Goal: Task Accomplishment & Management: Manage account settings

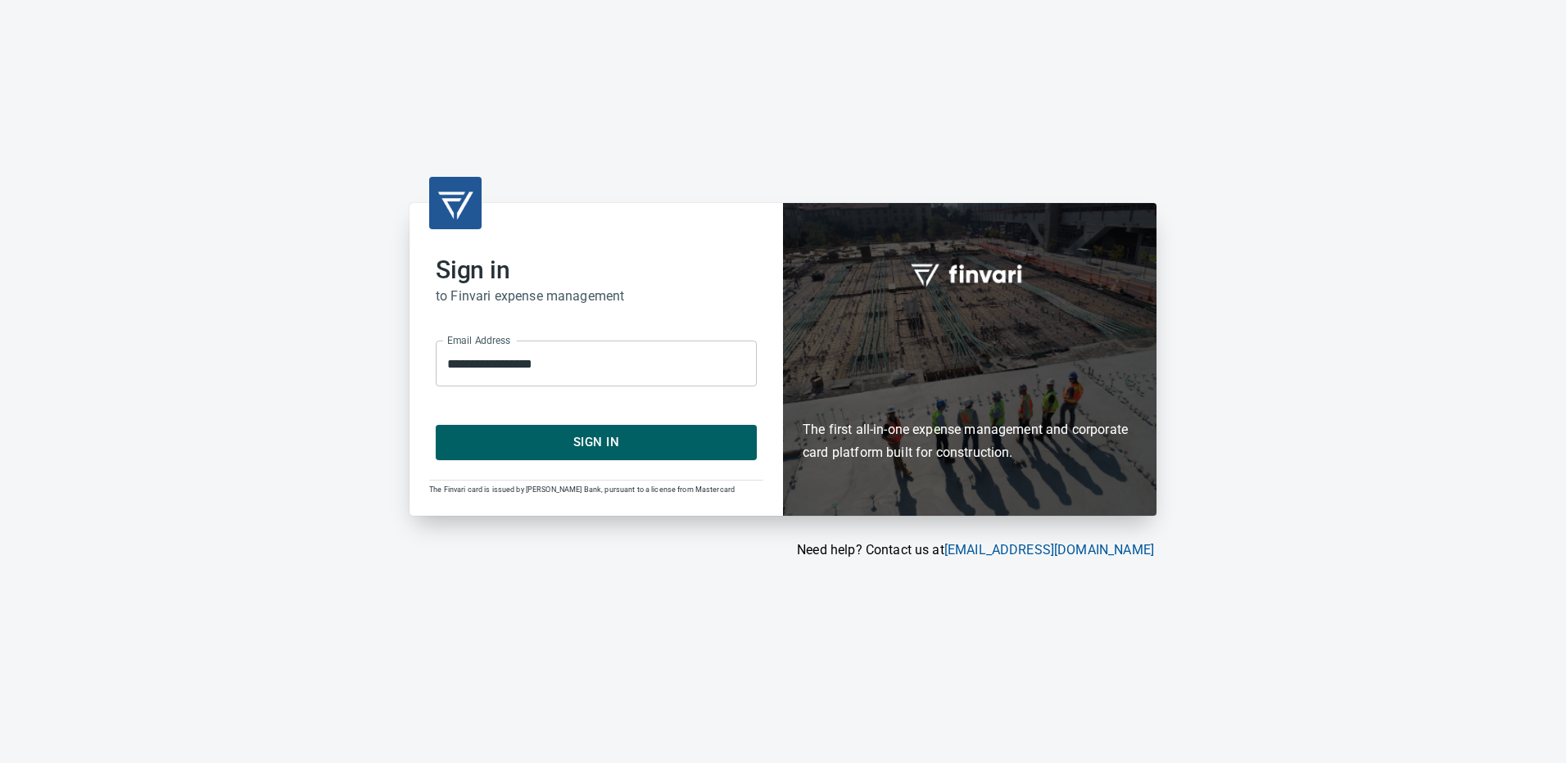
click at [588, 437] on span "Sign In" at bounding box center [596, 442] width 285 height 21
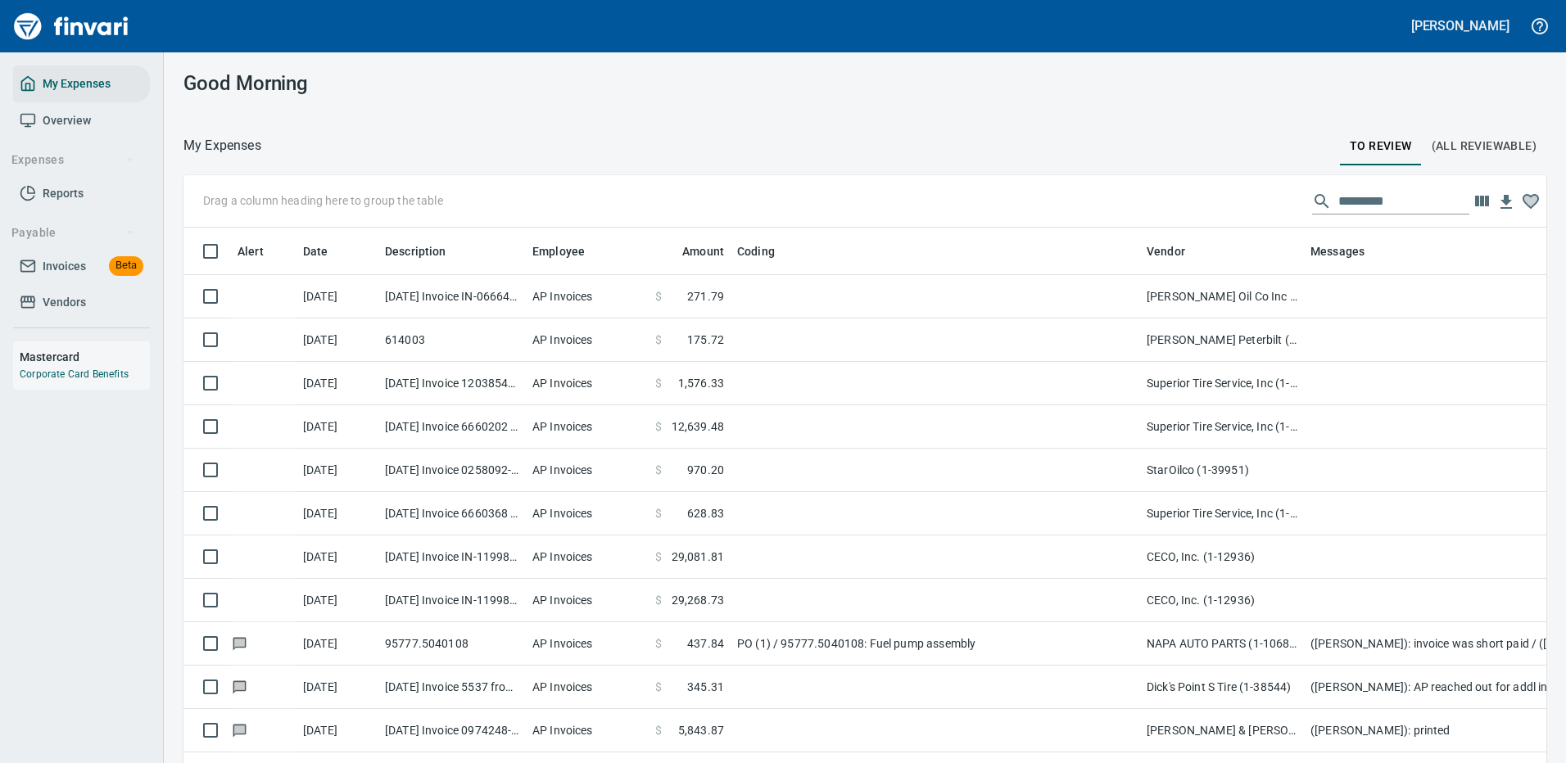
scroll to position [559, 1326]
click at [1338, 197] on input "text" at bounding box center [1403, 201] width 131 height 26
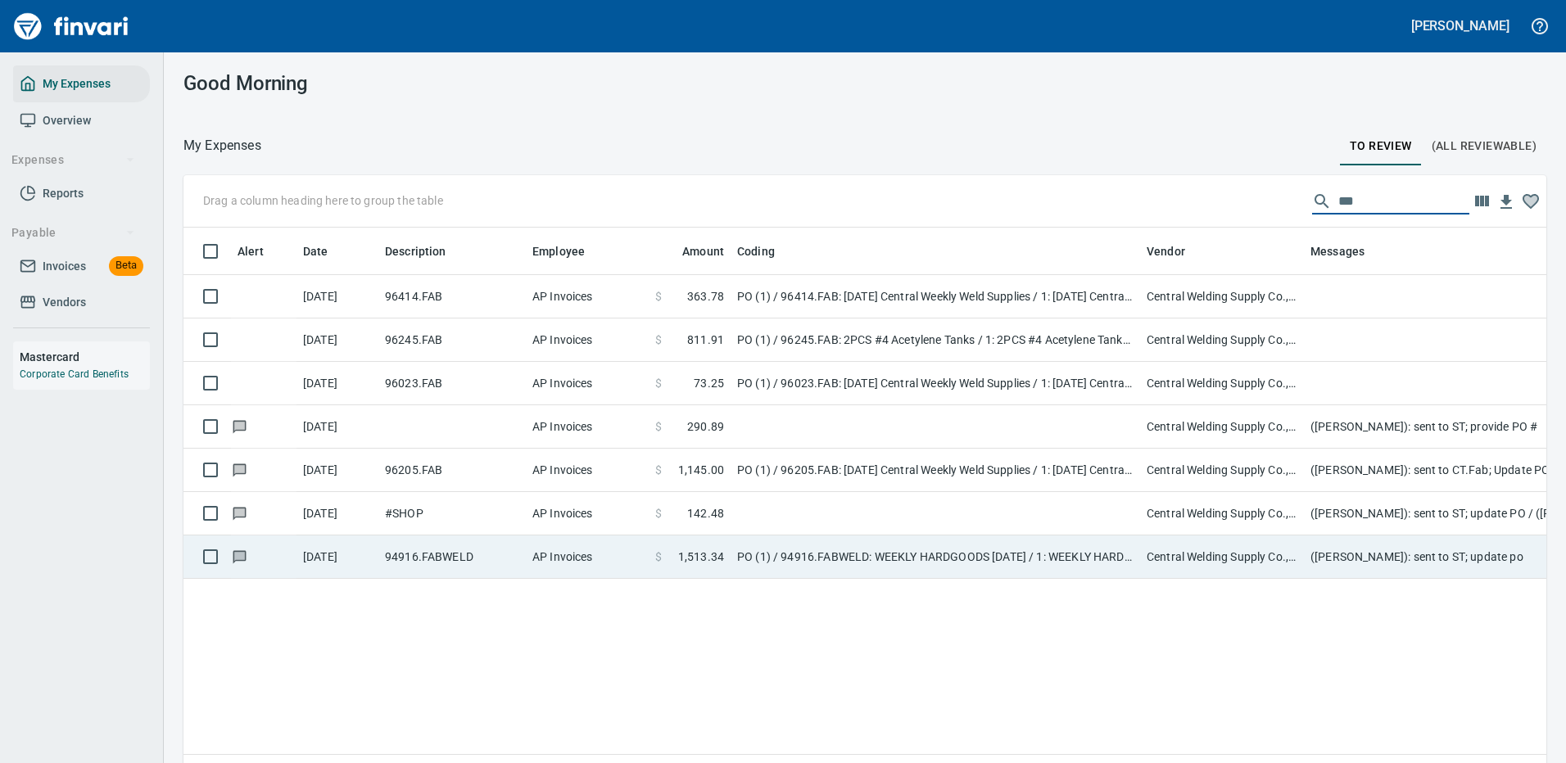
type input "***"
click at [729, 553] on td "$ 1,513.34" at bounding box center [690, 557] width 82 height 43
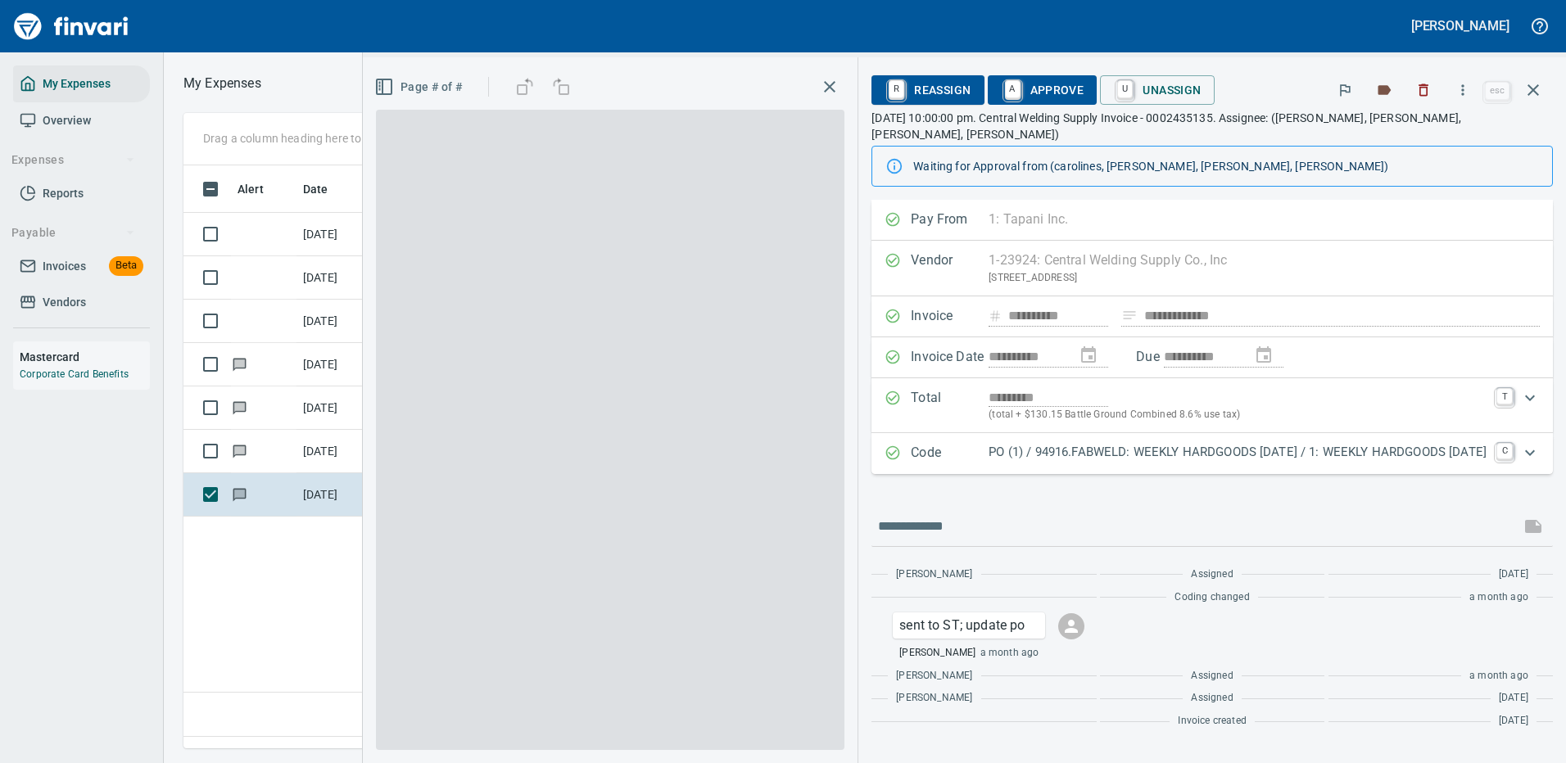
scroll to position [559, 941]
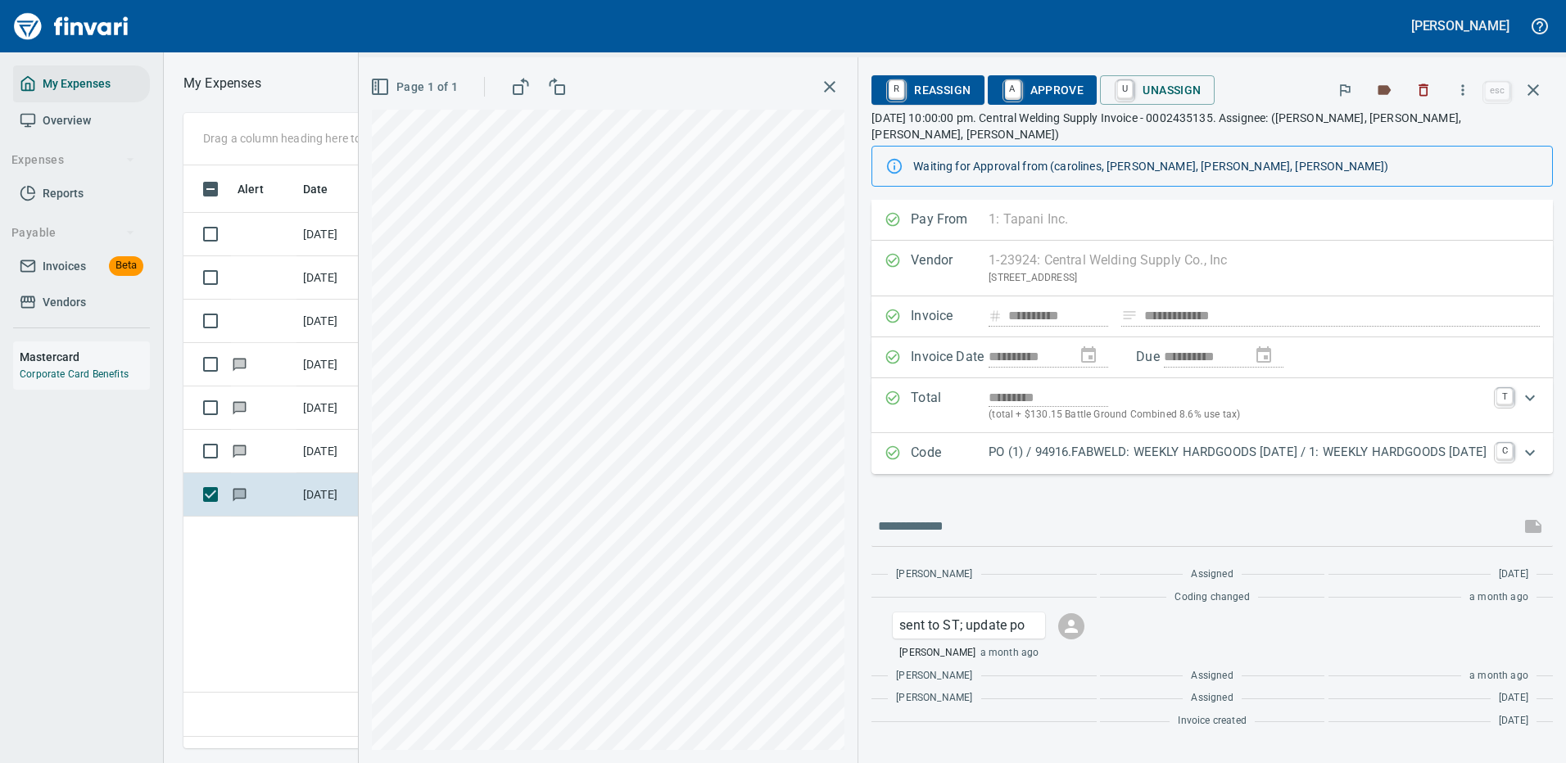
click at [1098, 443] on p "PO (1) / 94916.FABWELD: WEEKLY HARDGOODS [DATE] / 1: WEEKLY HARDGOODS [DATE]" at bounding box center [1237, 452] width 498 height 19
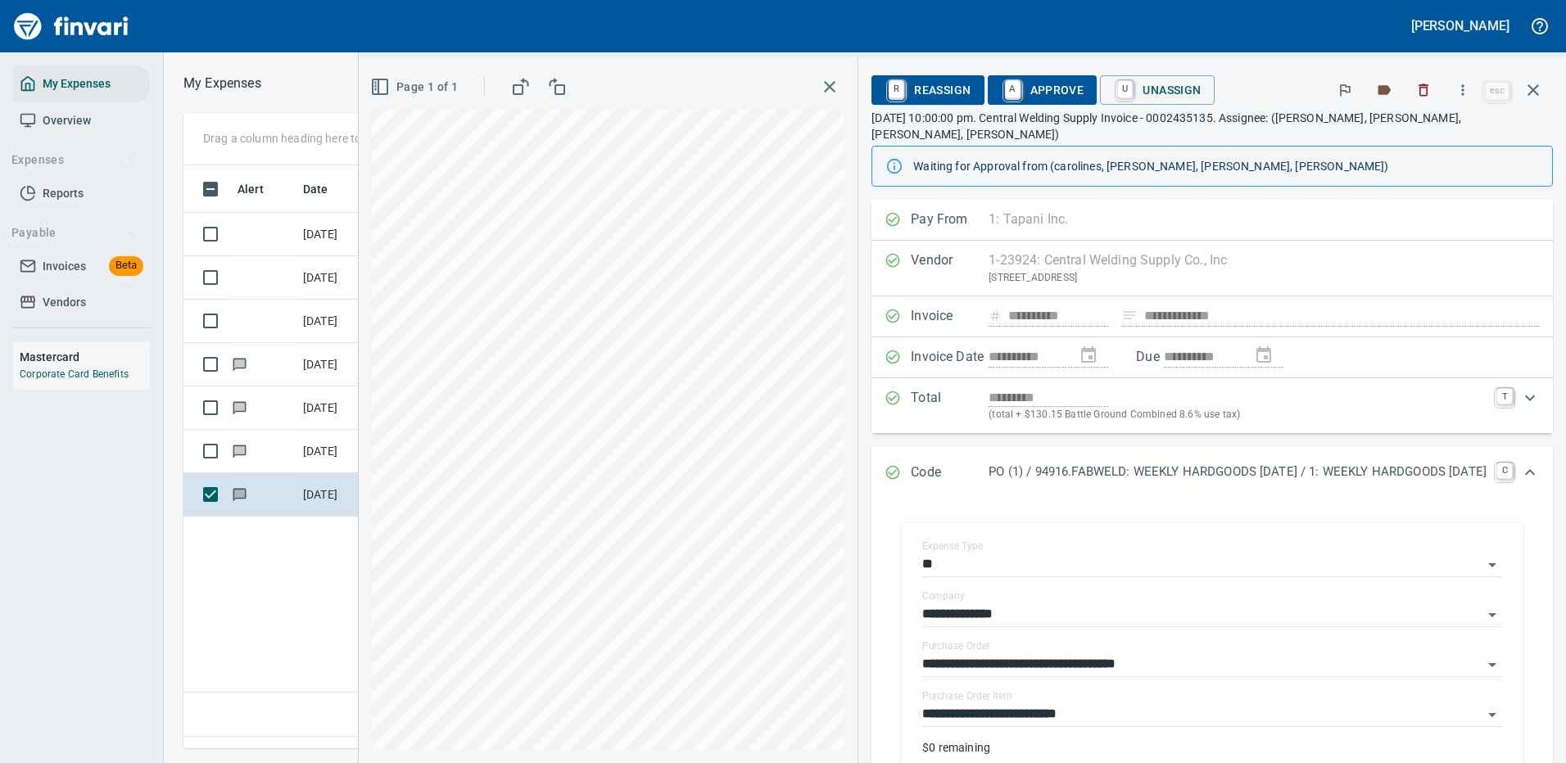
click at [1035, 536] on div "**********" at bounding box center [1211, 660] width 681 height 920
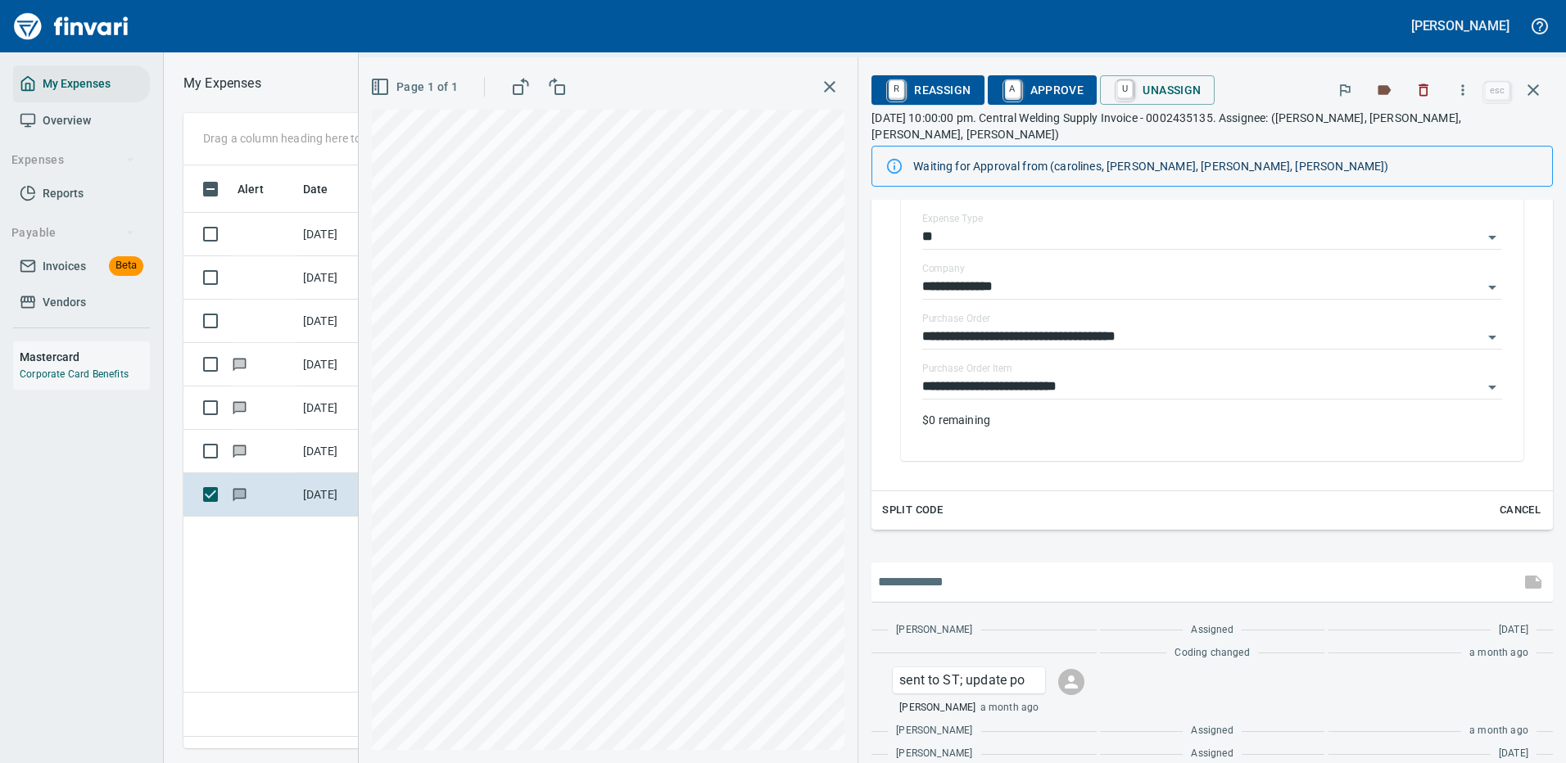
click at [959, 569] on input "text" at bounding box center [1196, 582] width 636 height 26
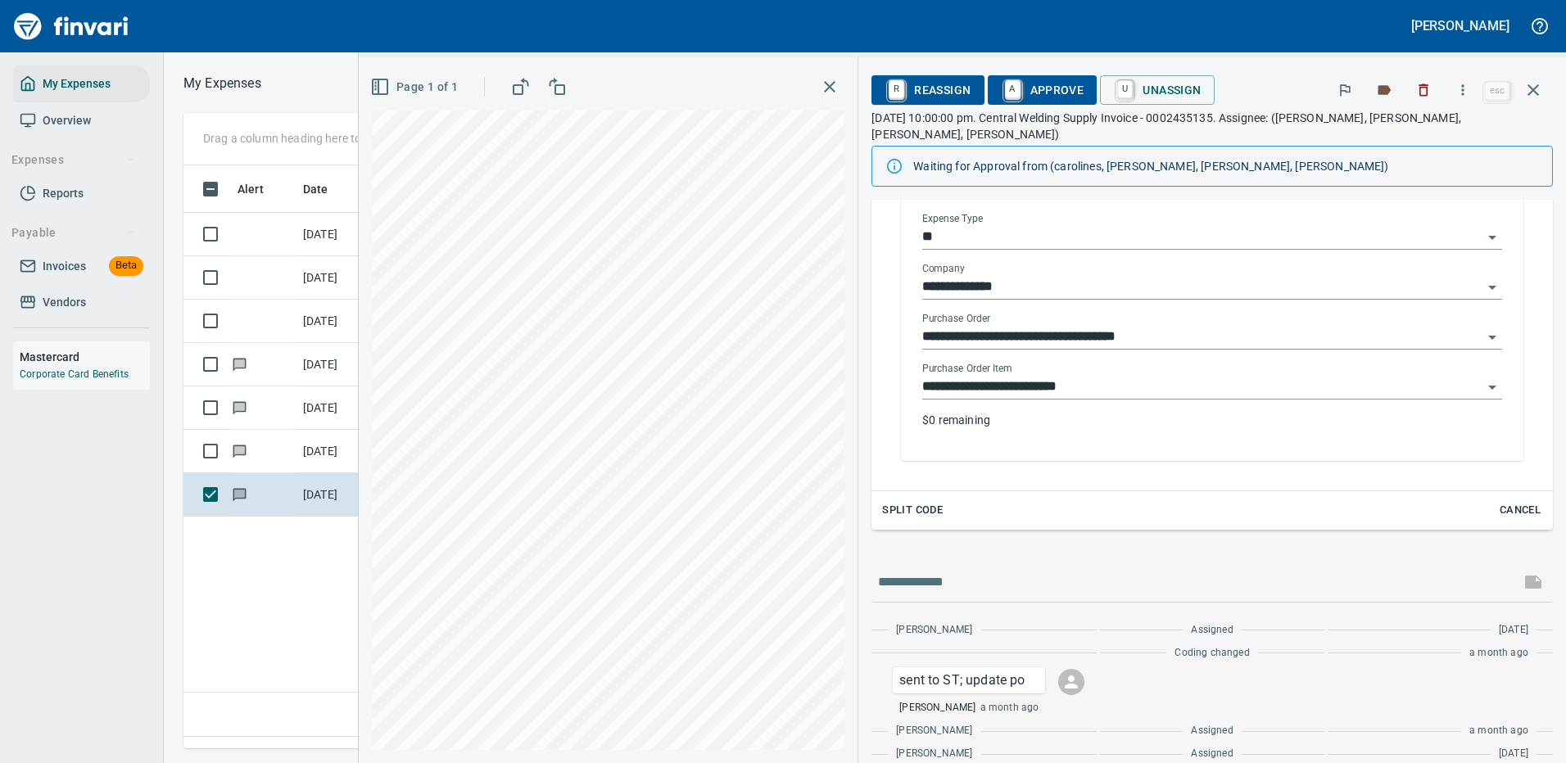
click at [1020, 376] on input "**********" at bounding box center [1202, 387] width 560 height 23
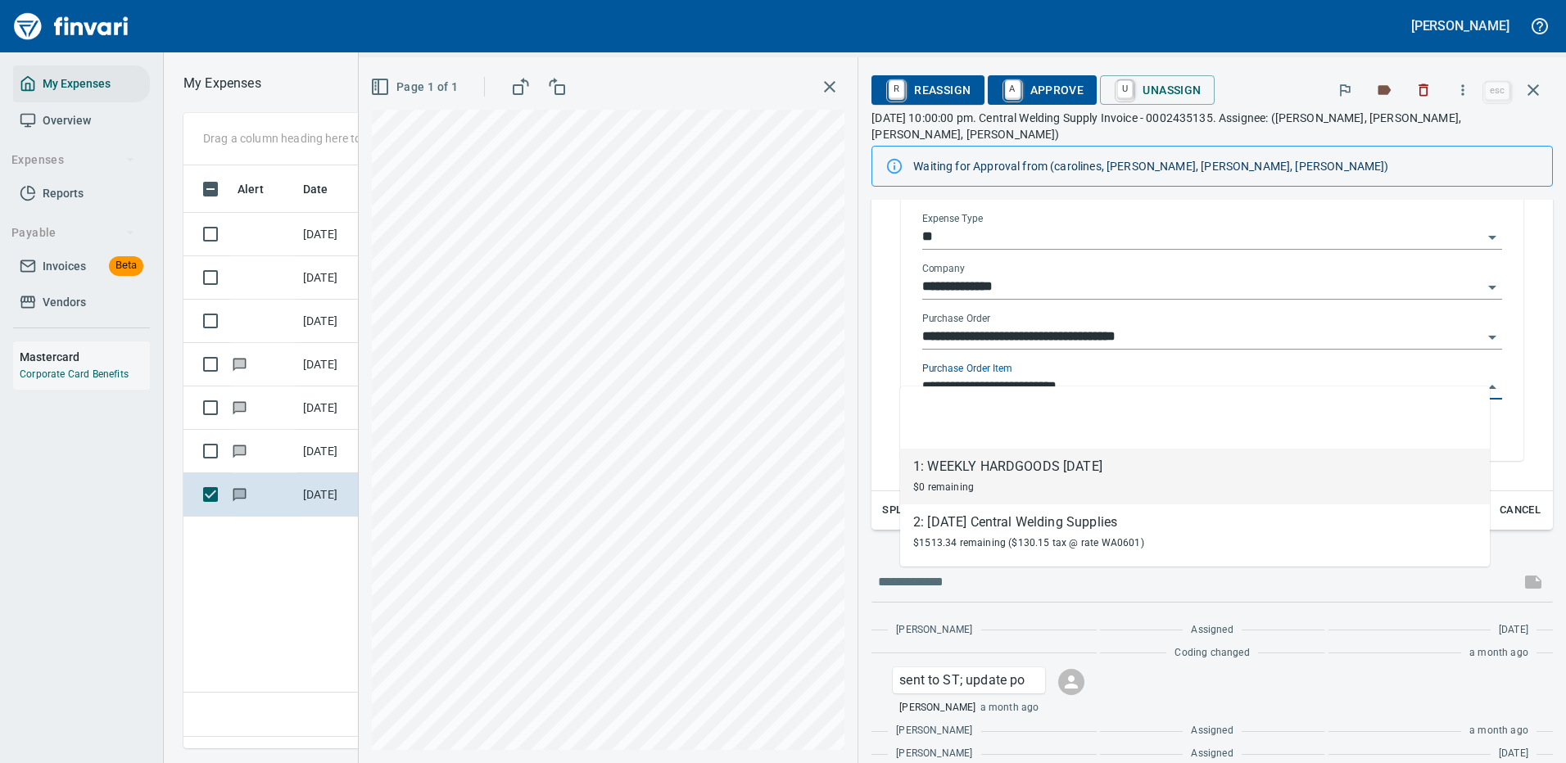
scroll to position [559, 941]
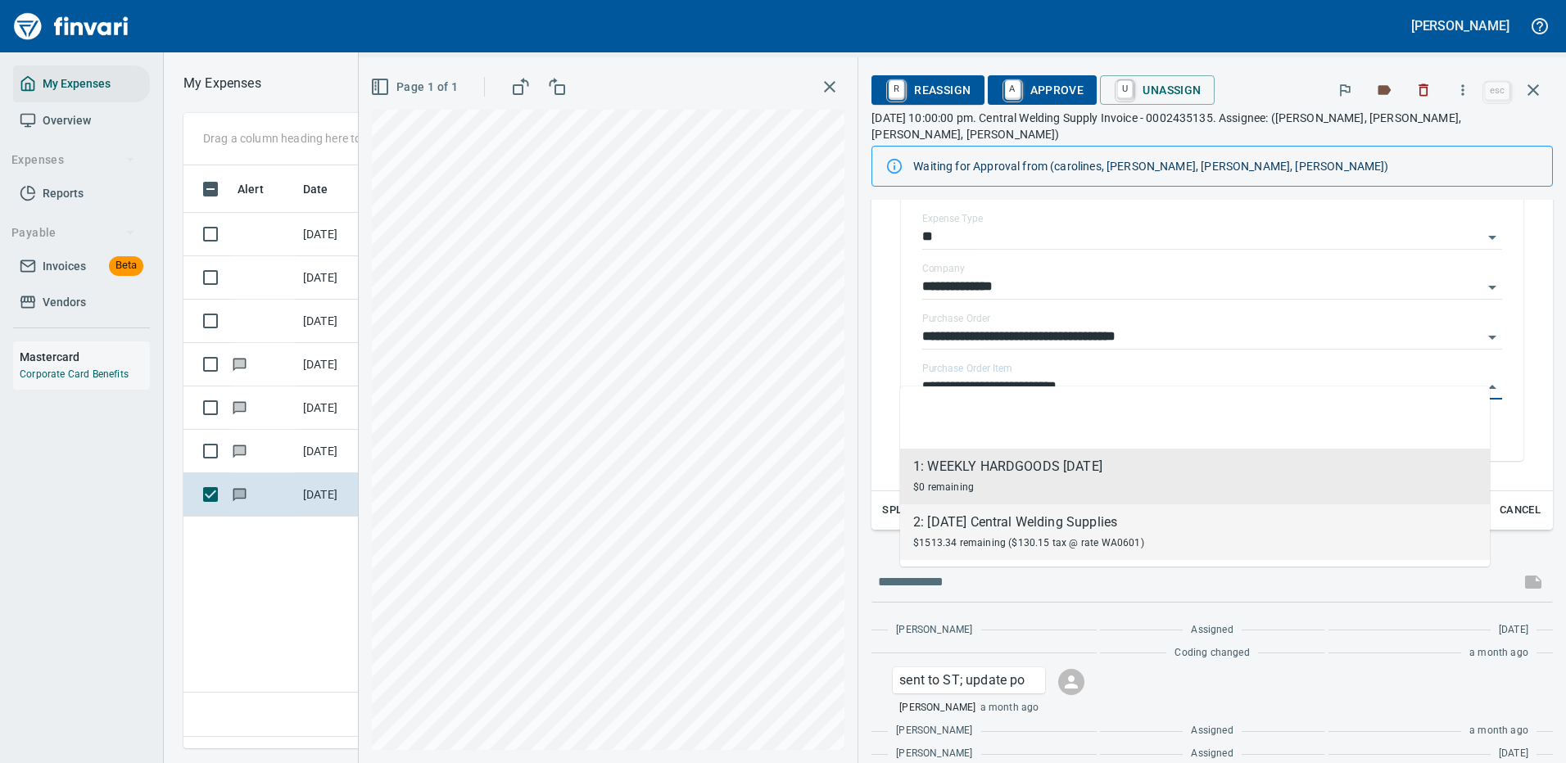
drag, startPoint x: 1011, startPoint y: 537, endPoint x: 988, endPoint y: 160, distance: 378.2
click at [1011, 537] on span "$1513.34 remaining ($130.15 tax @ rate WA0601)" at bounding box center [1028, 542] width 231 height 11
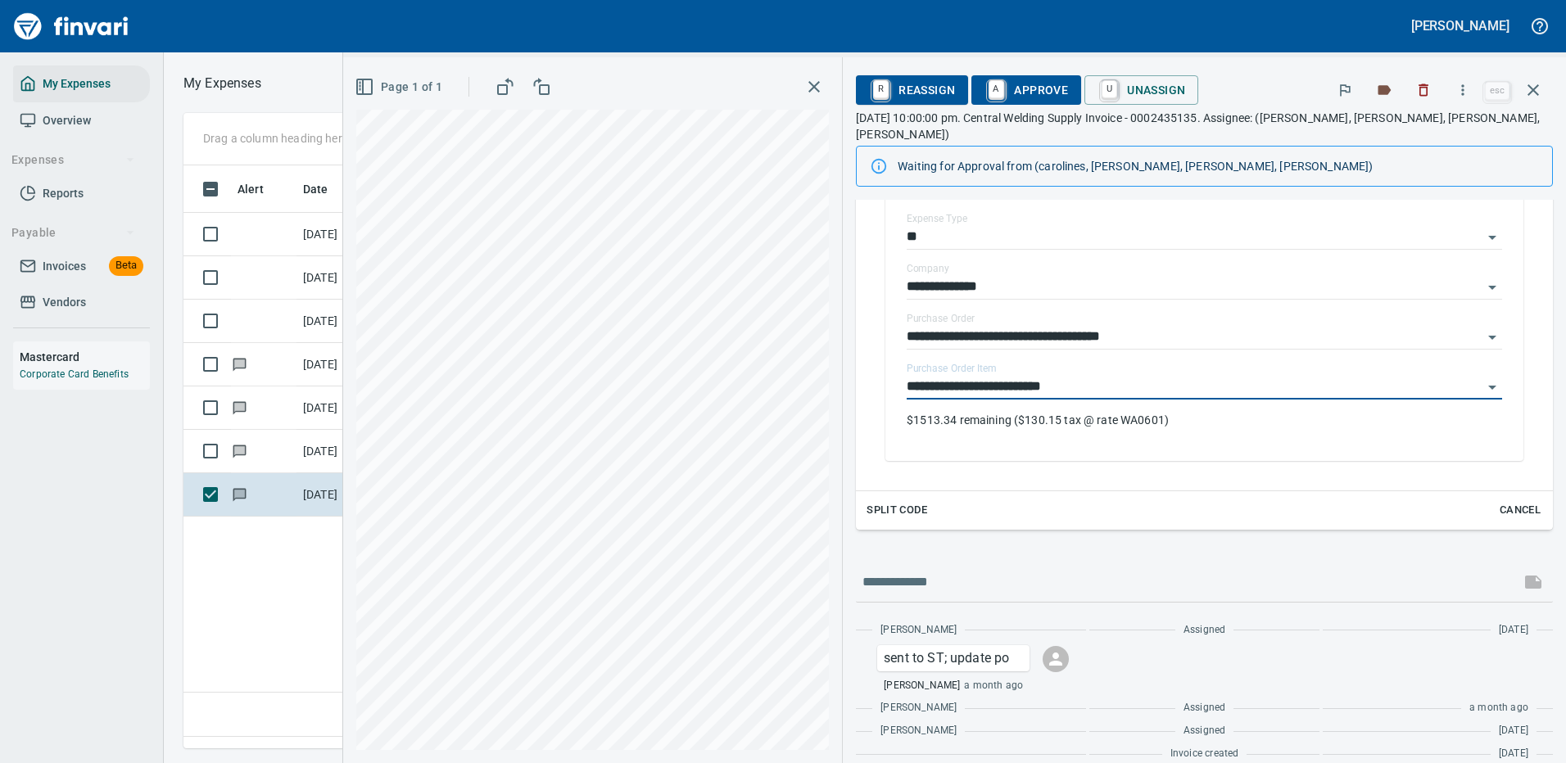
type input "**********"
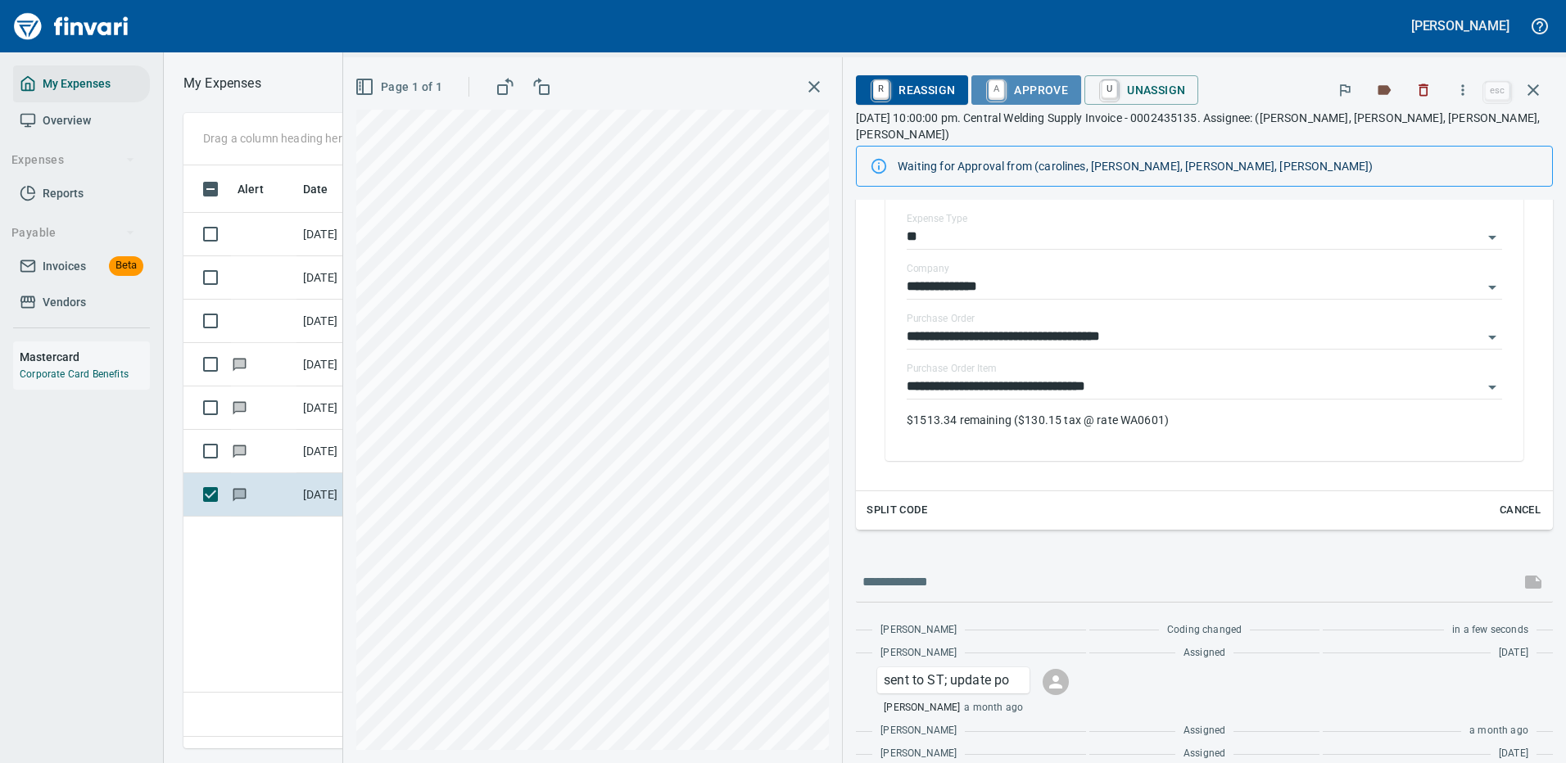
click at [1013, 87] on span "A Approve" at bounding box center [1026, 90] width 84 height 28
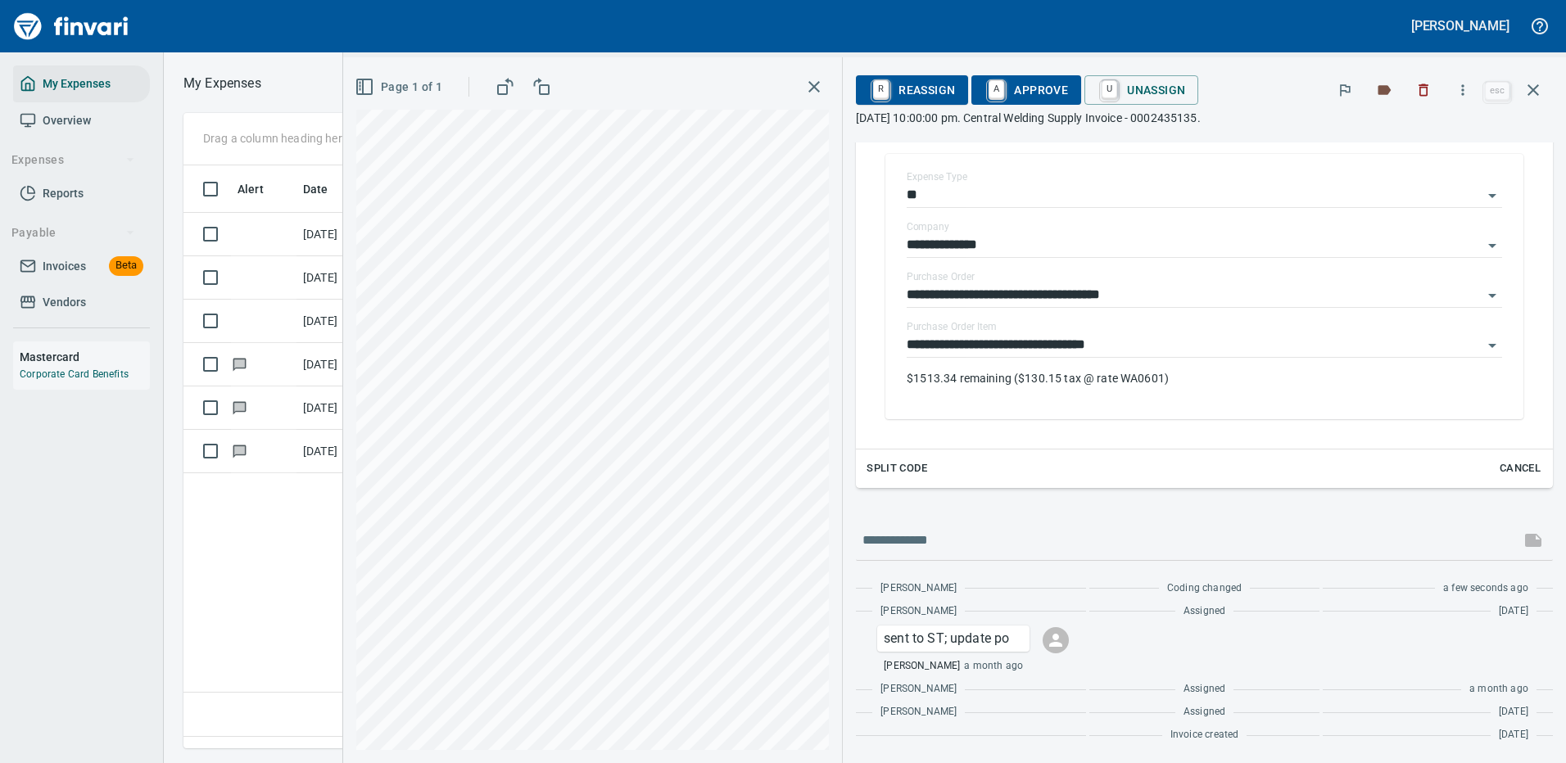
scroll to position [328, 0]
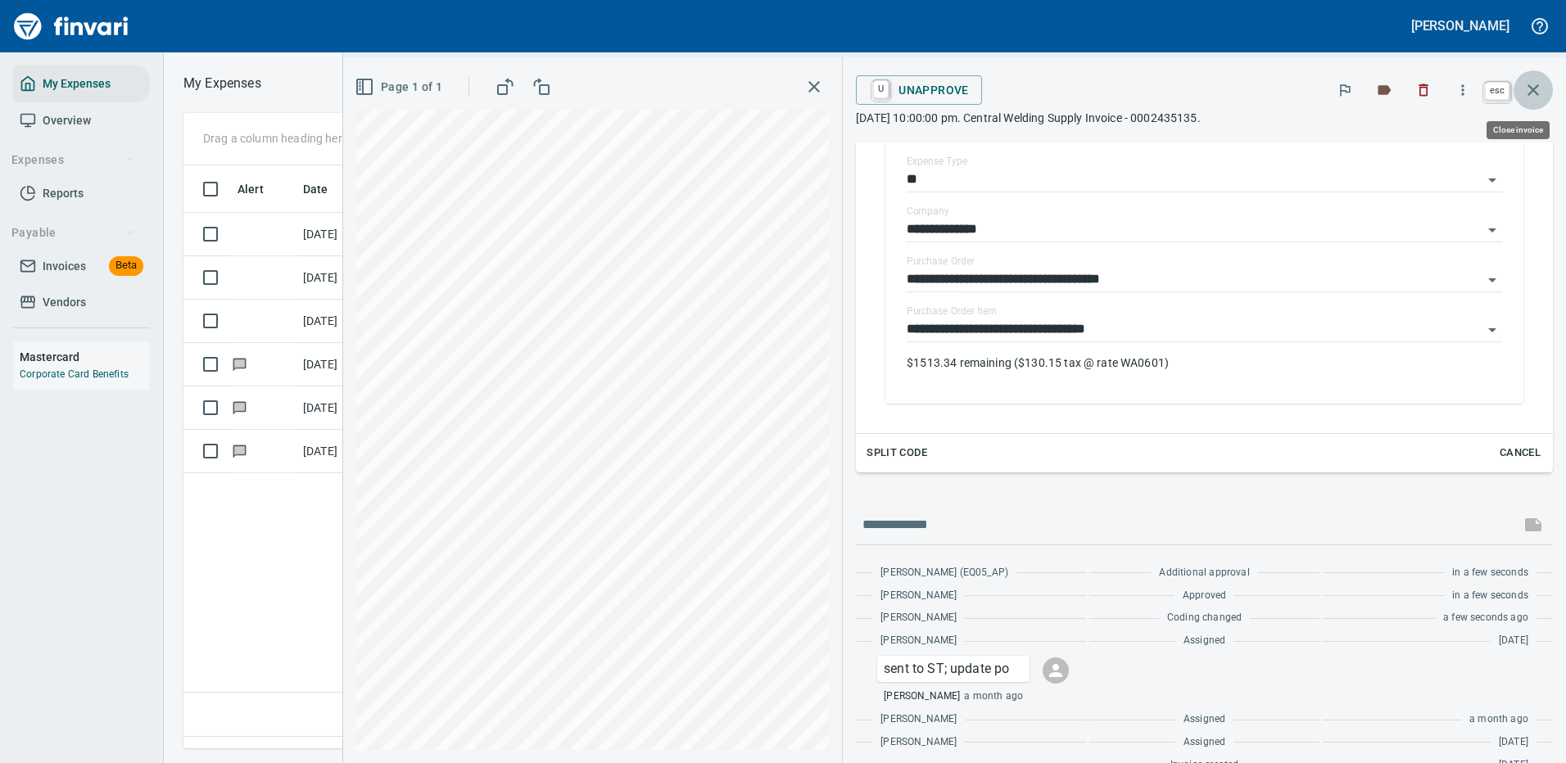
click at [1536, 88] on icon "button" at bounding box center [1532, 89] width 11 height 11
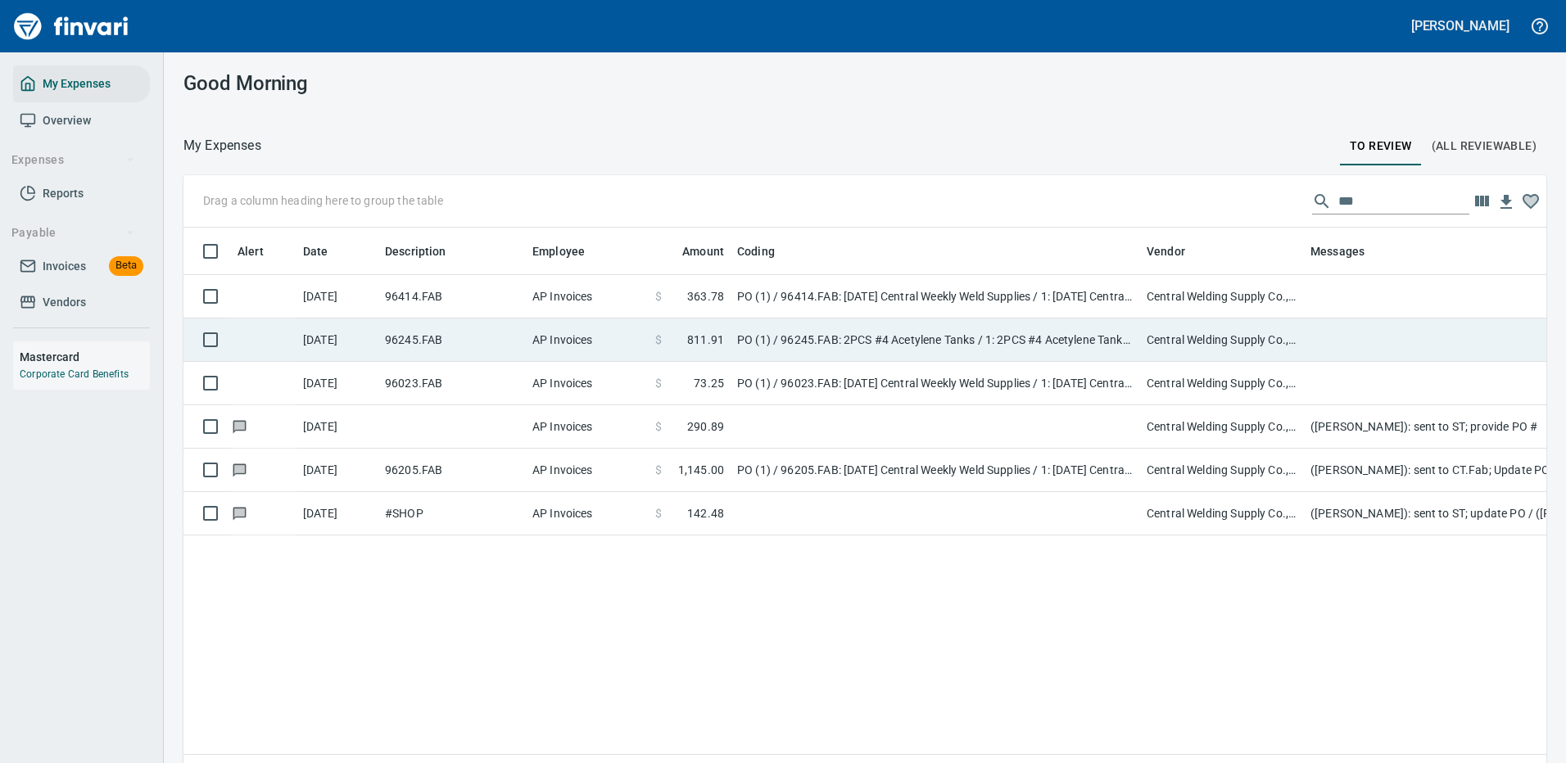
scroll to position [559, 1338]
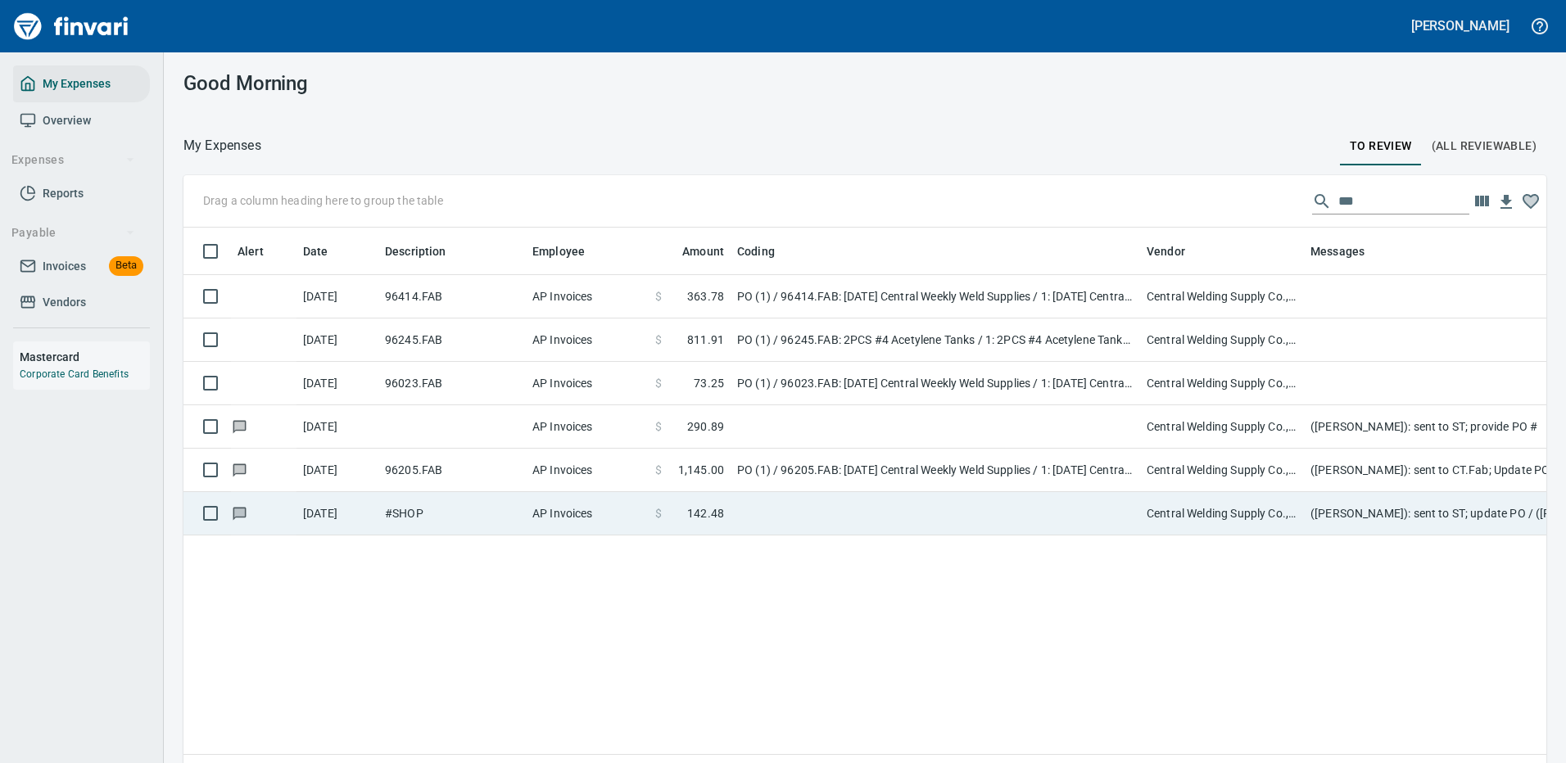
click at [794, 509] on td at bounding box center [935, 513] width 409 height 43
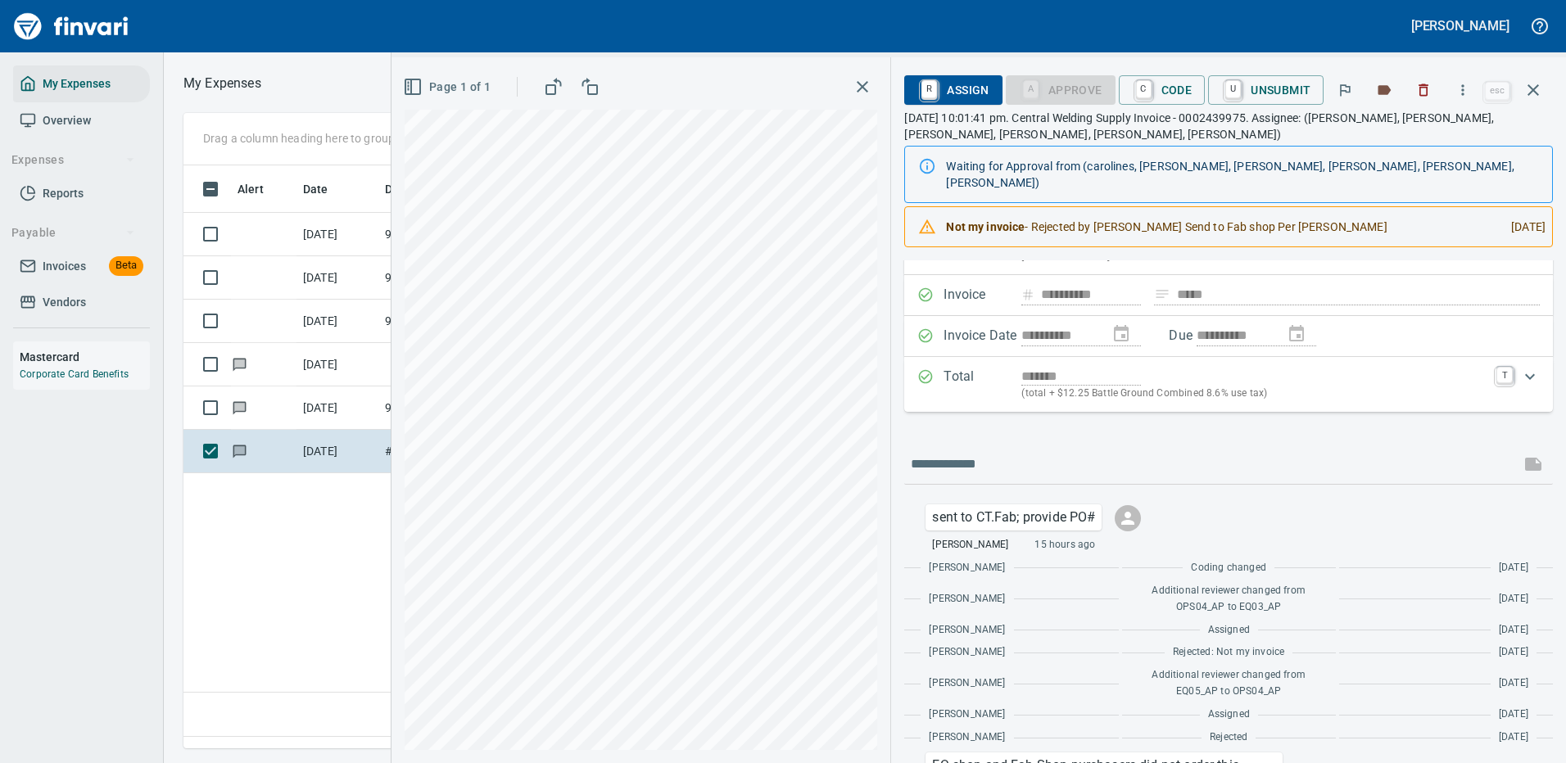
scroll to position [559, 941]
click at [1532, 88] on icon "button" at bounding box center [1533, 90] width 20 height 20
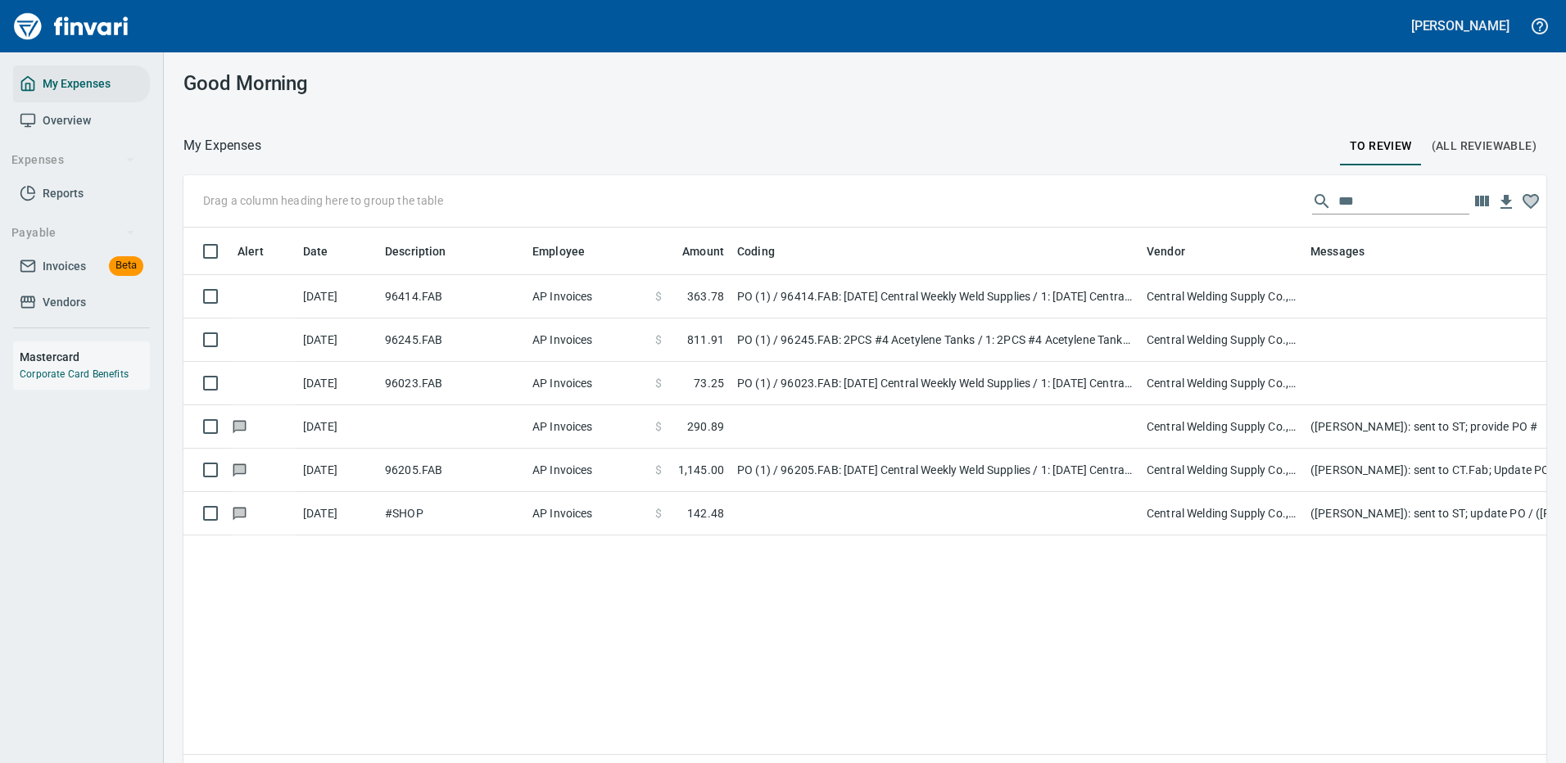
scroll to position [559, 1337]
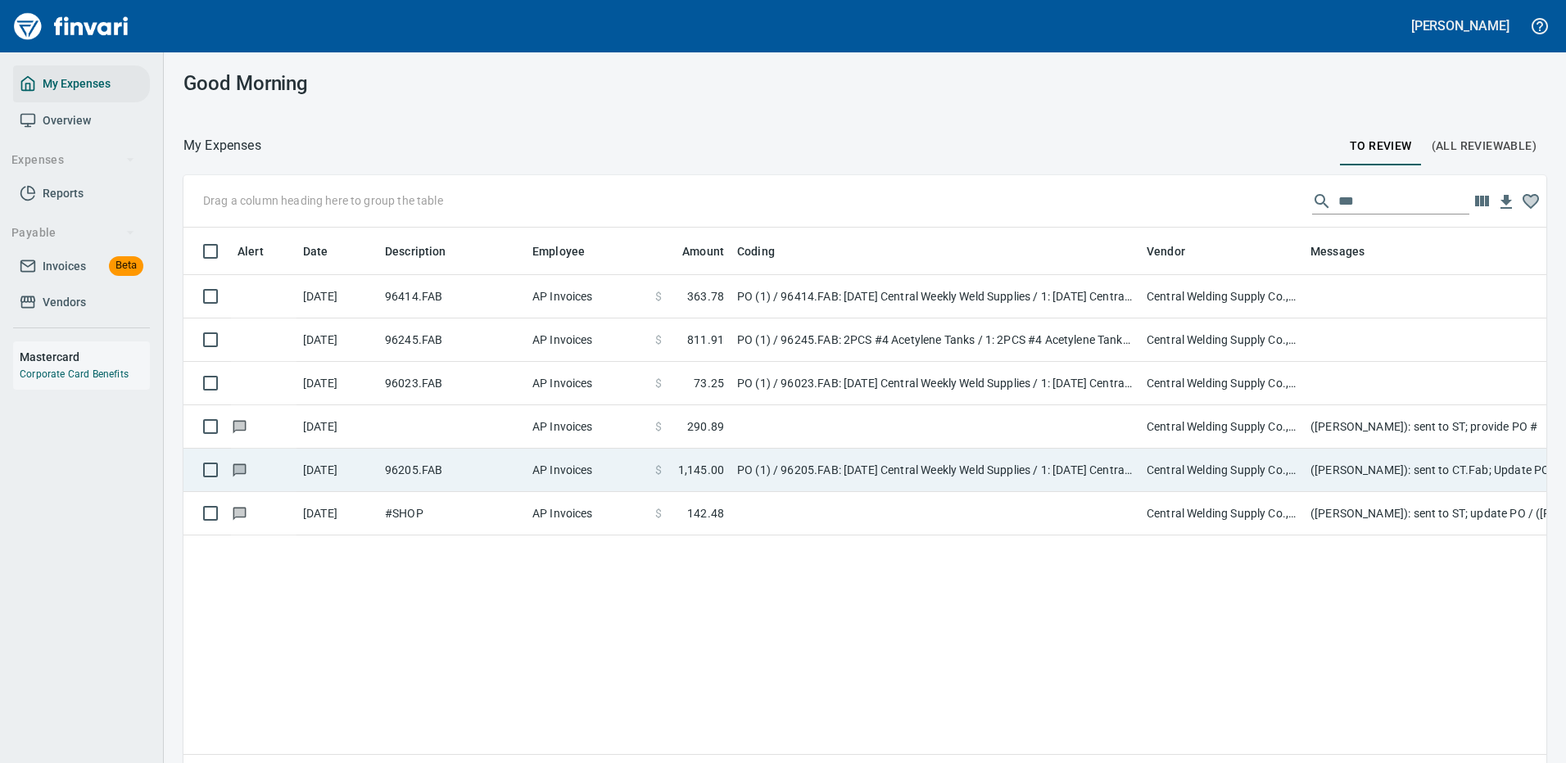
click at [874, 467] on td "PO (1) / 96205.FAB: 08/25/25 Central Weekly Weld Supplies / 1: 08/25/25 Central…" at bounding box center [935, 470] width 409 height 43
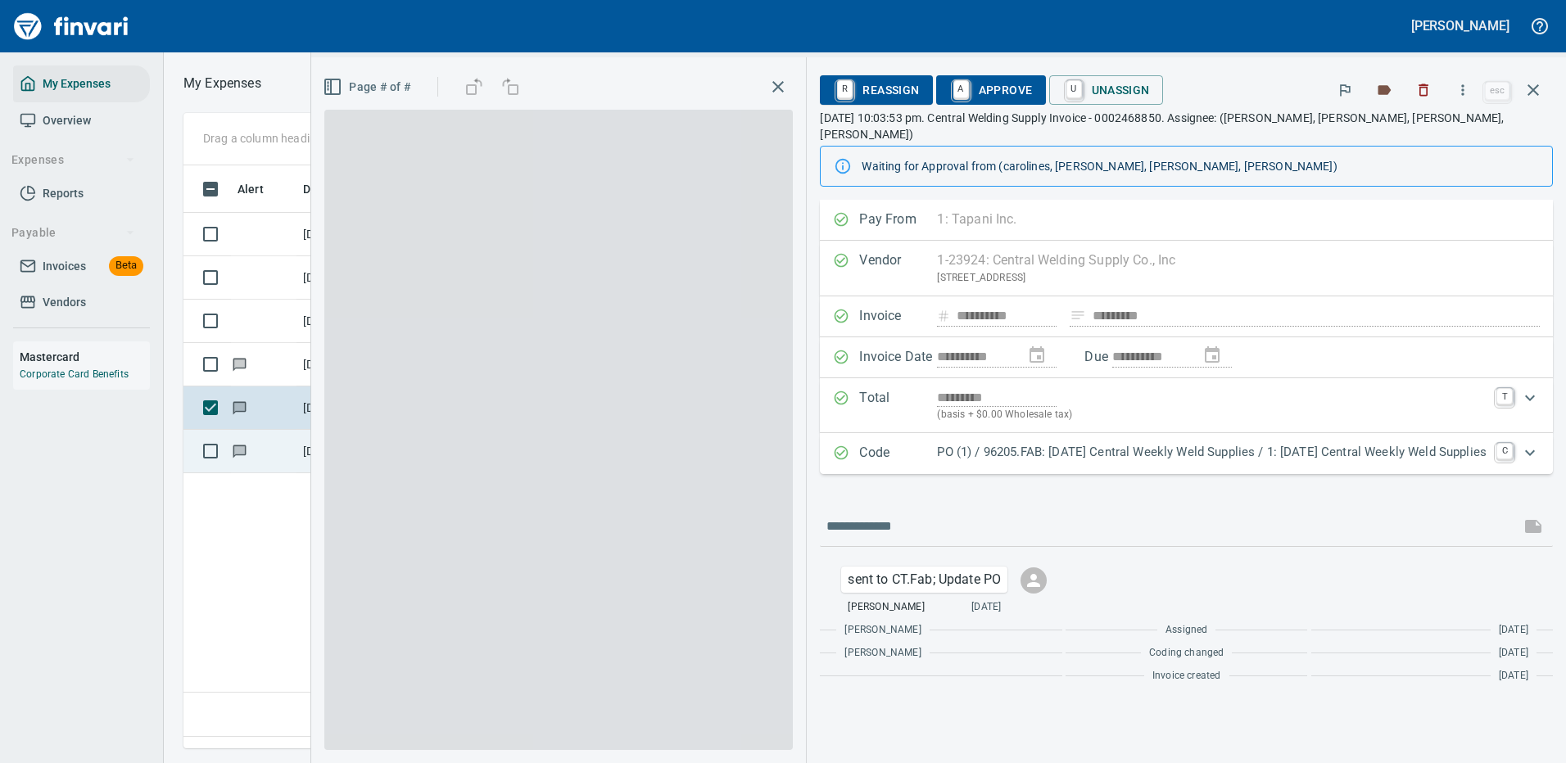
scroll to position [559, 941]
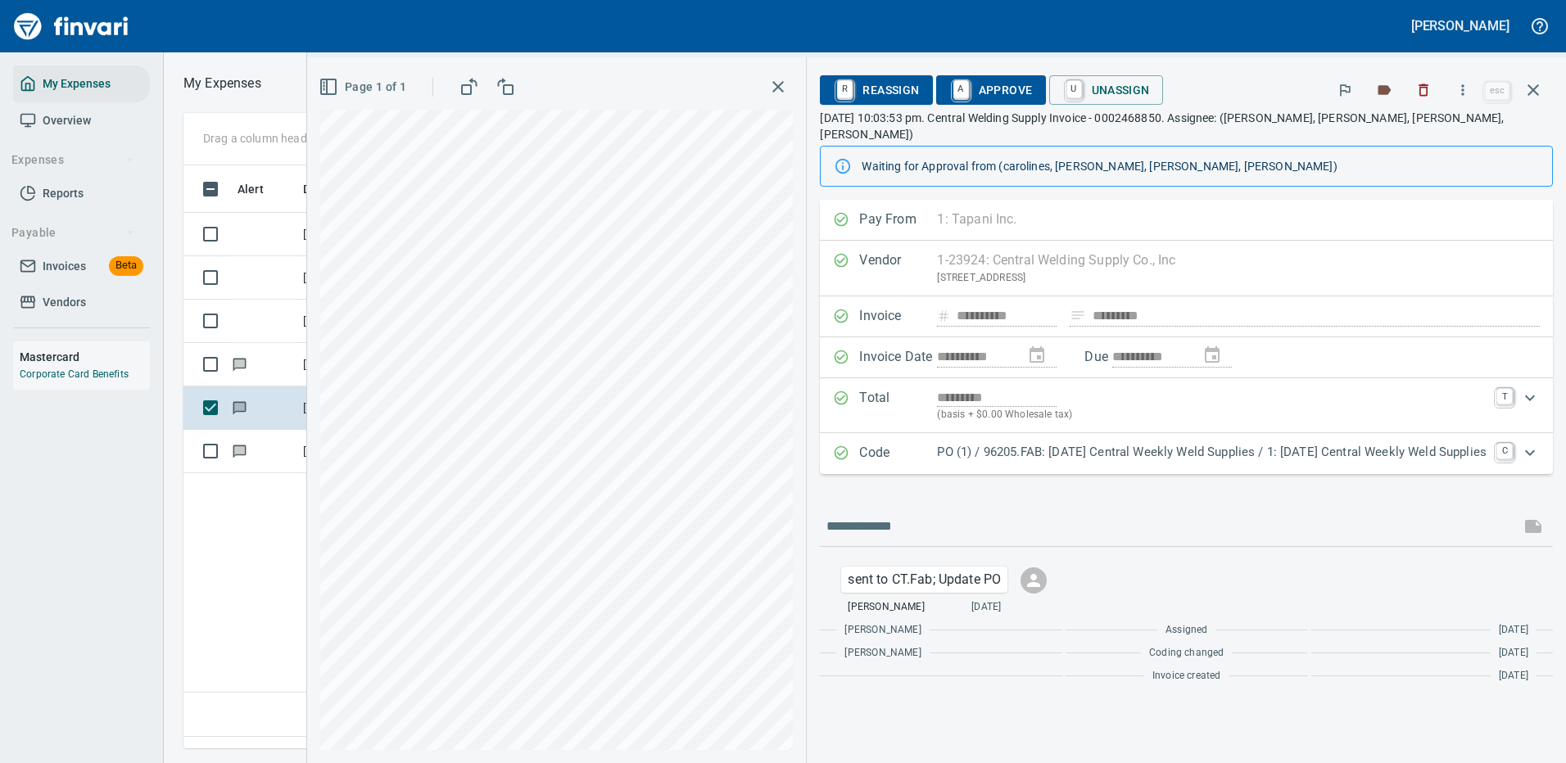
click at [1018, 443] on p "PO (1) / 96205.FAB: 08/25/25 Central Weekly Weld Supplies / 1: 08/25/25 Central…" at bounding box center [1212, 452] width 550 height 19
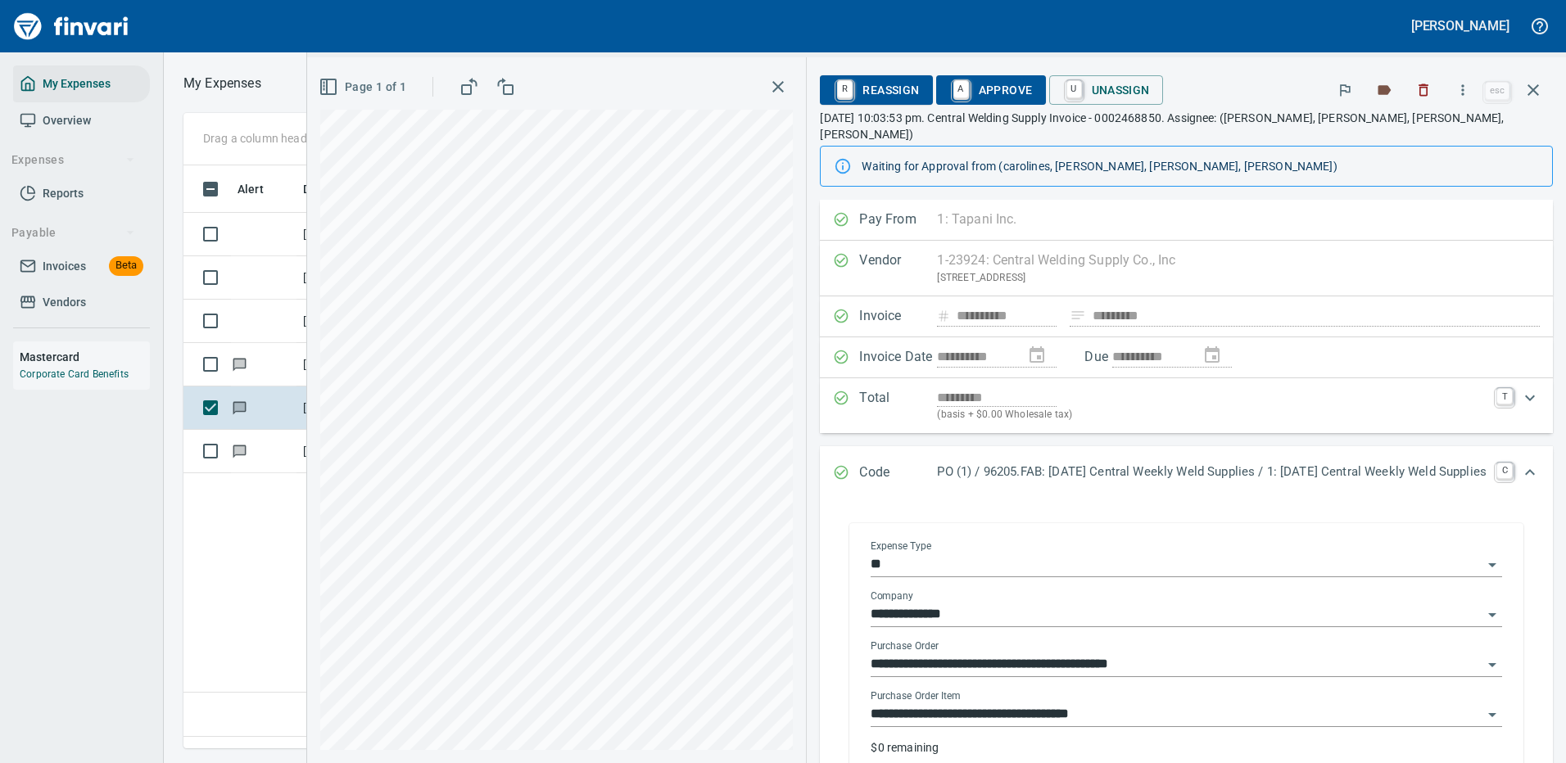
scroll to position [164, 0]
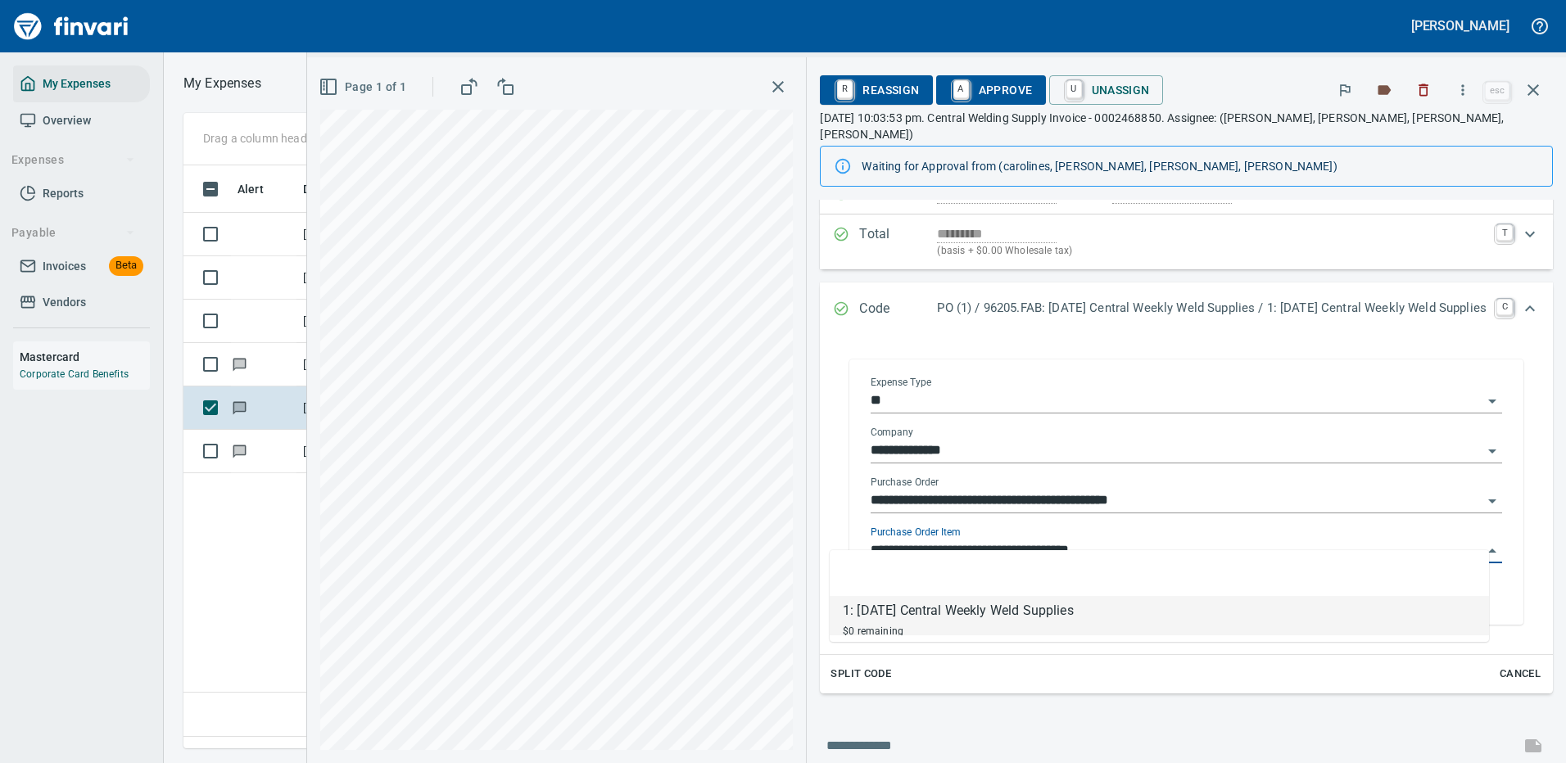
click at [938, 540] on input "**********" at bounding box center [1177, 551] width 612 height 23
click at [988, 540] on input "**********" at bounding box center [1177, 551] width 612 height 23
click at [1035, 540] on input "**********" at bounding box center [1177, 551] width 612 height 23
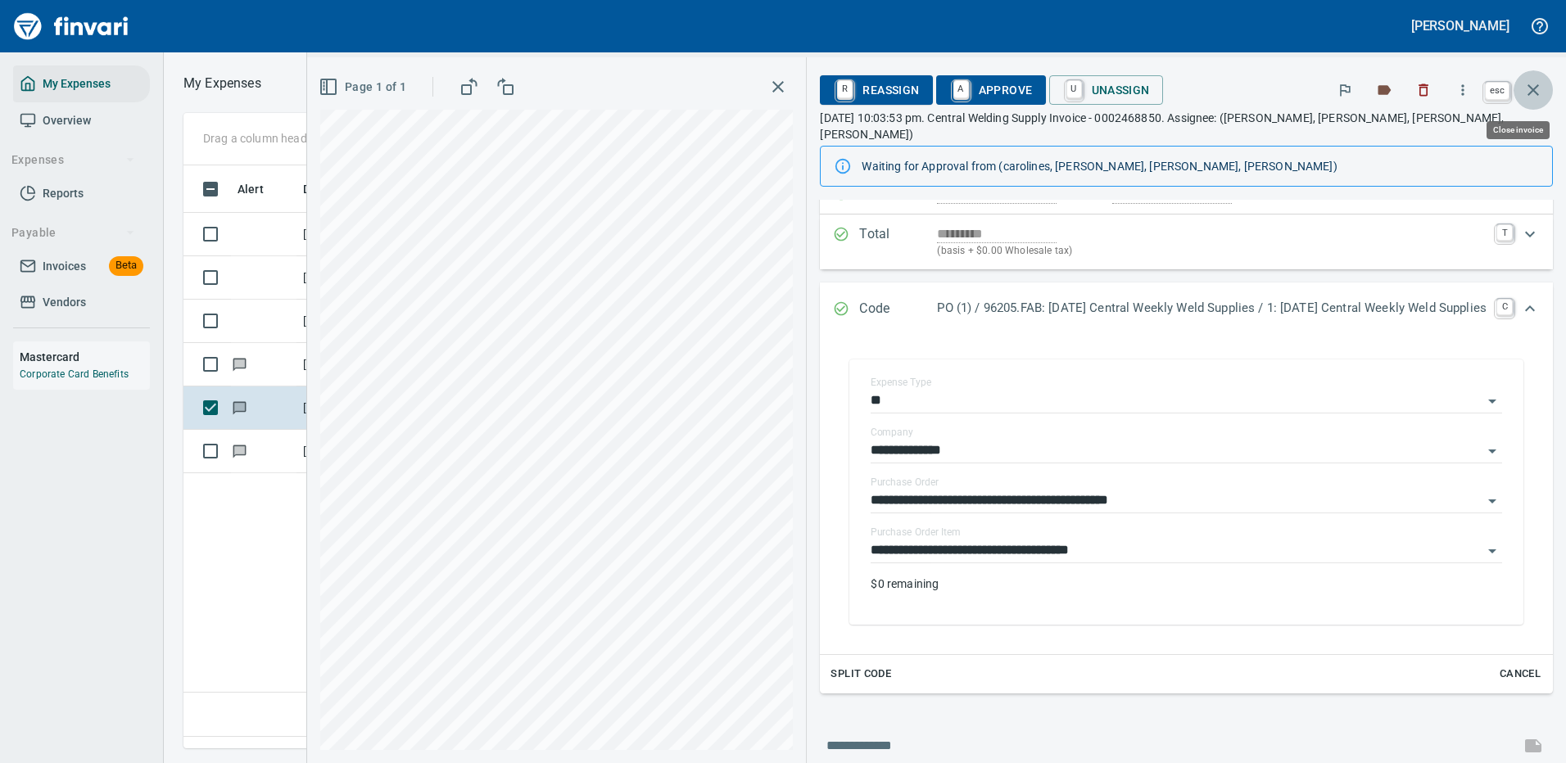
click at [1536, 84] on icon "button" at bounding box center [1533, 90] width 20 height 20
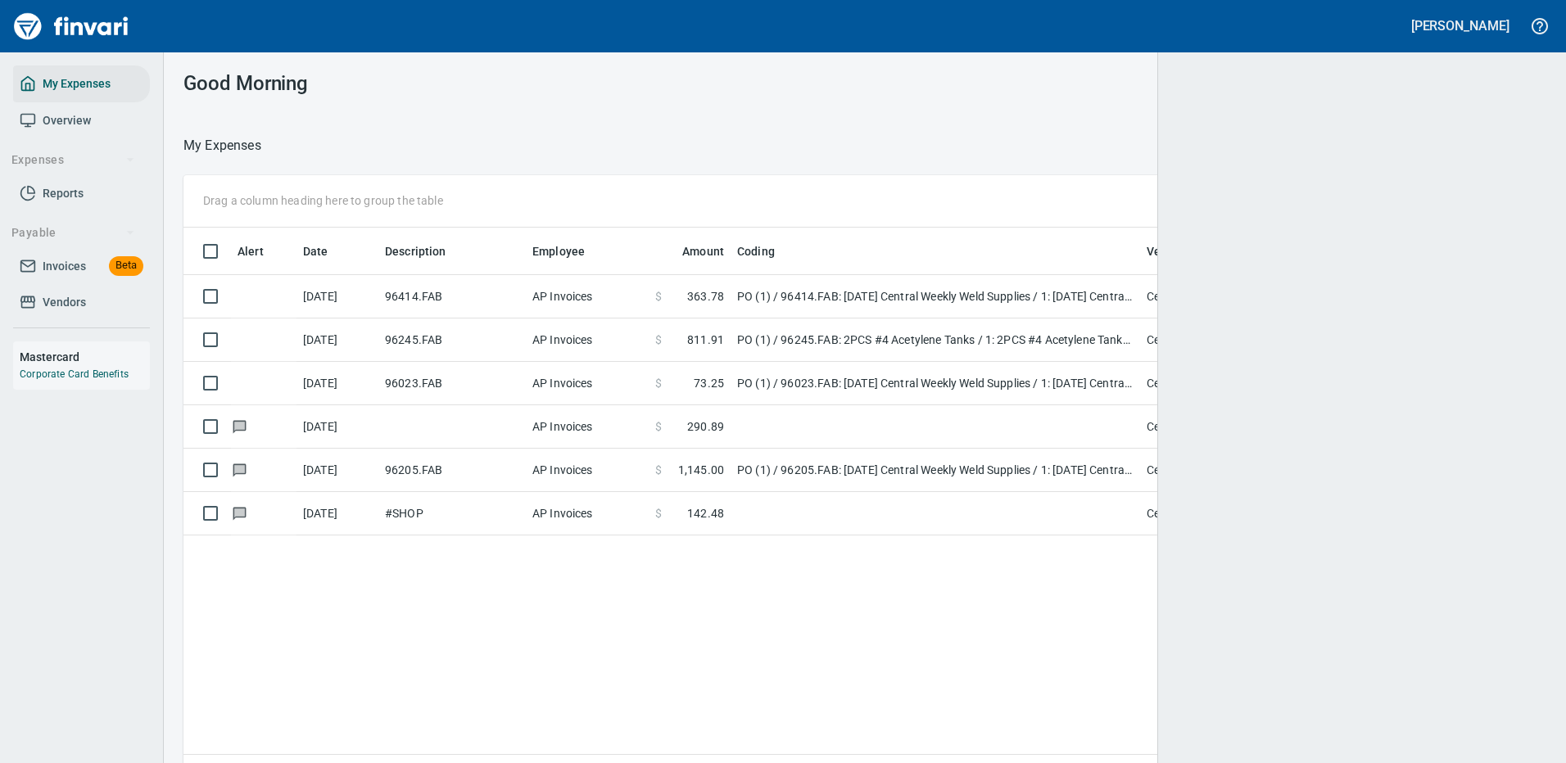
scroll to position [2, 2]
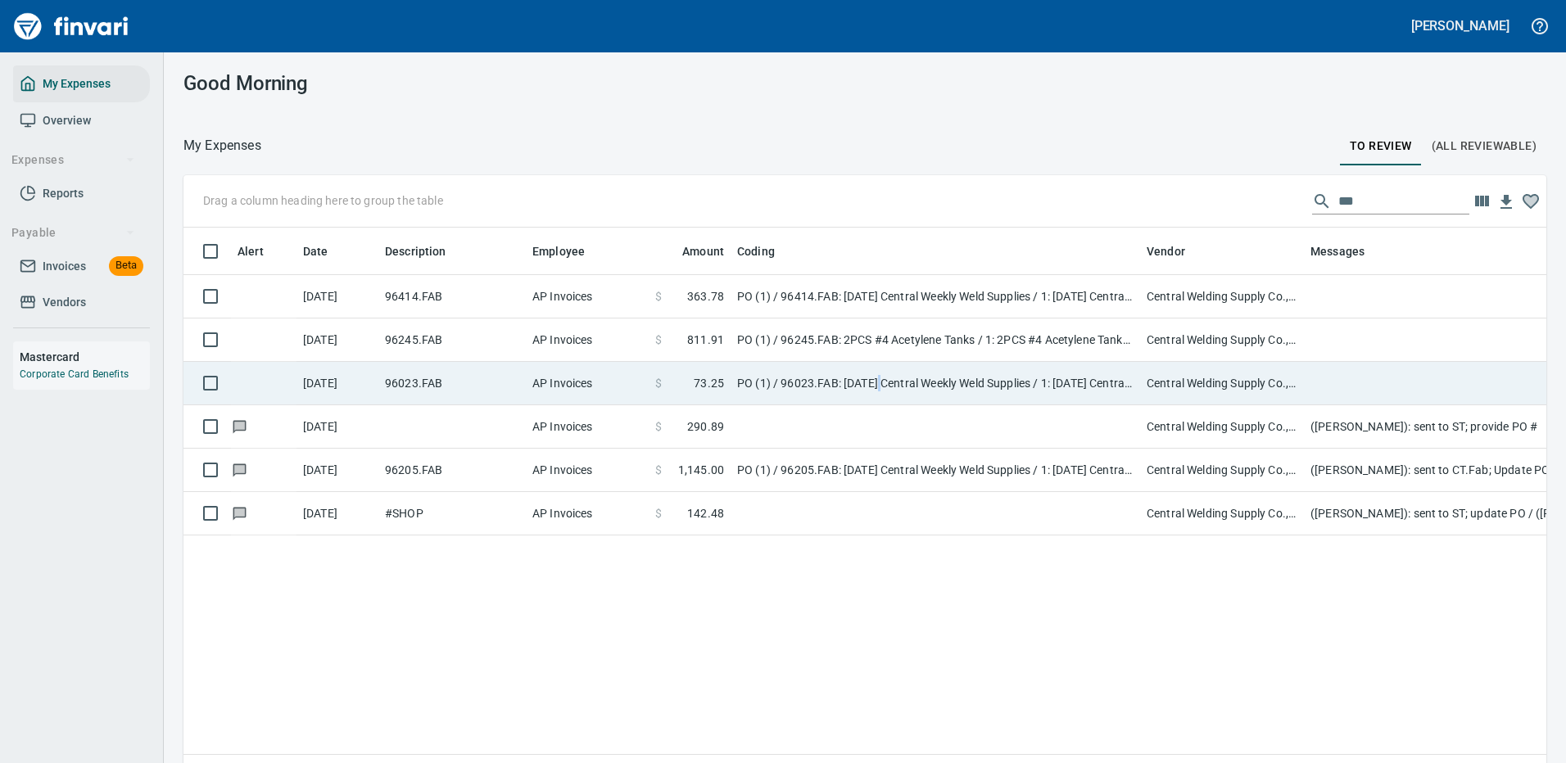
click at [883, 390] on td "PO (1) / 96023.FAB: 08/18/25 Central Weekly Weld Supplies / 1: 08/18/25 Central…" at bounding box center [935, 383] width 409 height 43
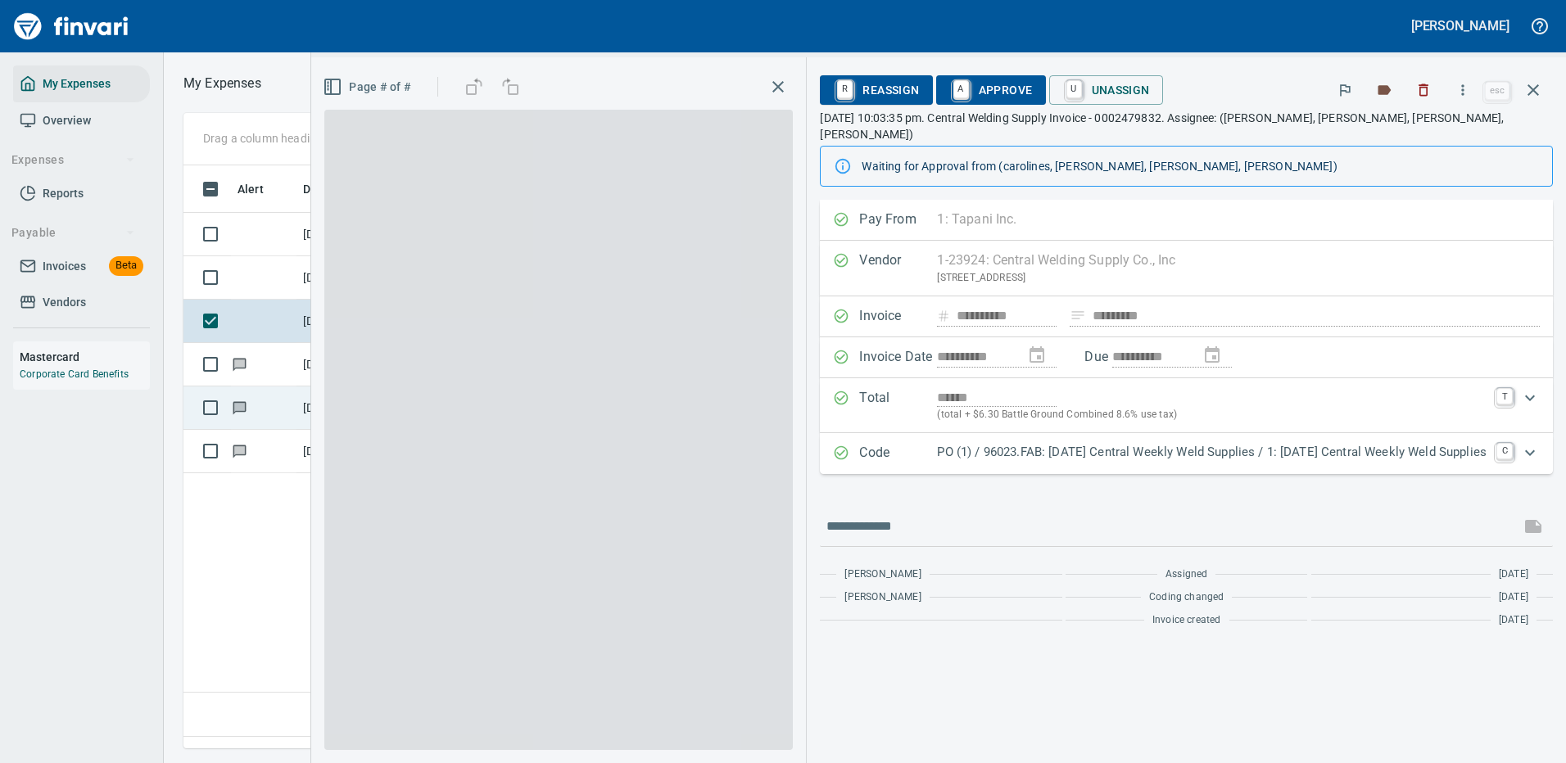
scroll to position [559, 941]
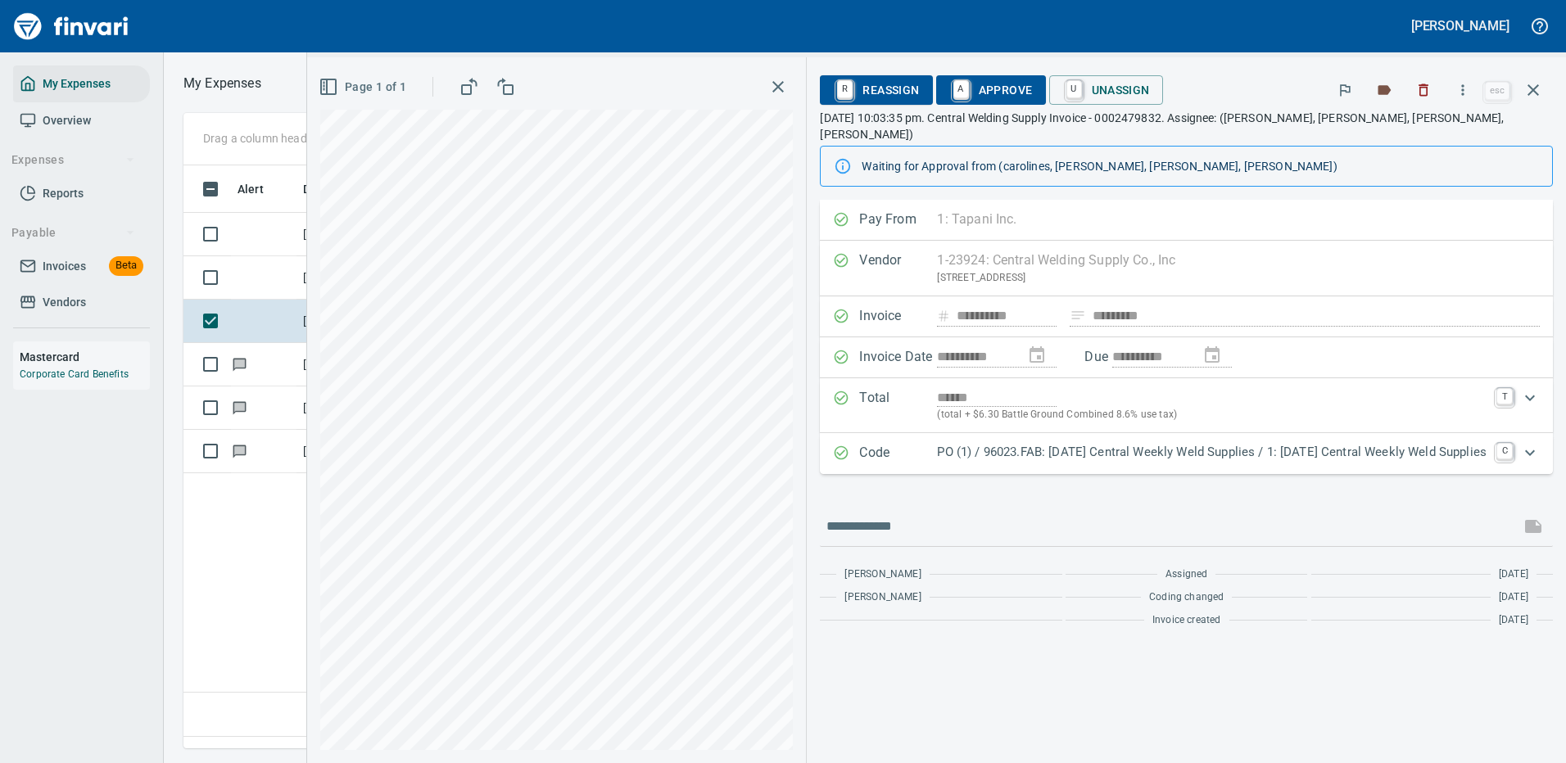
click at [1085, 443] on p "PO (1) / 96023.FAB: 08/18/25 Central Weekly Weld Supplies / 1: 08/18/25 Central…" at bounding box center [1212, 452] width 550 height 19
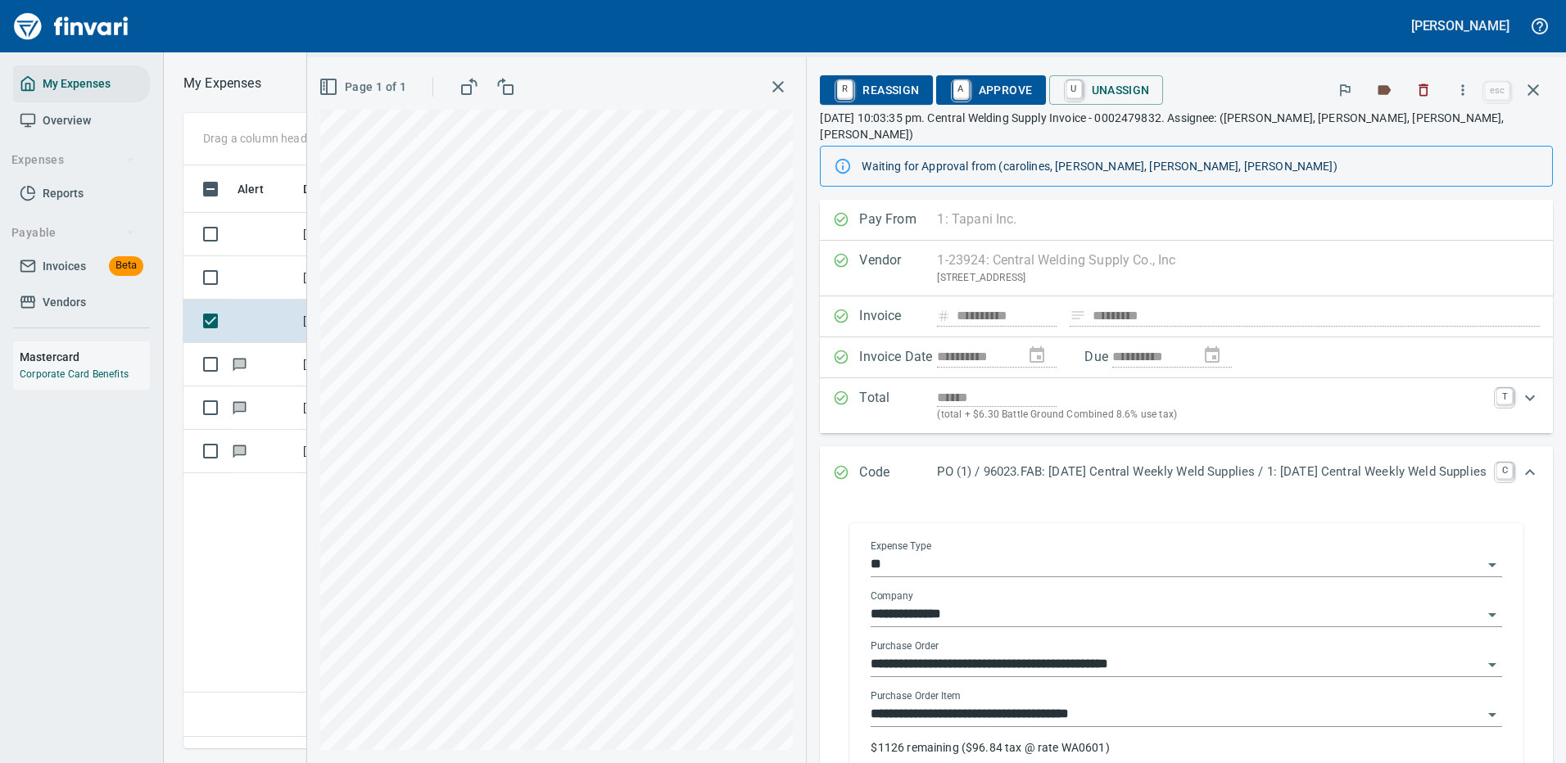
scroll to position [82, 0]
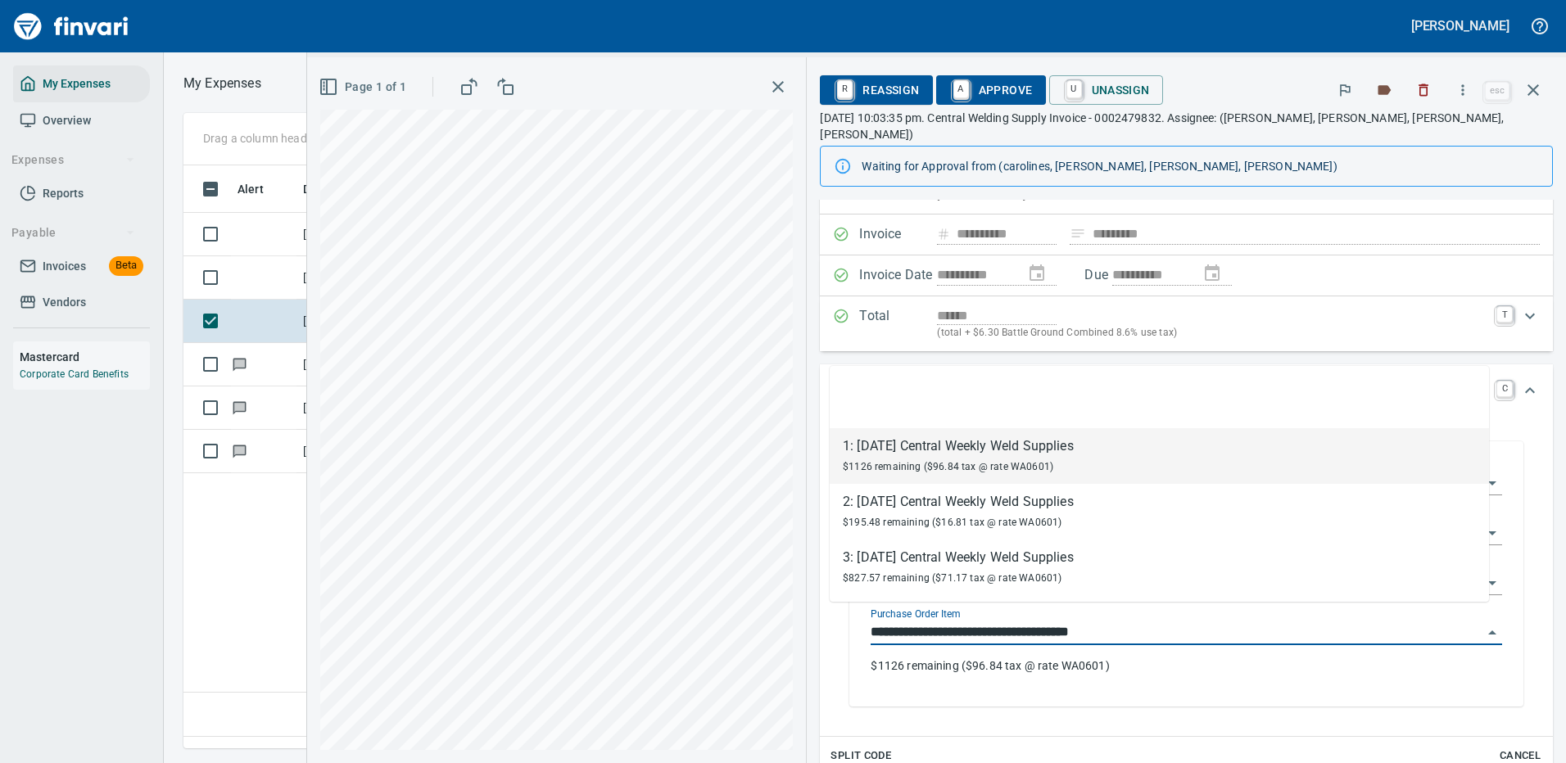
click at [979, 622] on input "**********" at bounding box center [1177, 633] width 612 height 23
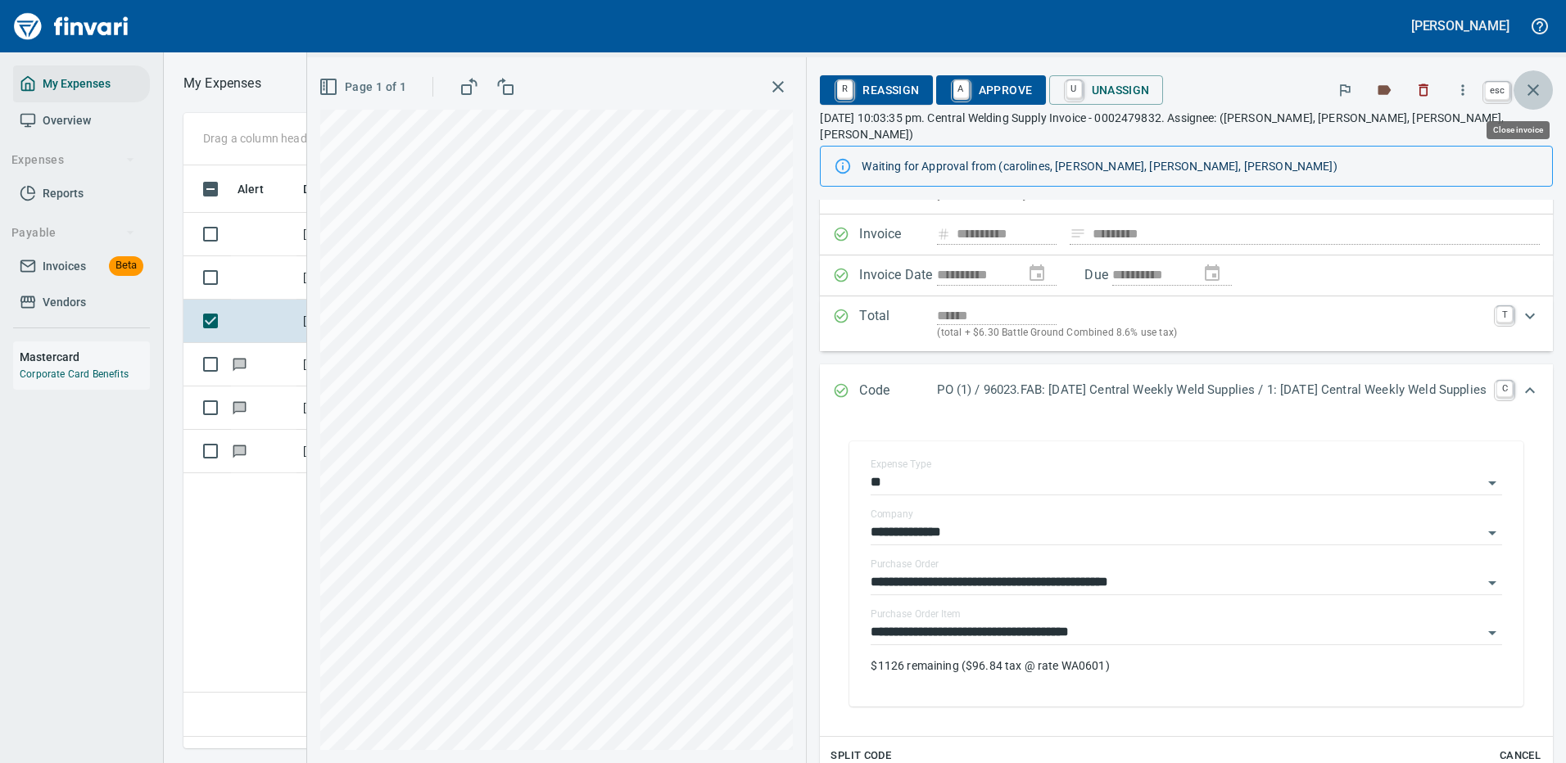
click at [1534, 86] on icon "button" at bounding box center [1533, 90] width 20 height 20
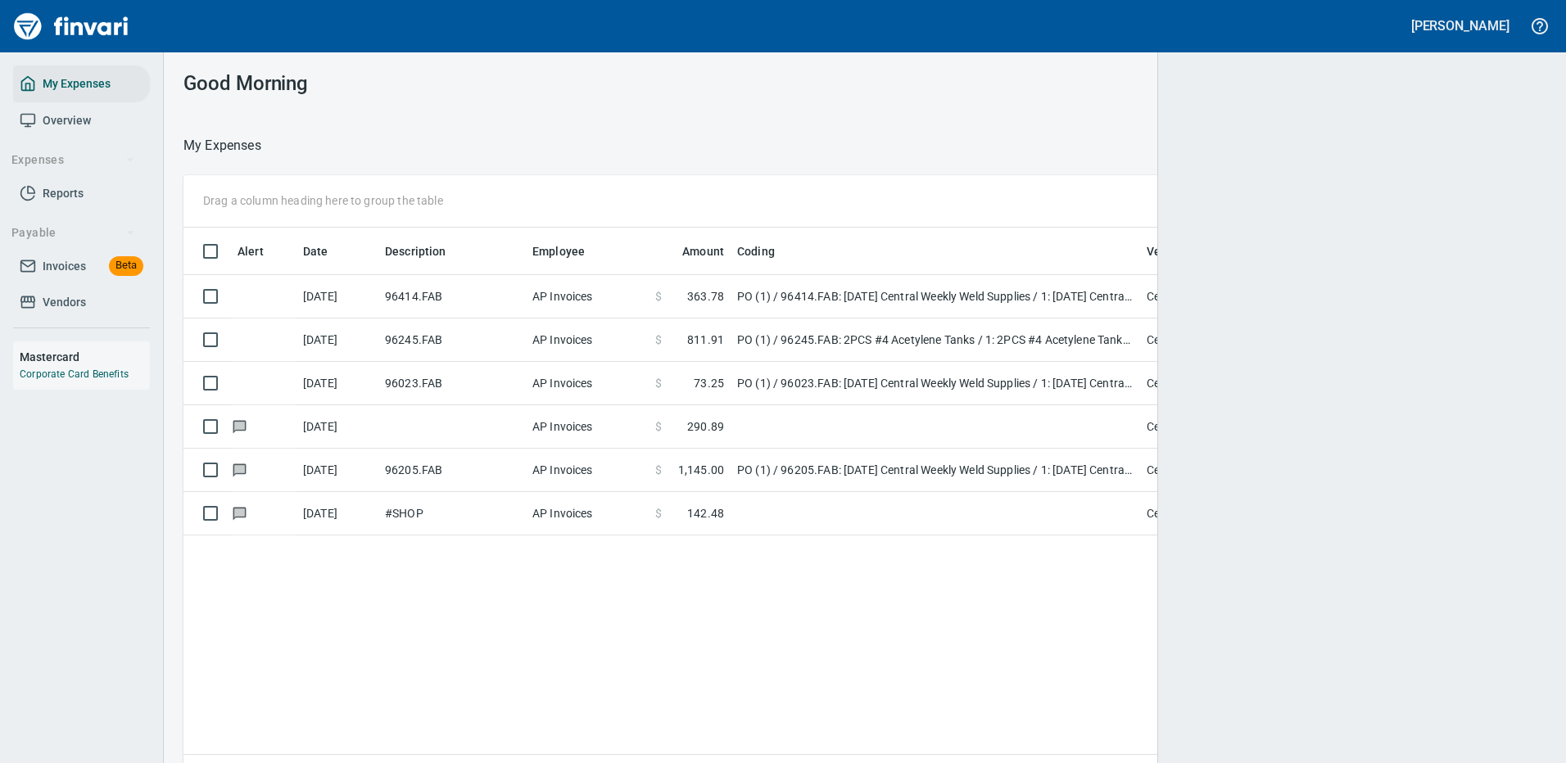
scroll to position [559, 1328]
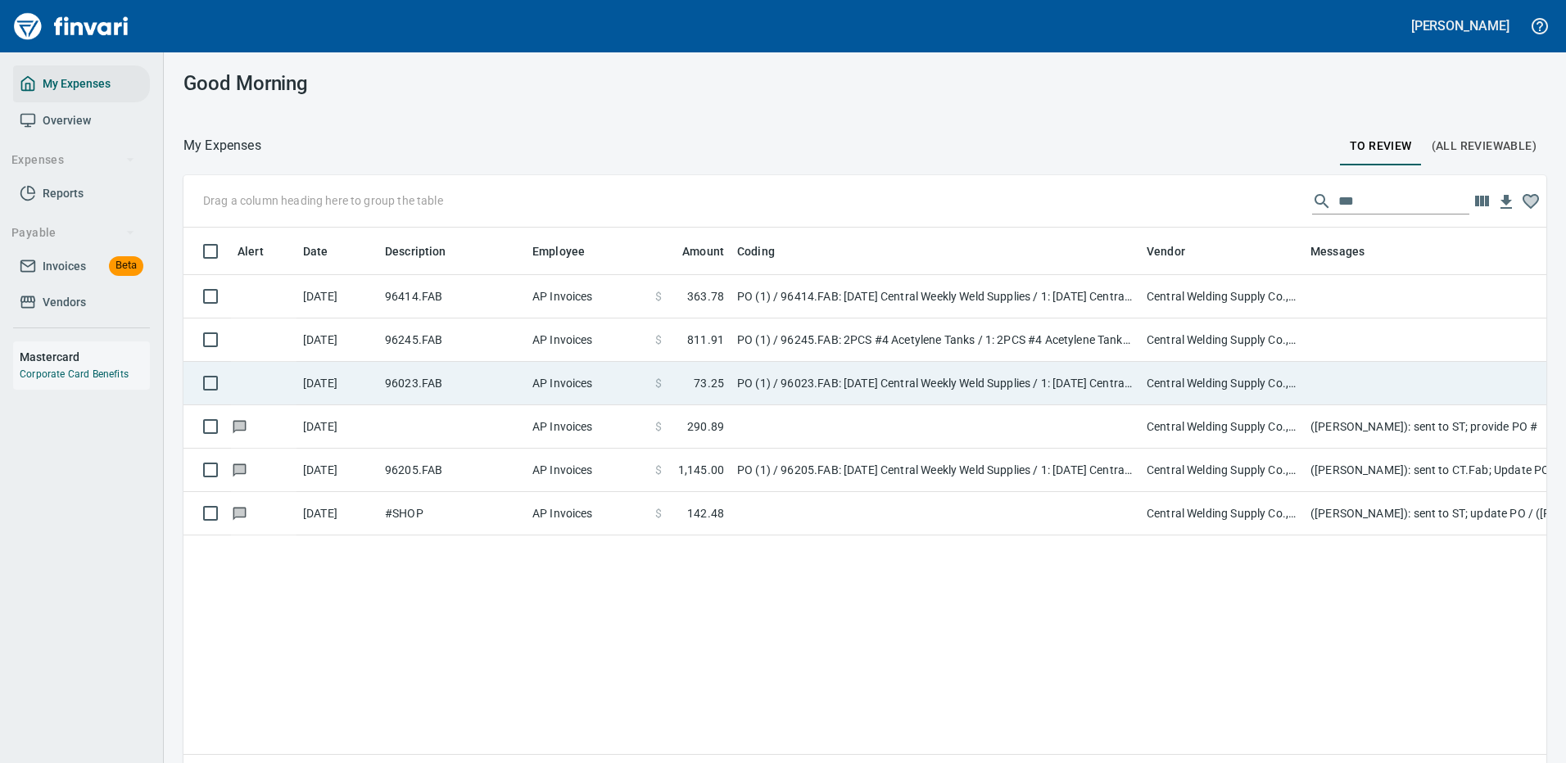
click at [895, 368] on td "PO (1) / 96023.FAB: 08/18/25 Central Weekly Weld Supplies / 1: 08/18/25 Central…" at bounding box center [935, 383] width 409 height 43
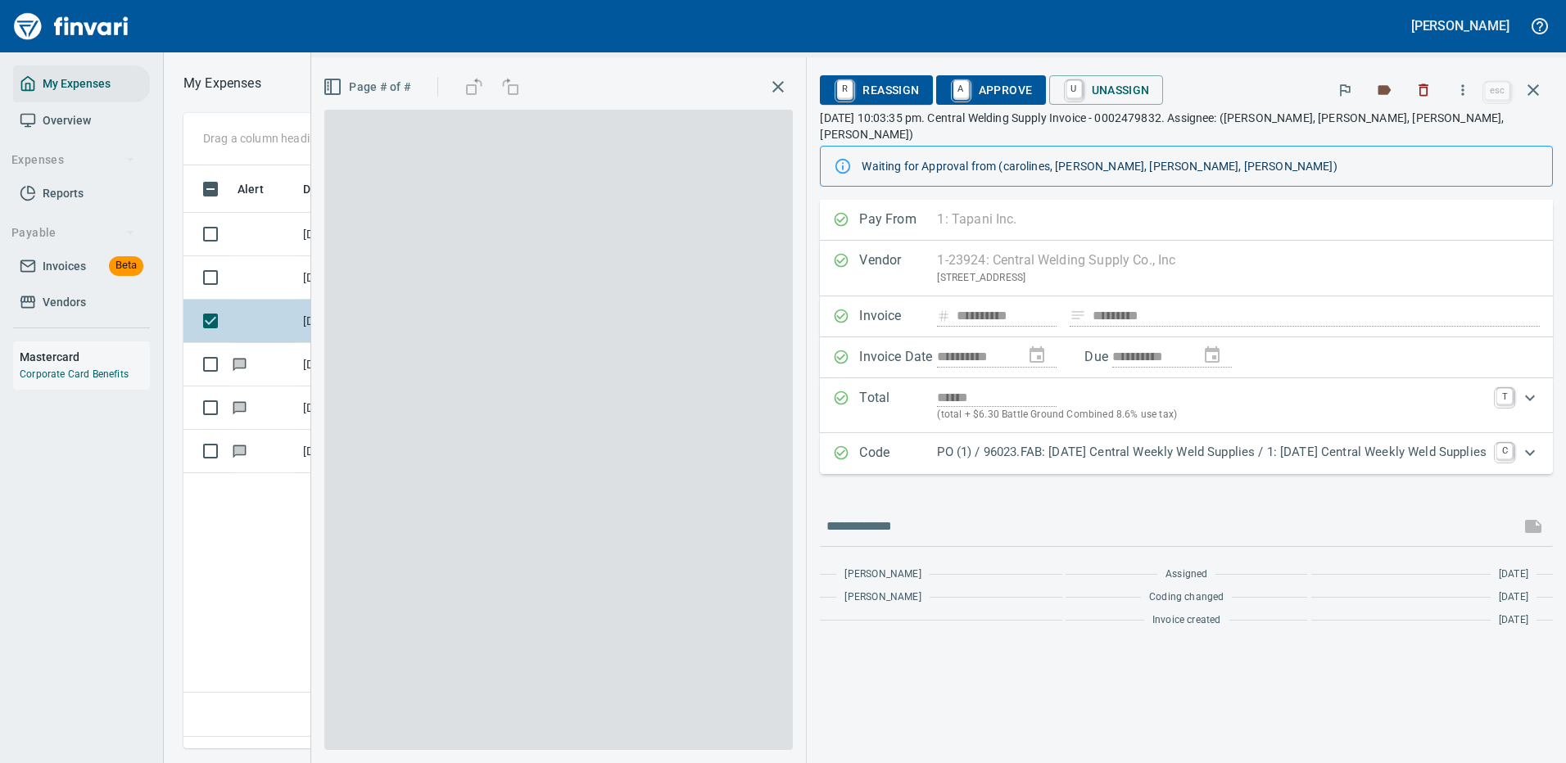
scroll to position [559, 941]
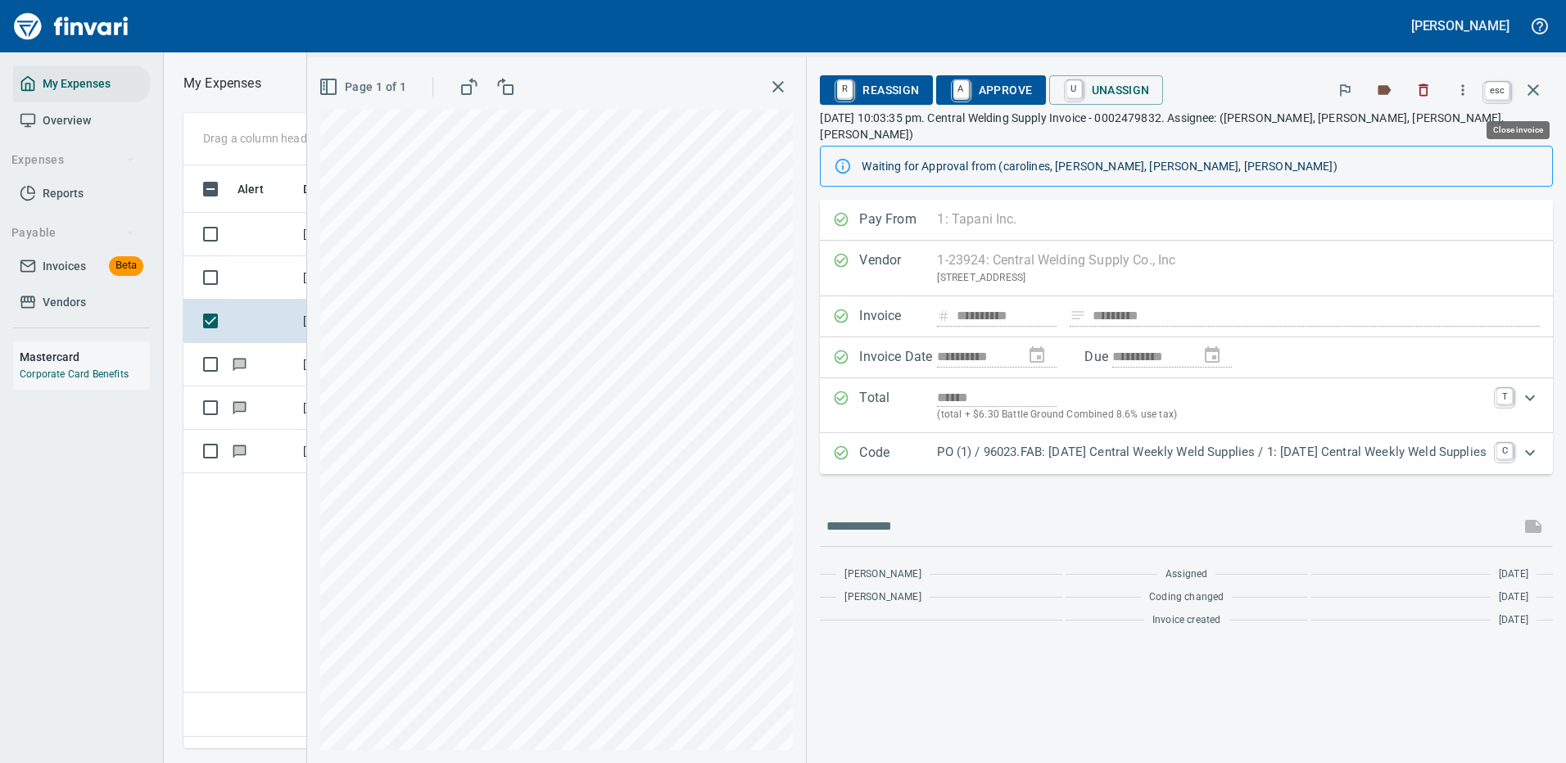
click at [1531, 92] on icon "button" at bounding box center [1532, 89] width 11 height 11
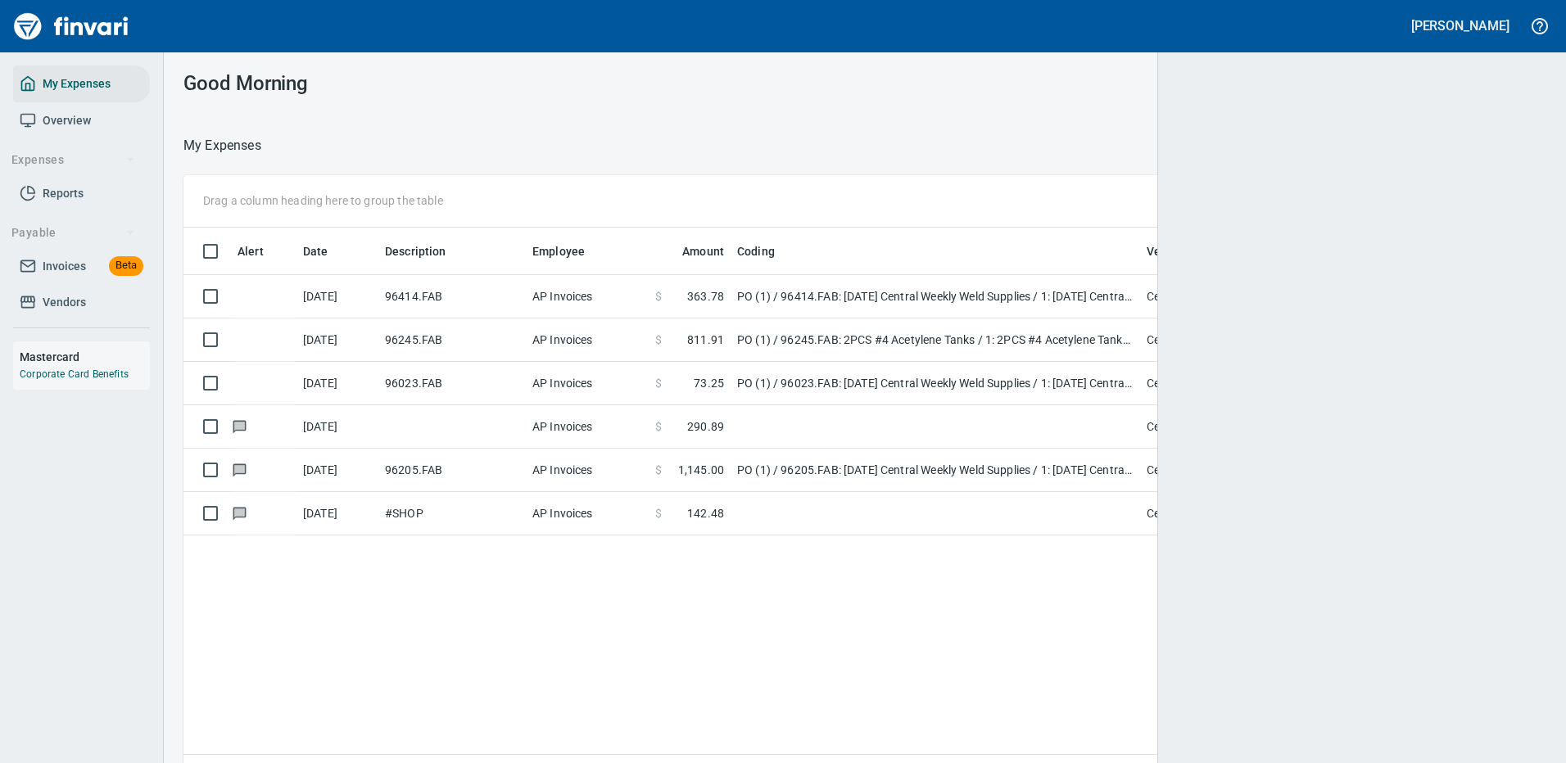
scroll to position [2, 2]
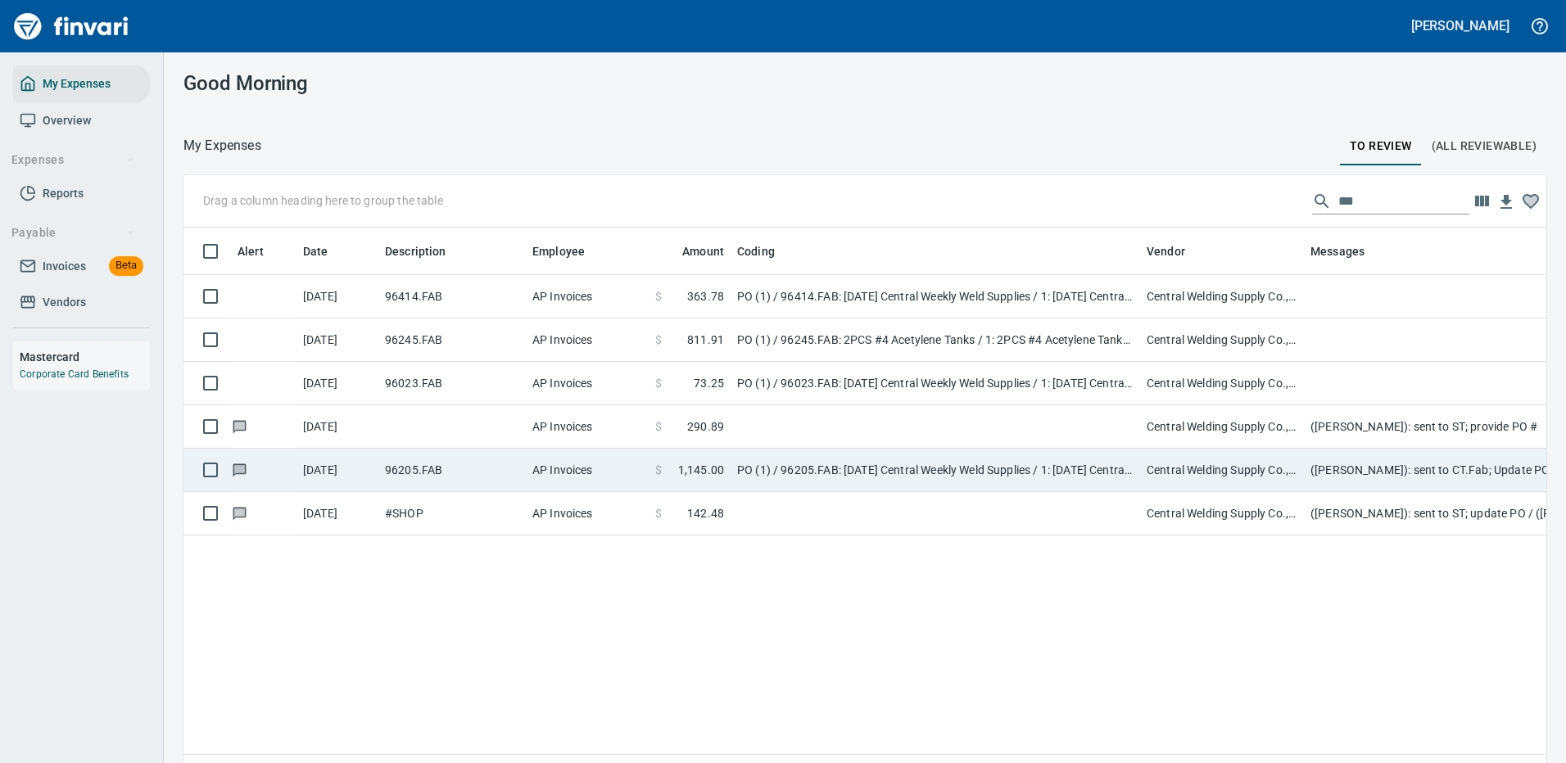
click at [724, 471] on td "$ 1,145.00" at bounding box center [690, 470] width 82 height 43
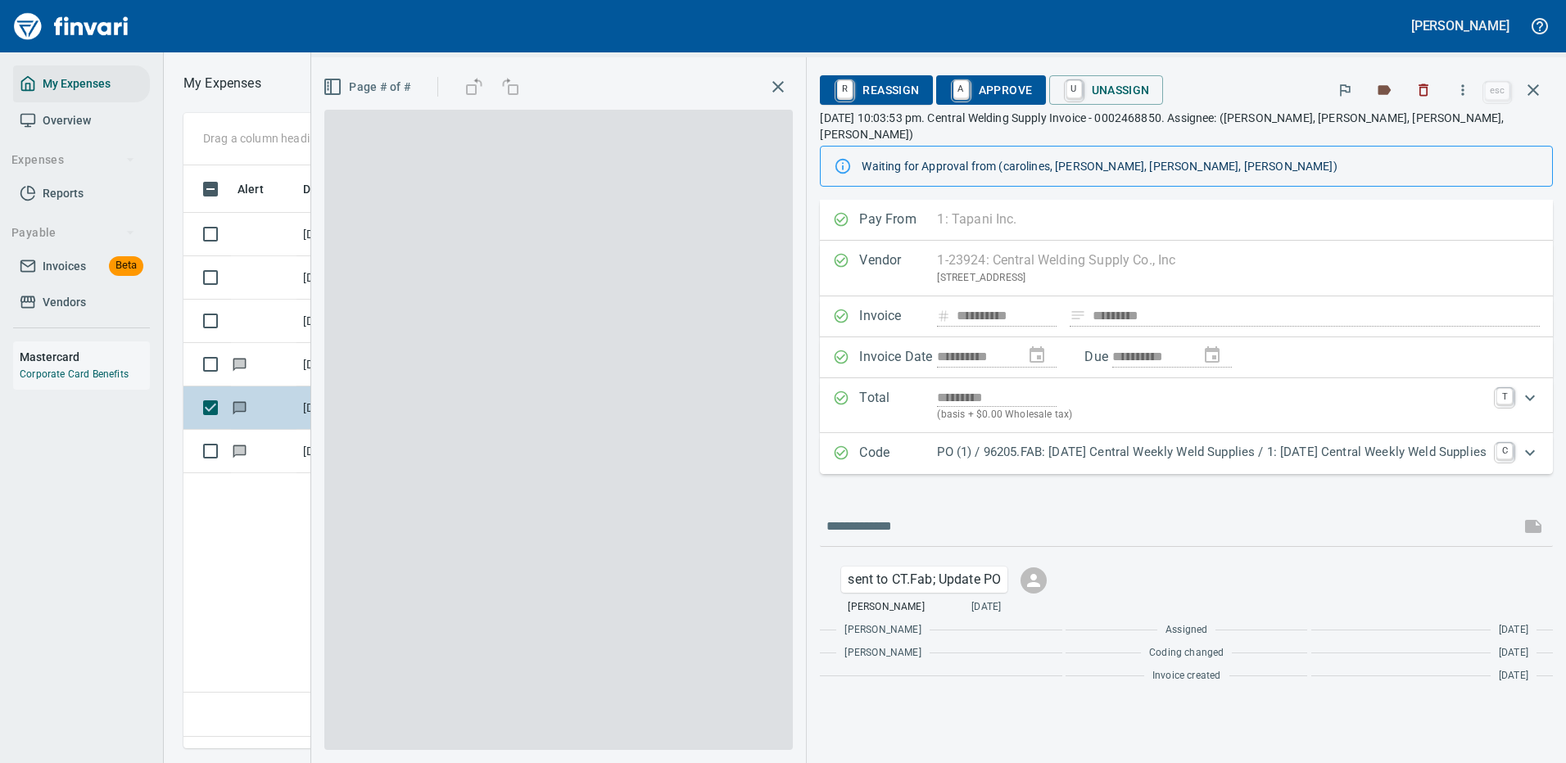
scroll to position [559, 941]
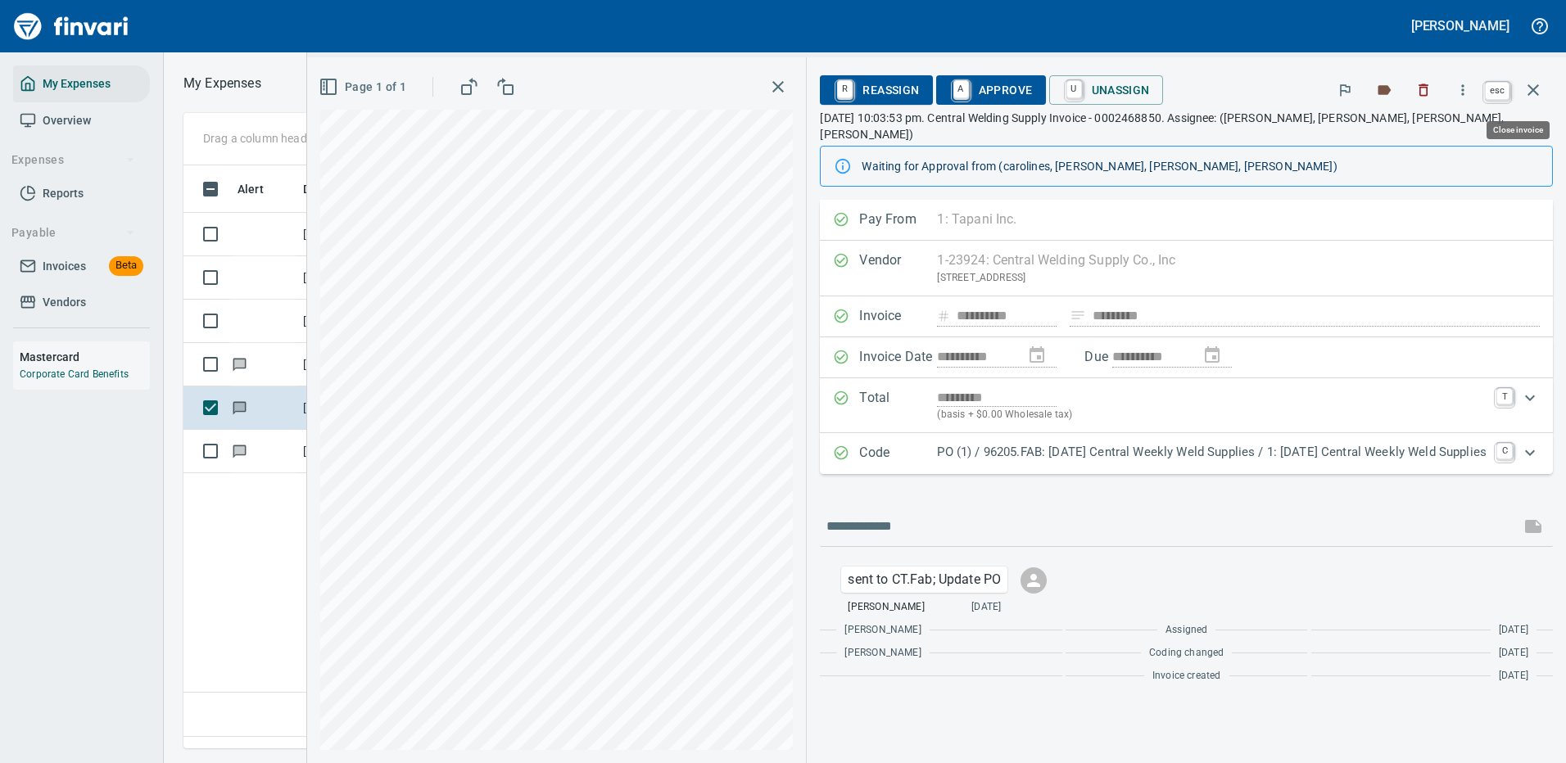
click at [1537, 90] on icon "button" at bounding box center [1533, 90] width 20 height 20
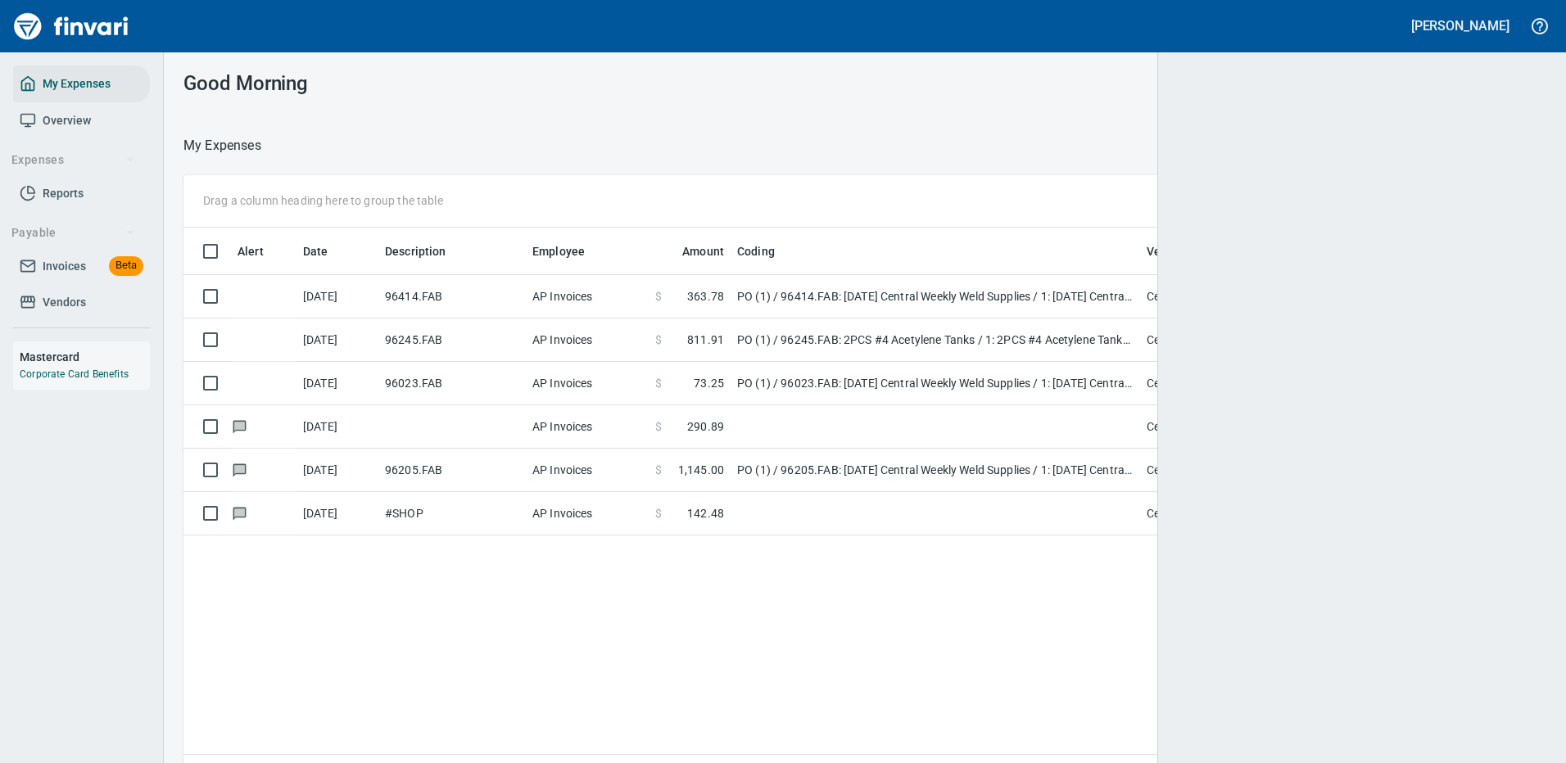
scroll to position [2, 2]
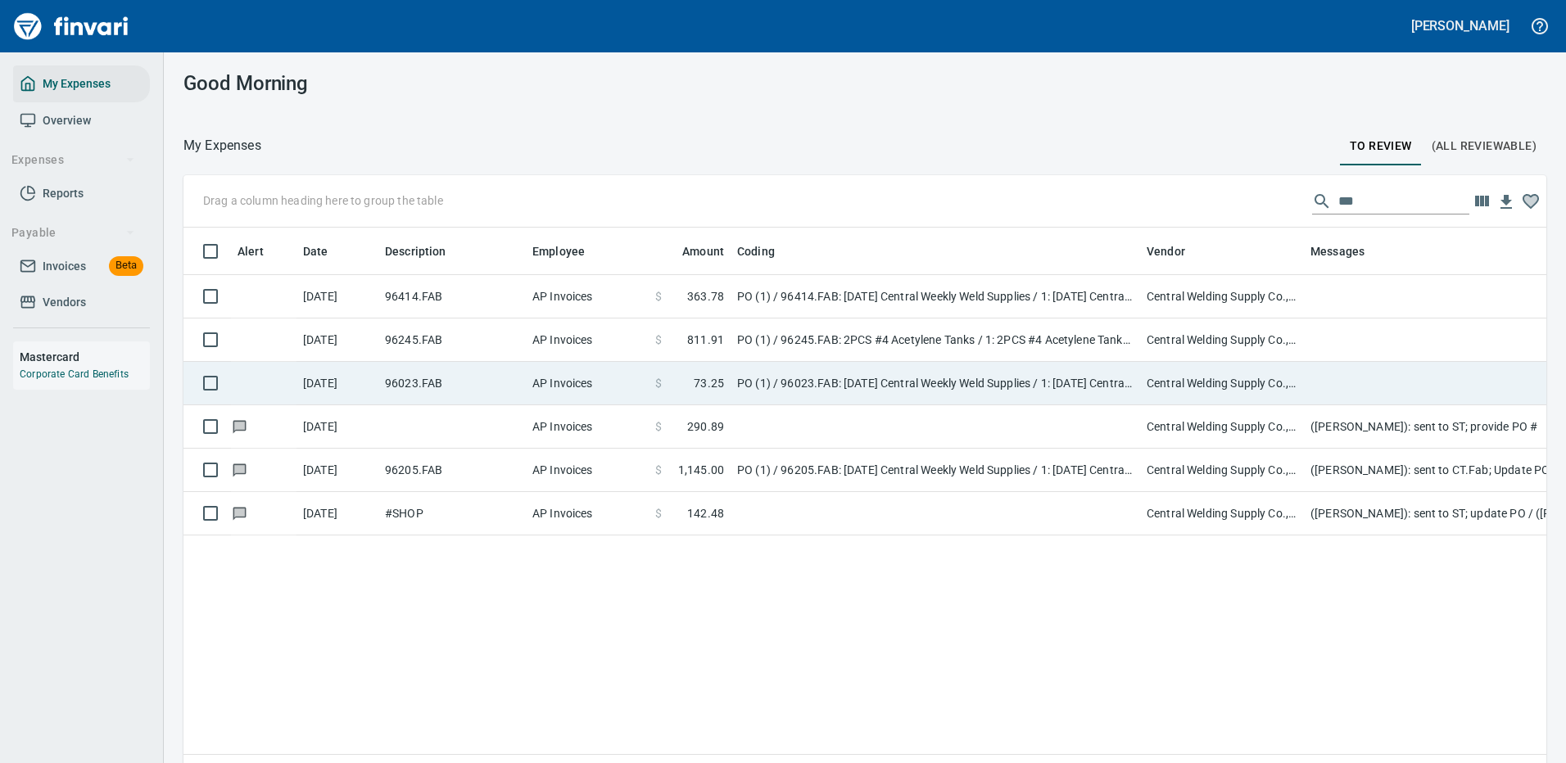
click at [802, 374] on td "PO (1) / 96023.FAB: 08/18/25 Central Weekly Weld Supplies / 1: 08/18/25 Central…" at bounding box center [935, 383] width 409 height 43
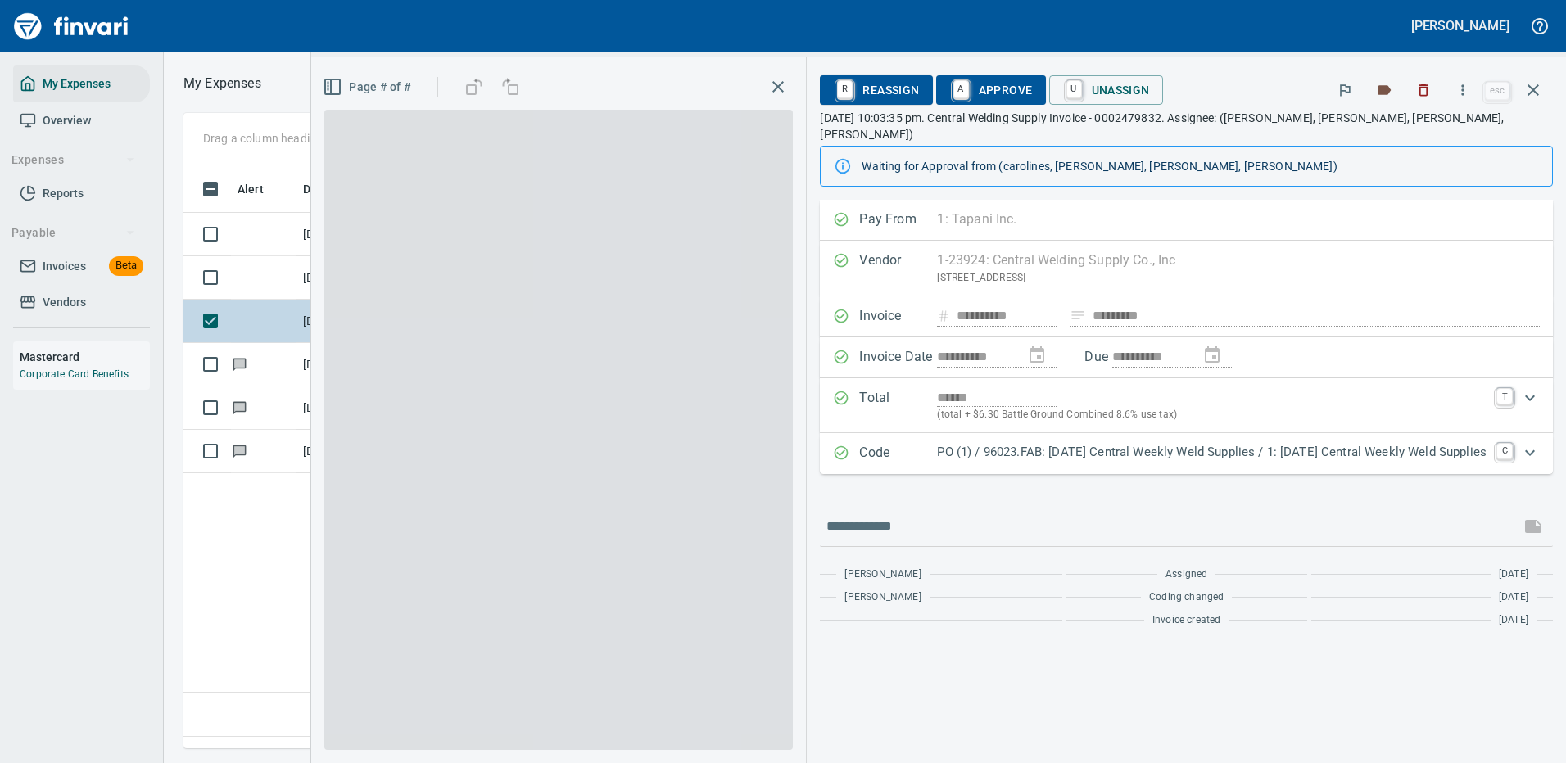
scroll to position [559, 941]
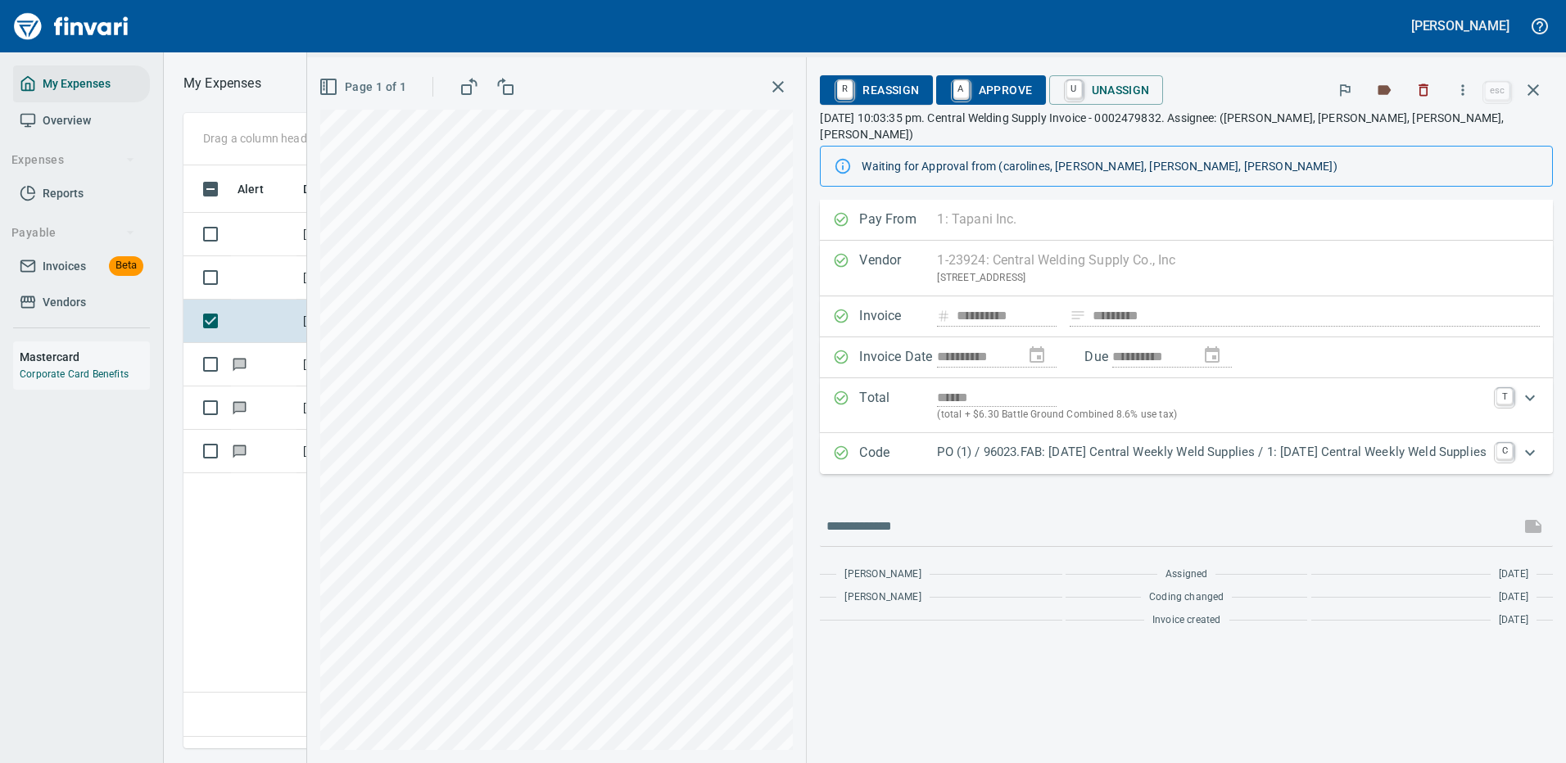
click at [1118, 443] on p "PO (1) / 96023.FAB: 08/18/25 Central Weekly Weld Supplies / 1: 08/18/25 Central…" at bounding box center [1212, 452] width 550 height 19
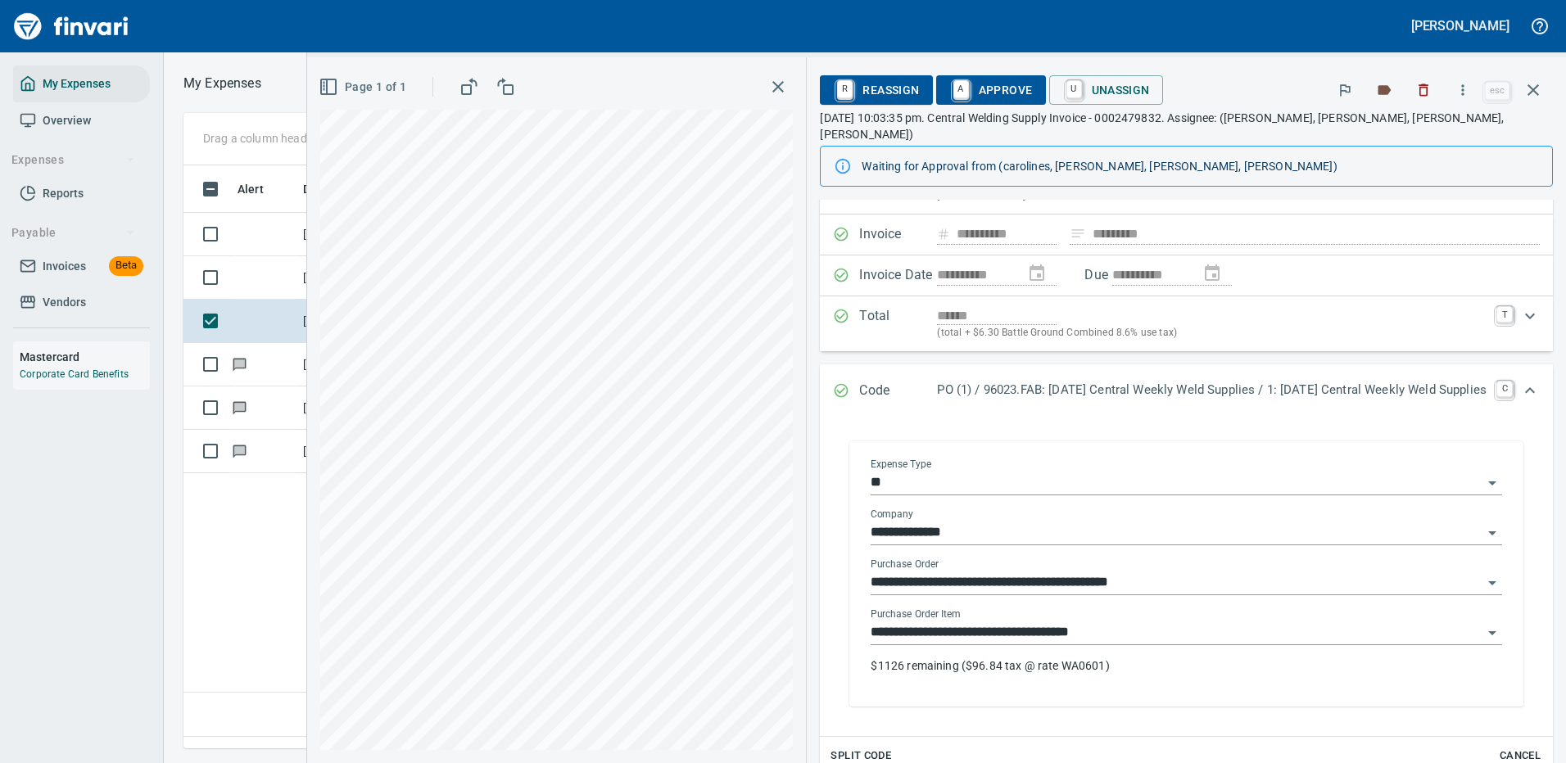
scroll to position [164, 0]
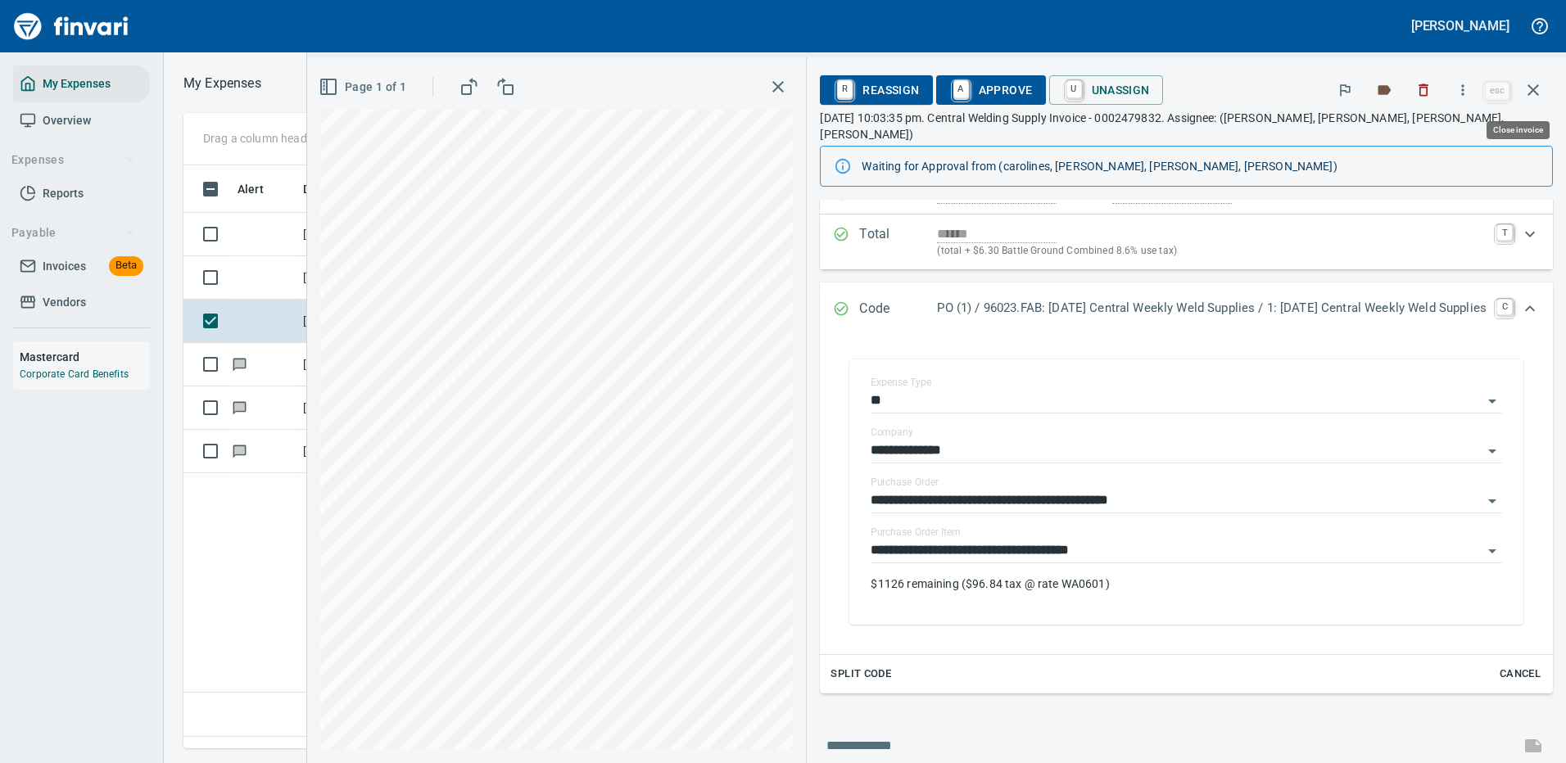
click at [1537, 84] on icon "button" at bounding box center [1533, 90] width 20 height 20
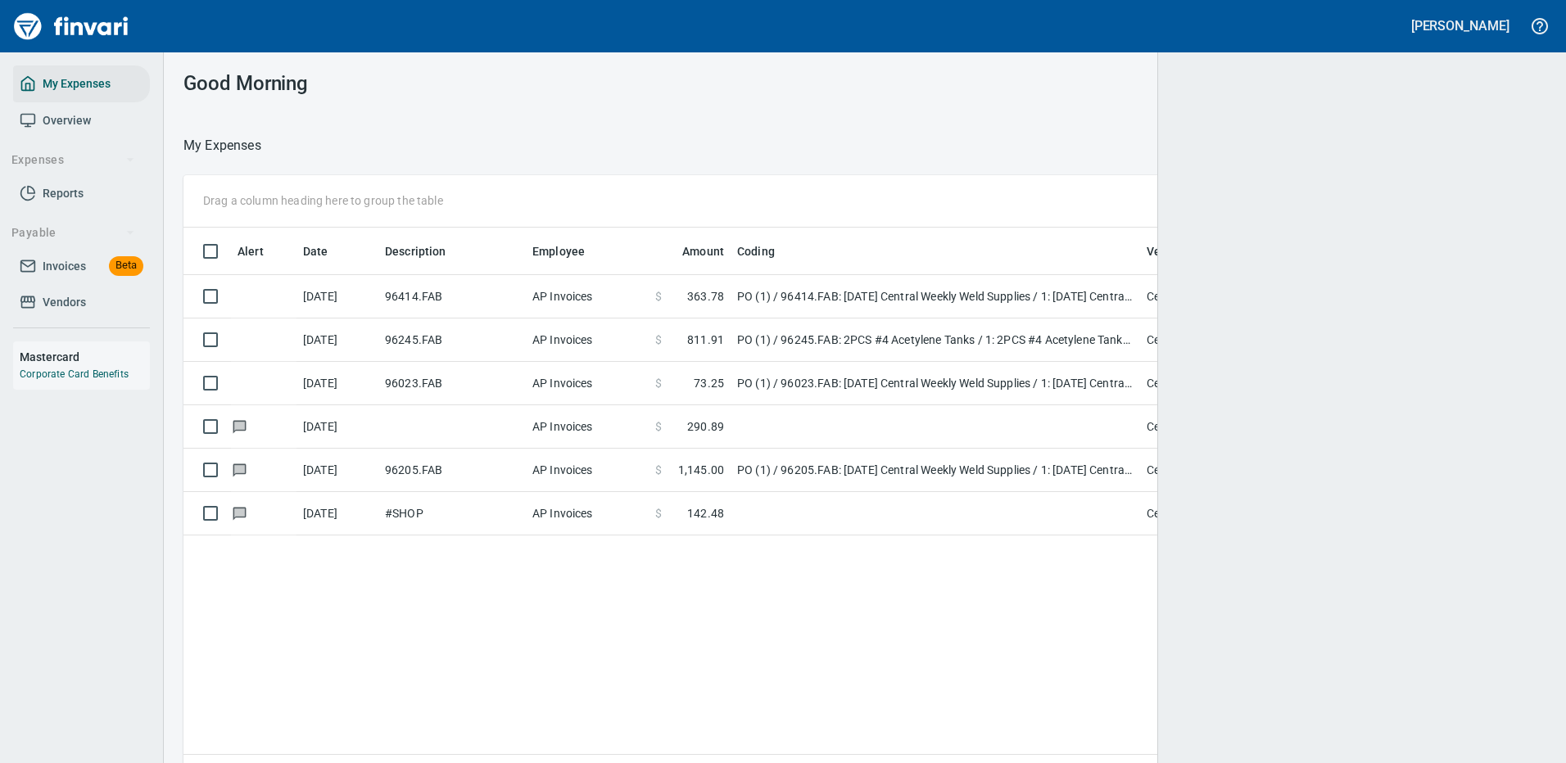
scroll to position [2, 2]
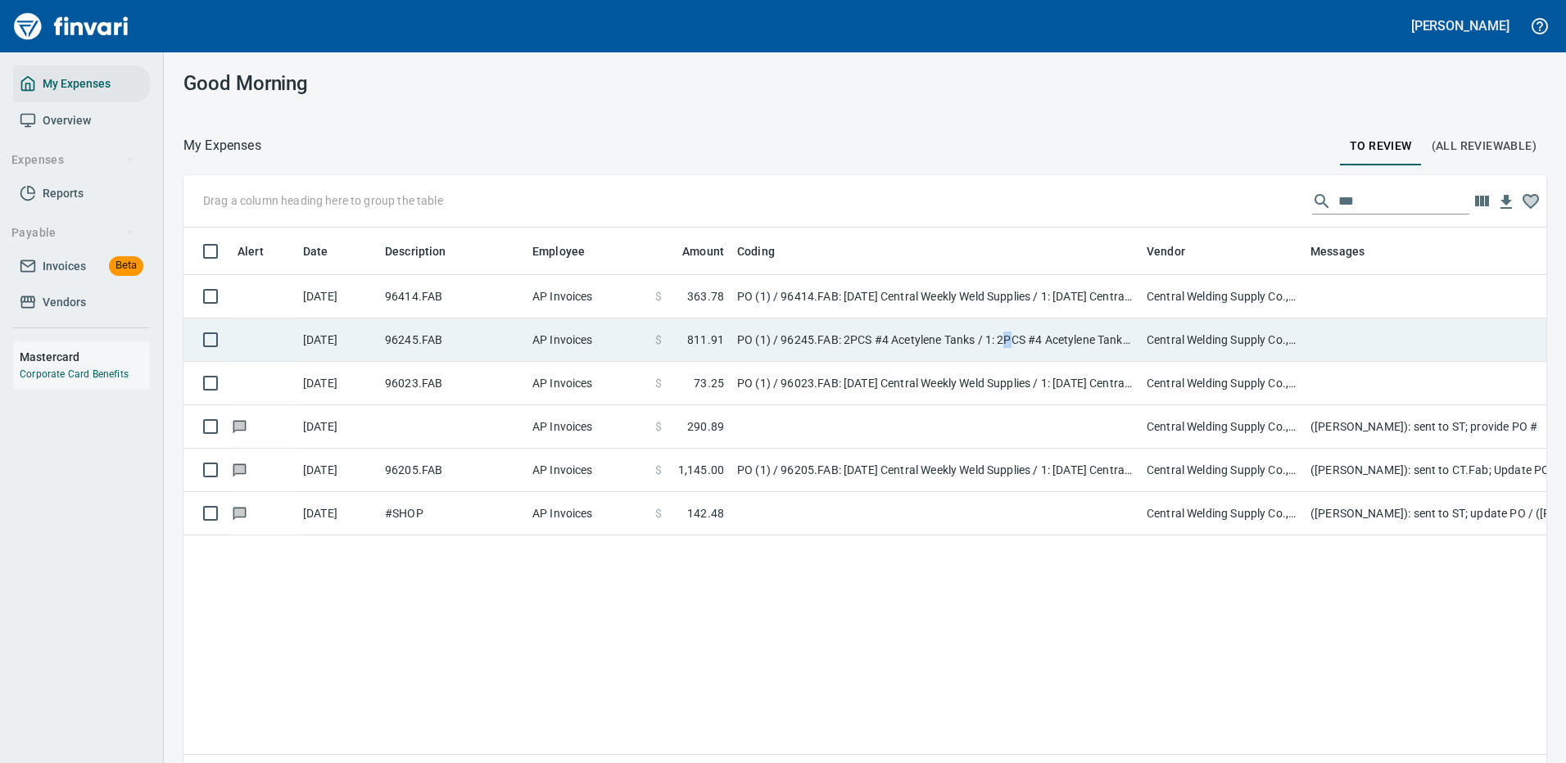
click at [1010, 342] on td "PO (1) / 96245.FAB: 2PCS #4 Acetylene Tanks / 1: 2PCS #4 Acetylene Tanks (For S…" at bounding box center [935, 340] width 409 height 43
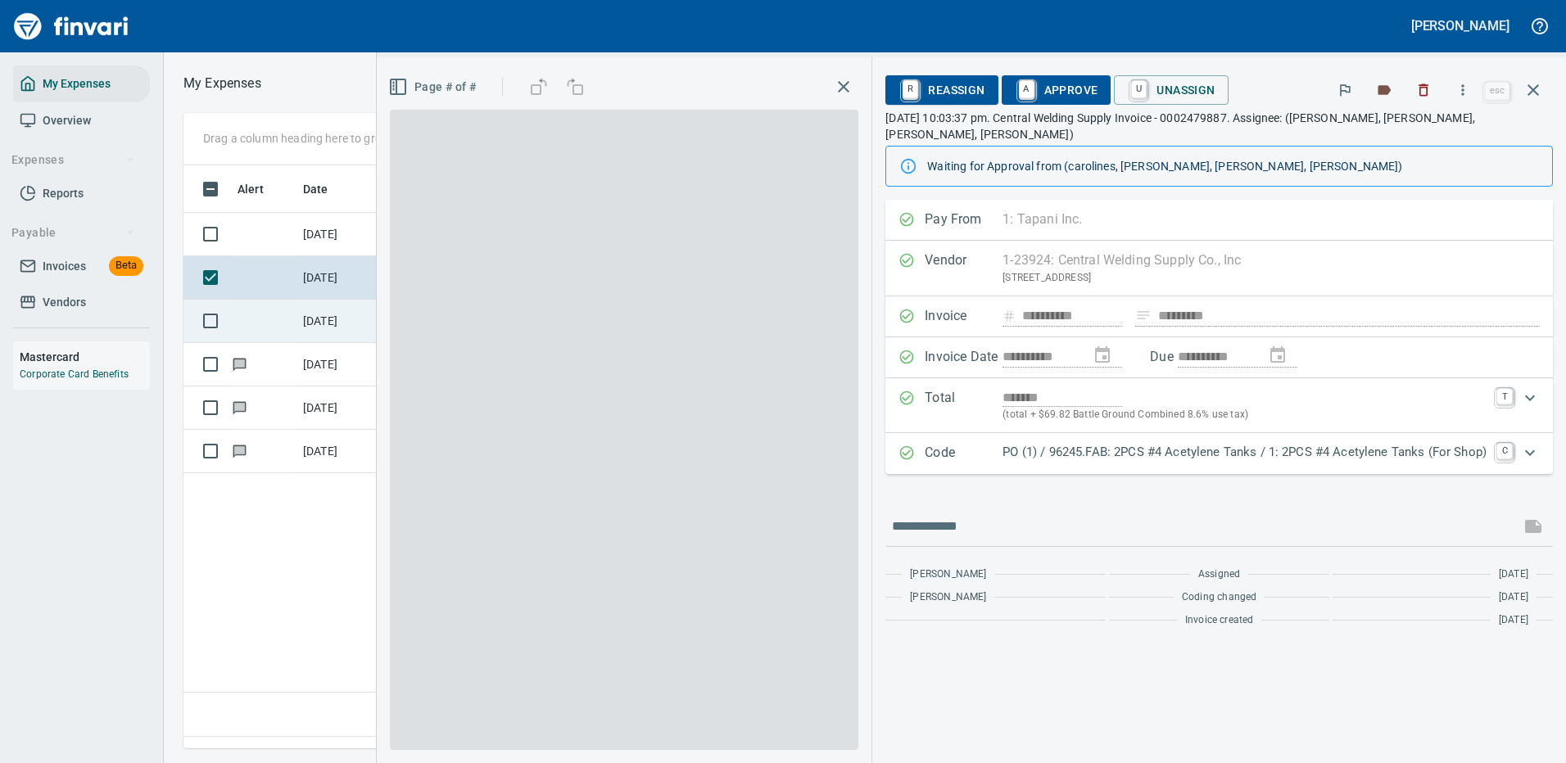
scroll to position [559, 941]
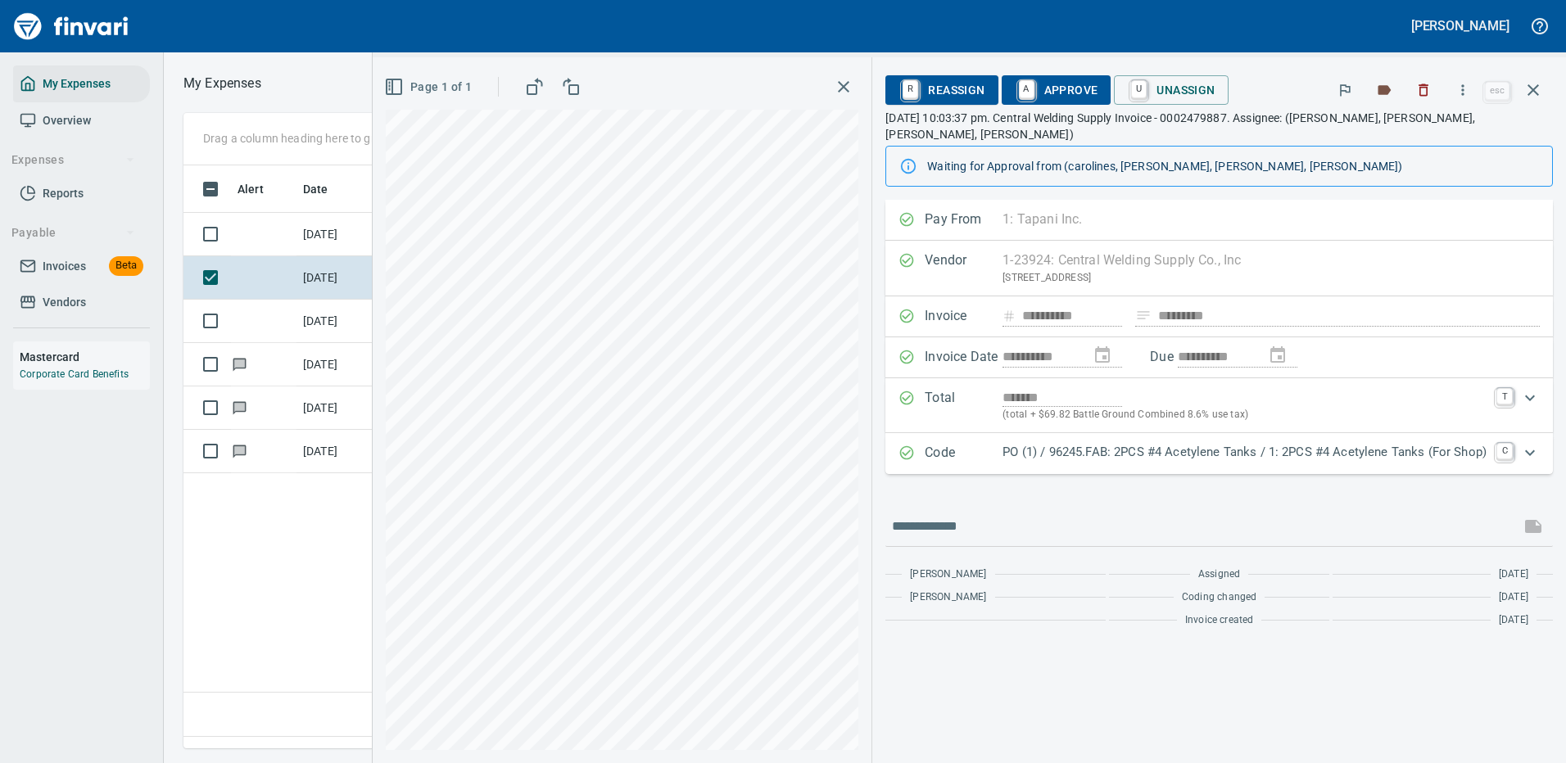
drag, startPoint x: 1010, startPoint y: 342, endPoint x: 1112, endPoint y: 437, distance: 139.7
click at [1112, 443] on p "PO (1) / 96245.FAB: 2PCS #4 Acetylene Tanks / 1: 2PCS #4 Acetylene Tanks (For S…" at bounding box center [1244, 452] width 484 height 19
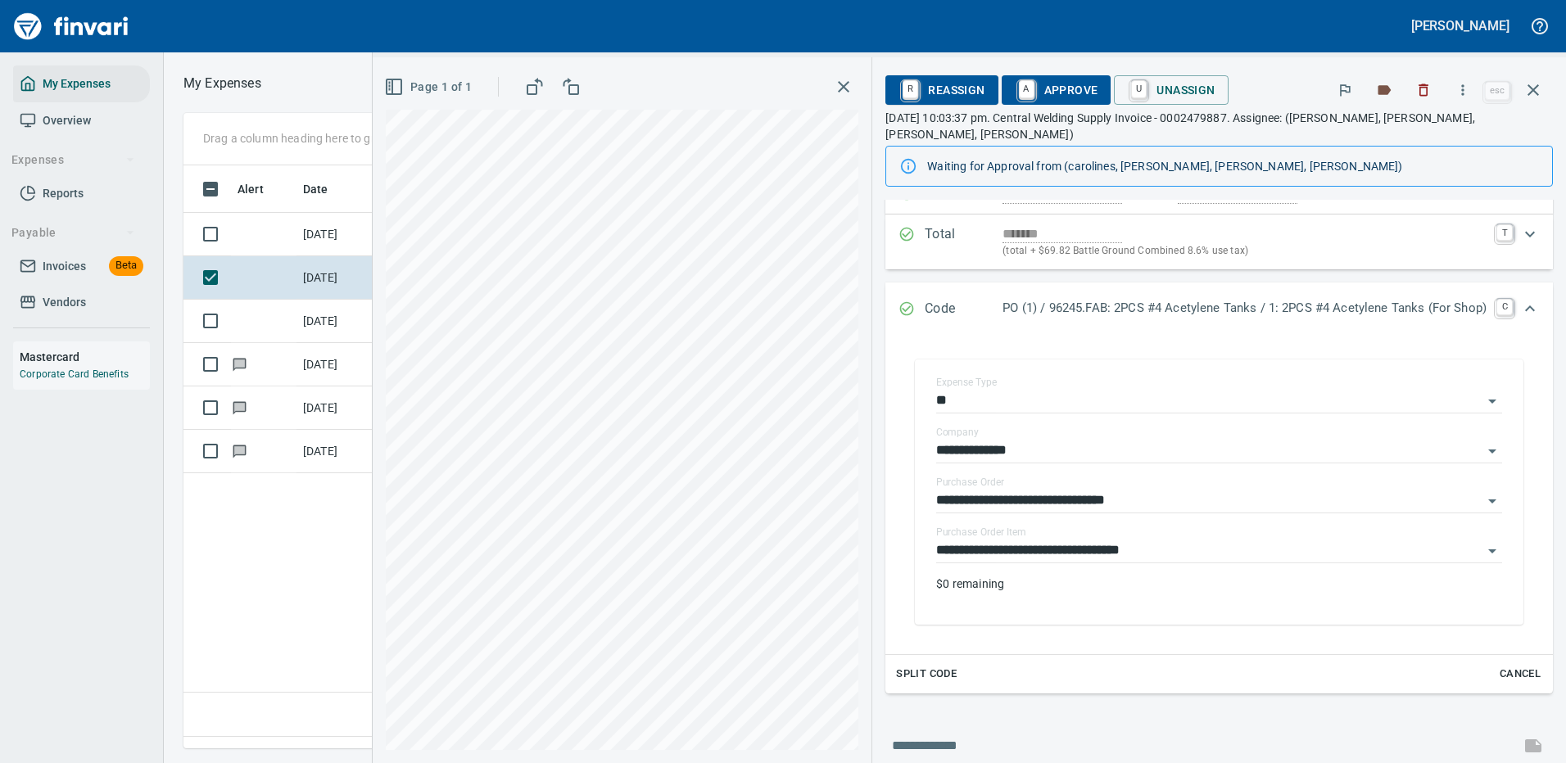
scroll to position [246, 0]
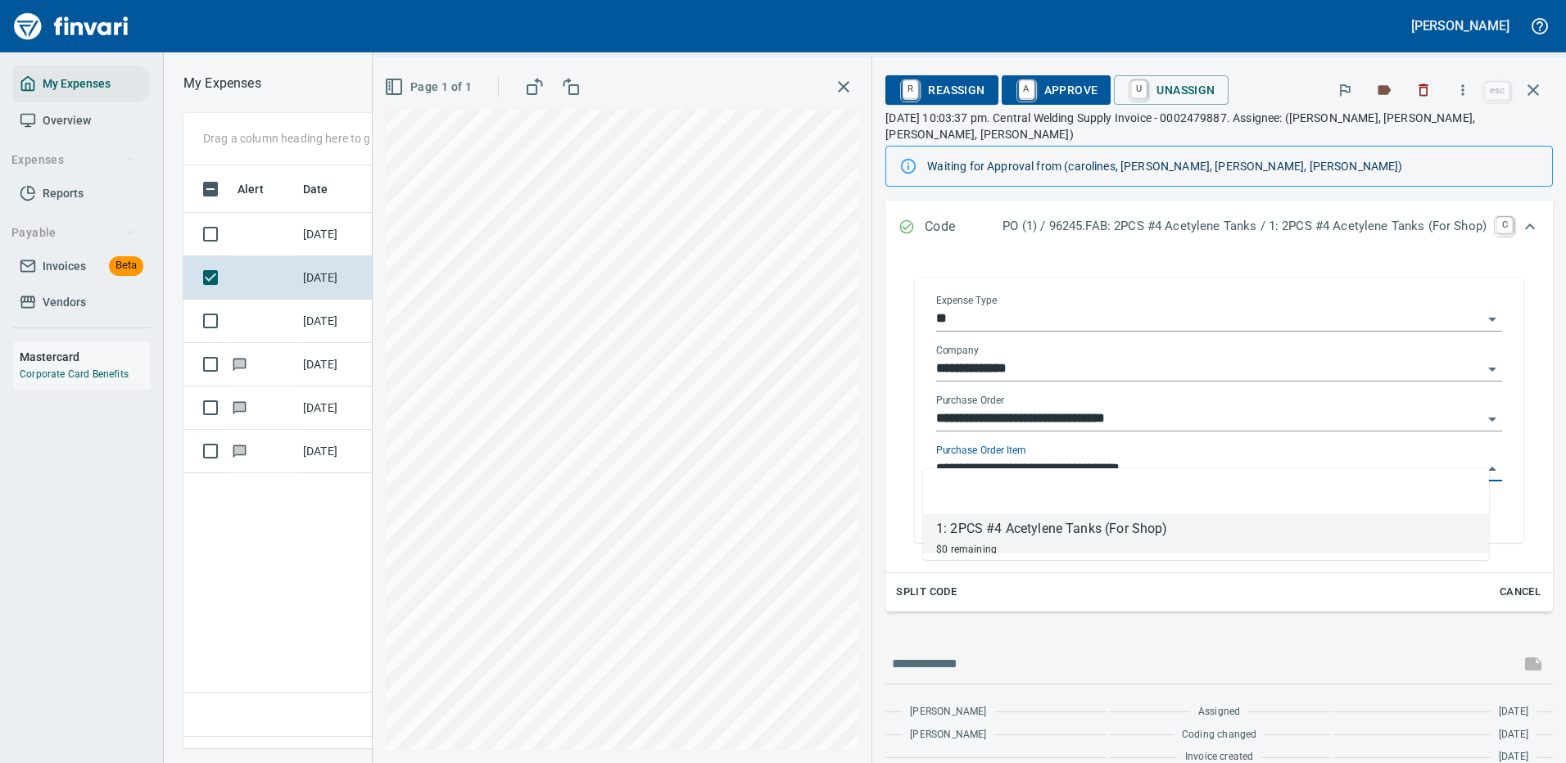
click at [1061, 458] on input "**********" at bounding box center [1209, 469] width 546 height 23
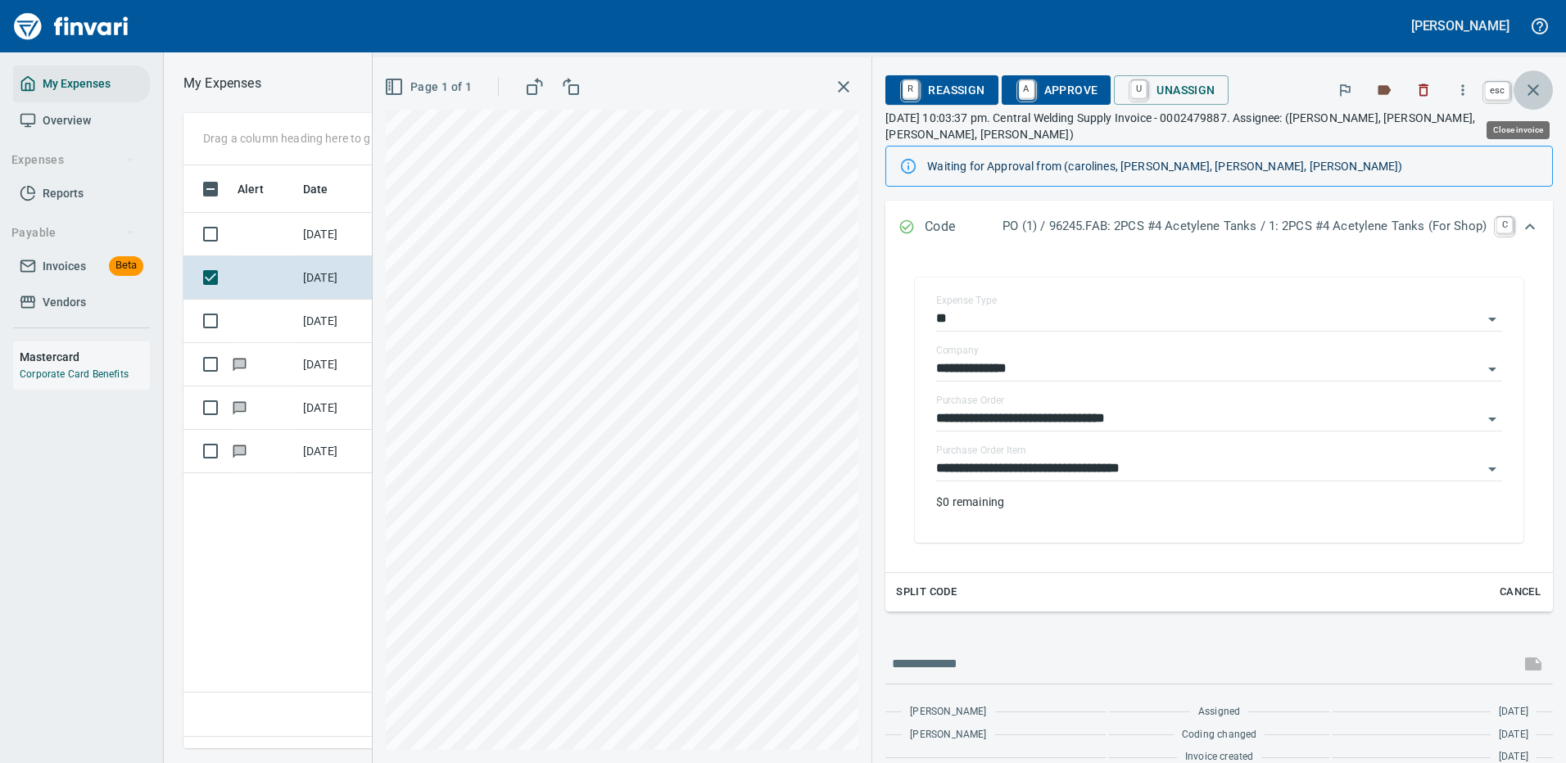
click at [1536, 87] on icon "button" at bounding box center [1532, 89] width 11 height 11
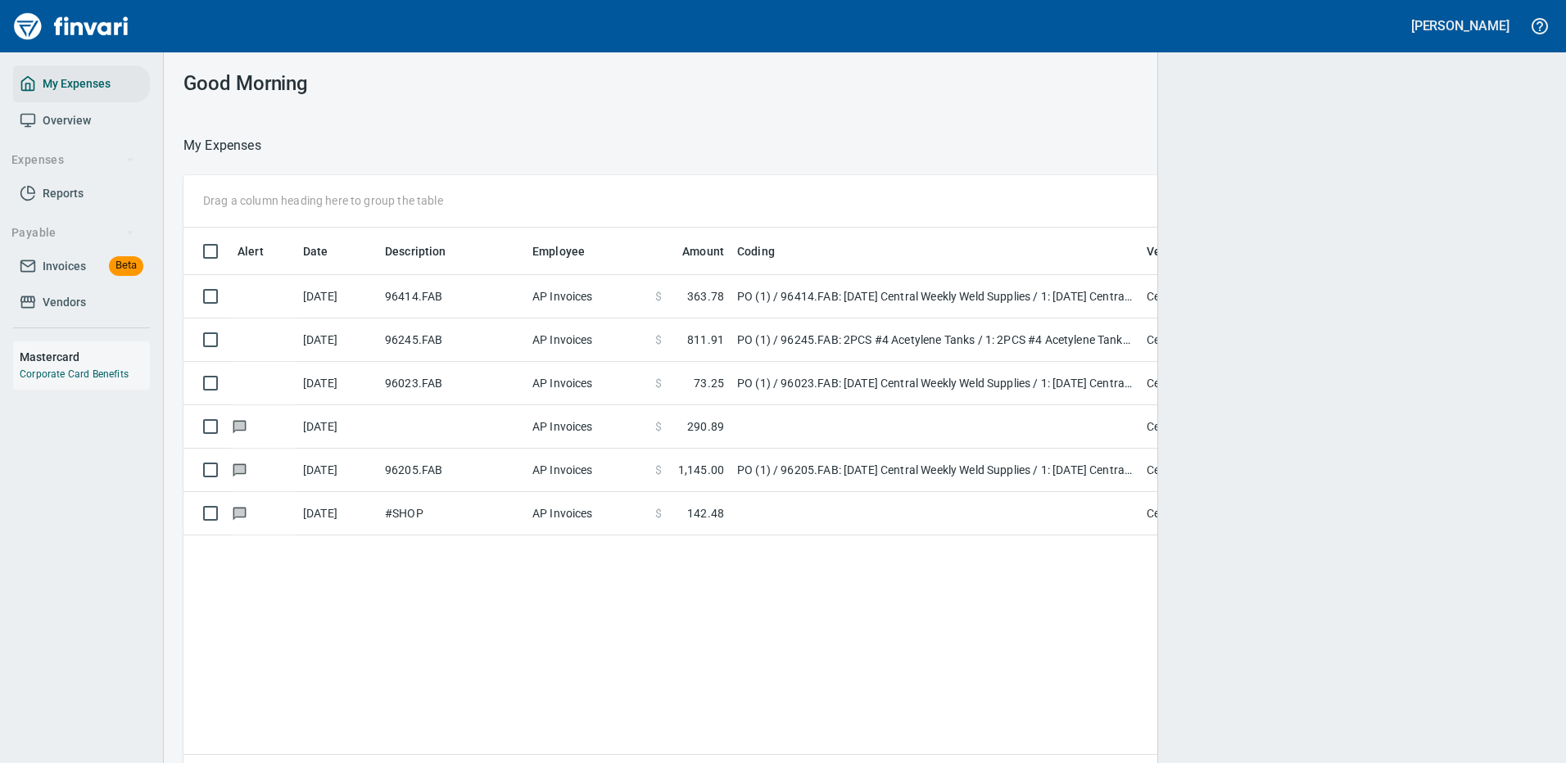
scroll to position [559, 1326]
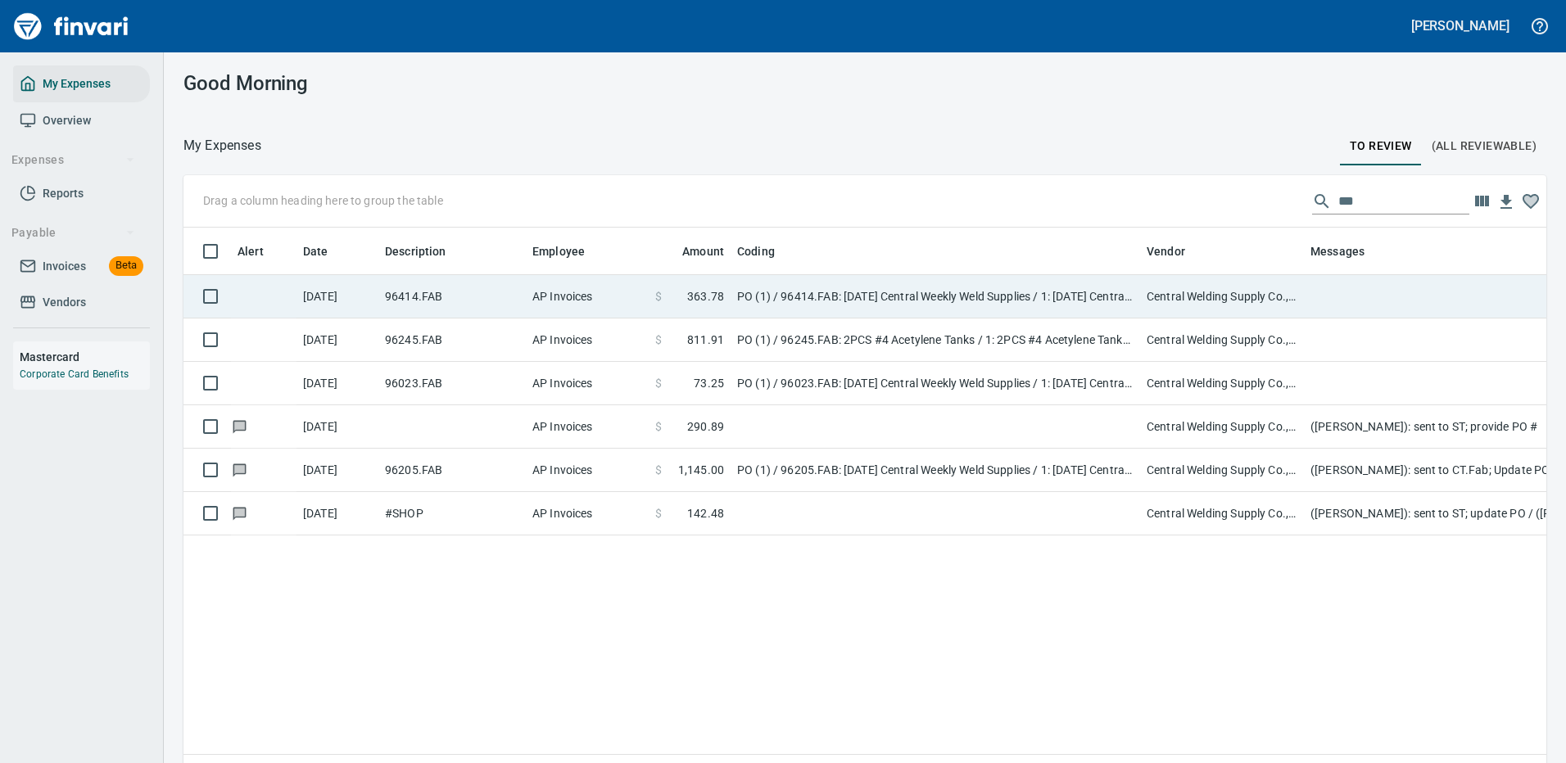
click at [1035, 285] on td "PO (1) / 96414.FAB: 09/02/25 Central Weekly Weld Supplies / 1: 09/02/25 Central…" at bounding box center [935, 296] width 409 height 43
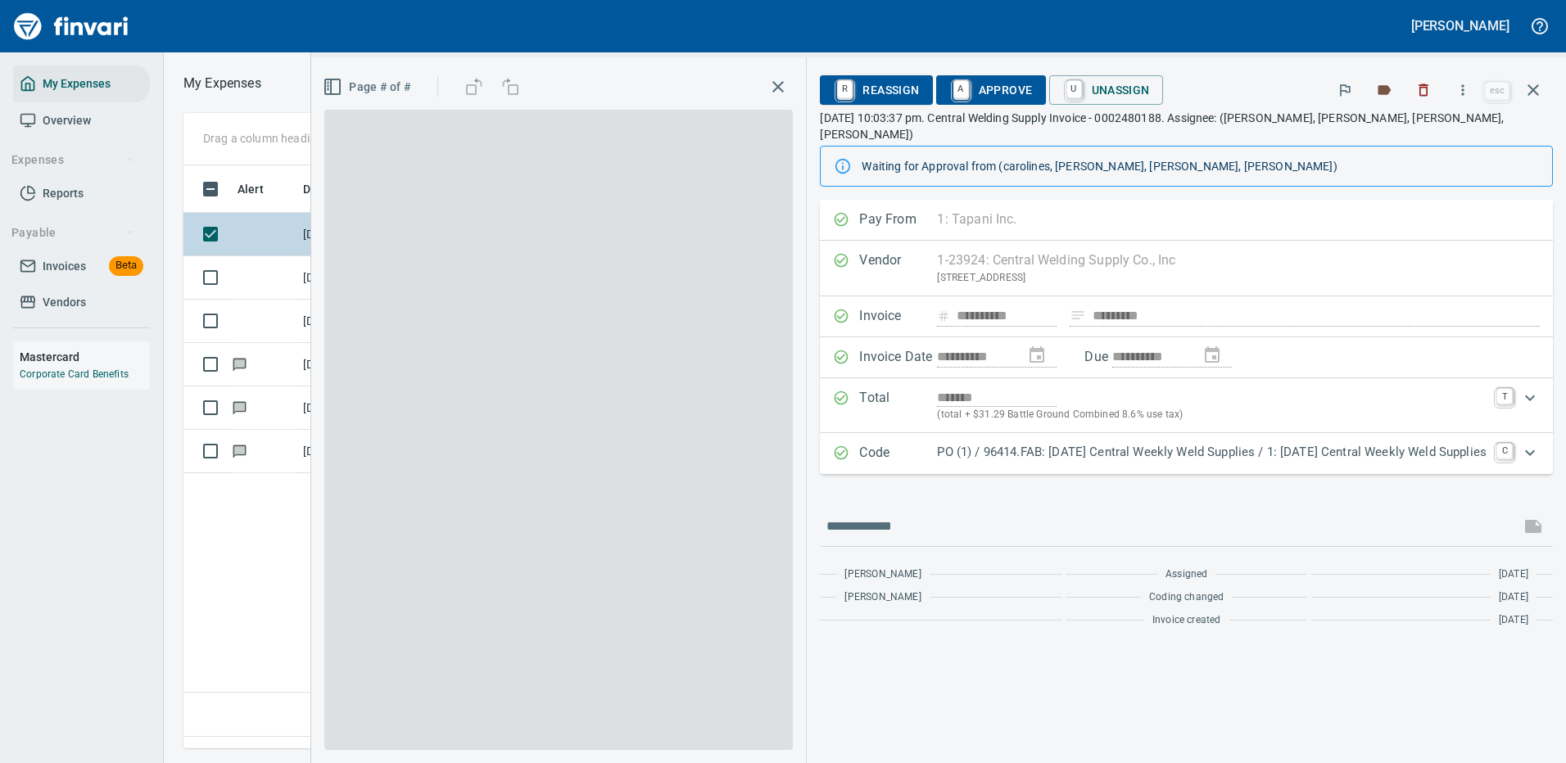
scroll to position [559, 941]
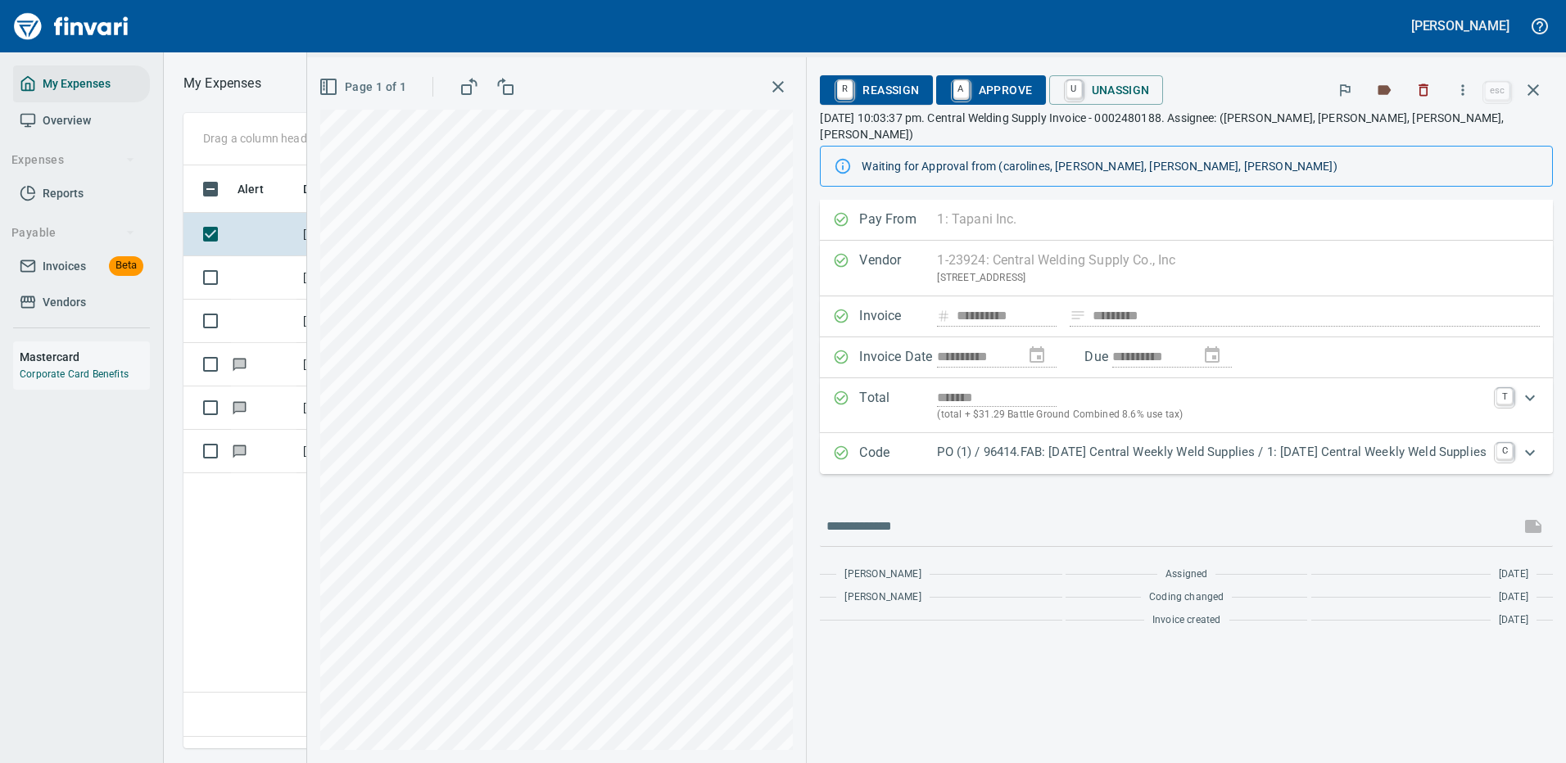
click at [1033, 443] on p "PO (1) / 96414.FAB: 09/02/25 Central Weekly Weld Supplies / 1: 09/02/25 Central…" at bounding box center [1212, 452] width 550 height 19
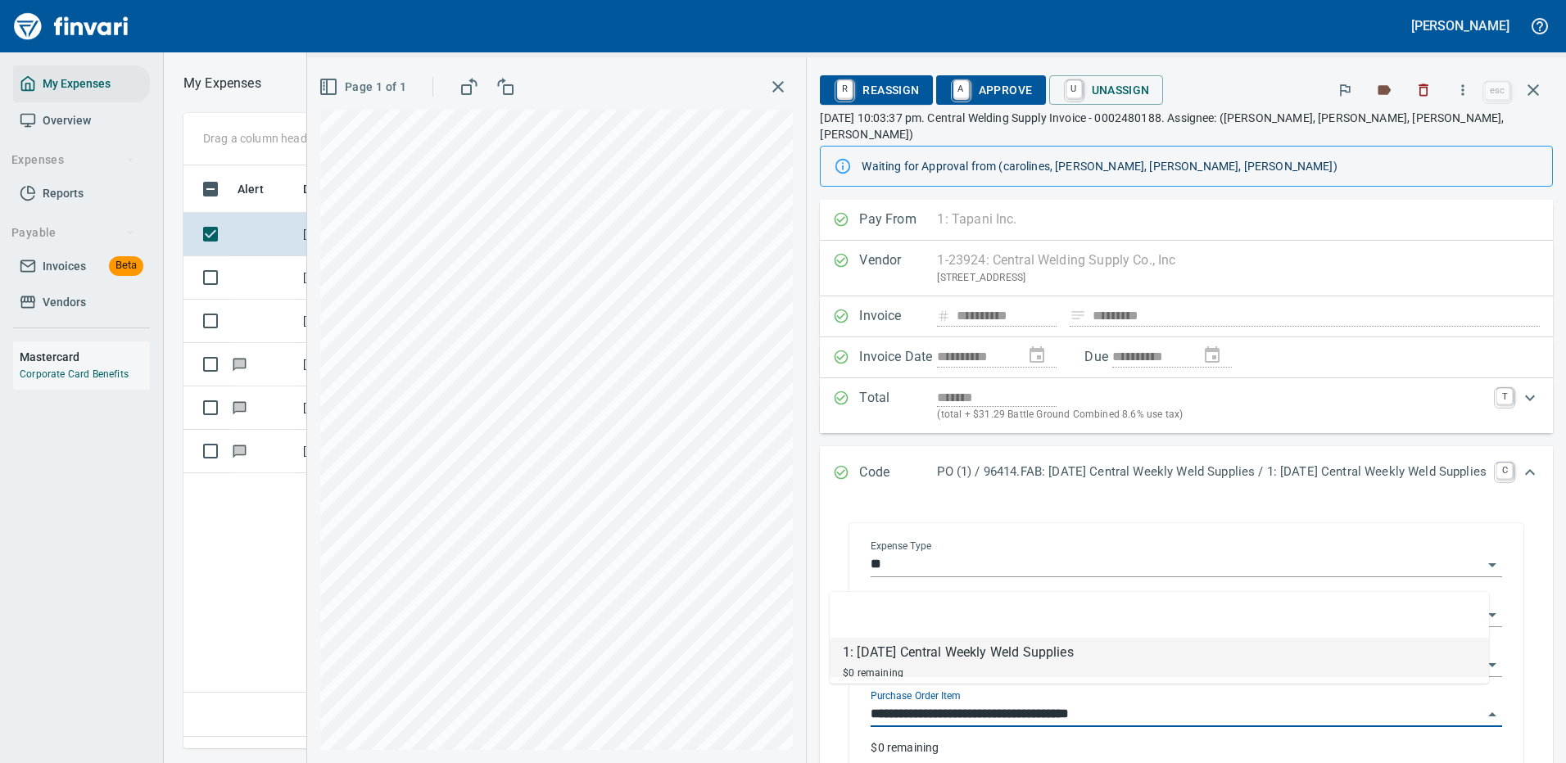
click at [984, 703] on input "**********" at bounding box center [1177, 714] width 612 height 23
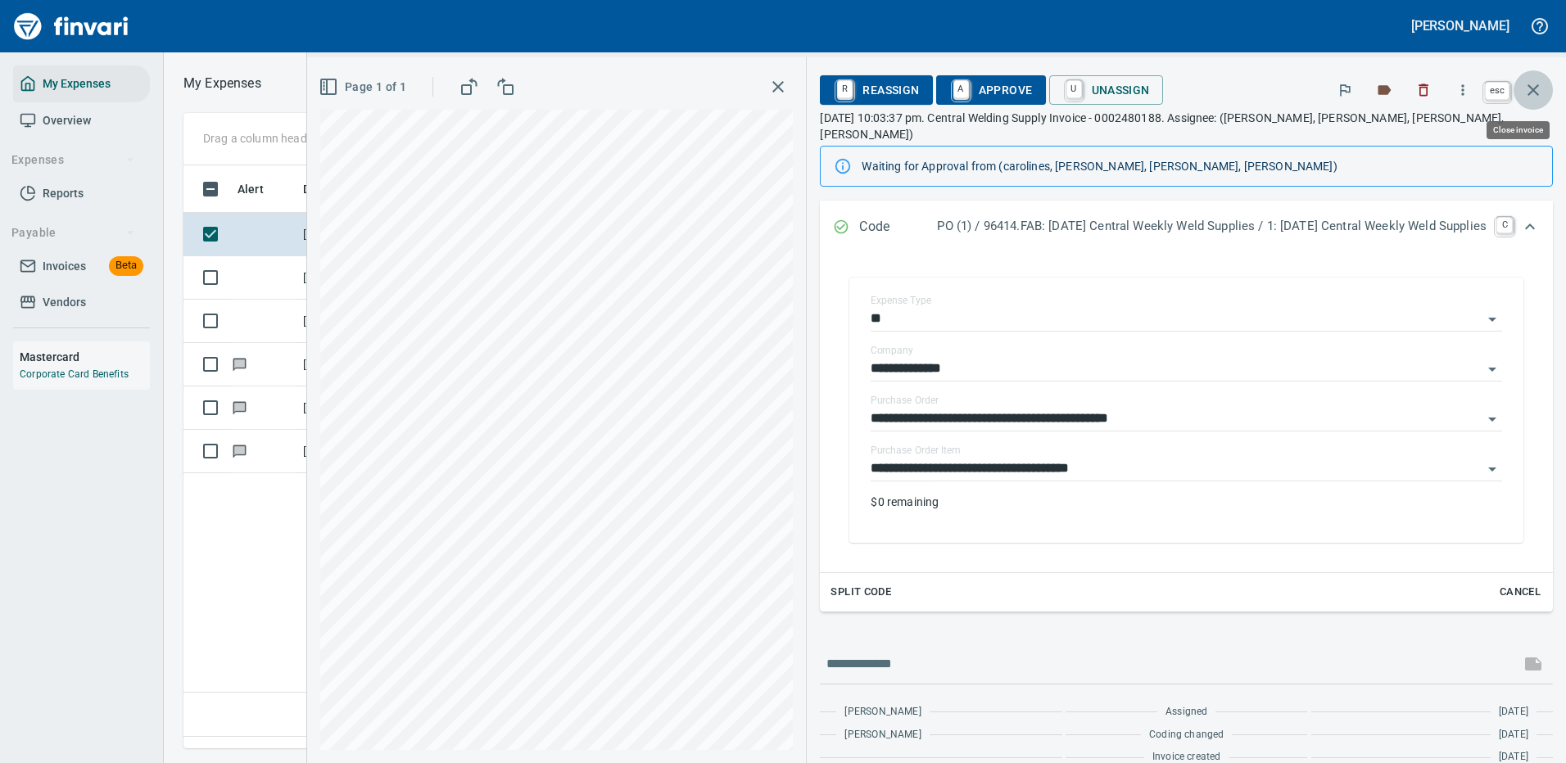
click at [1534, 88] on icon "button" at bounding box center [1533, 90] width 20 height 20
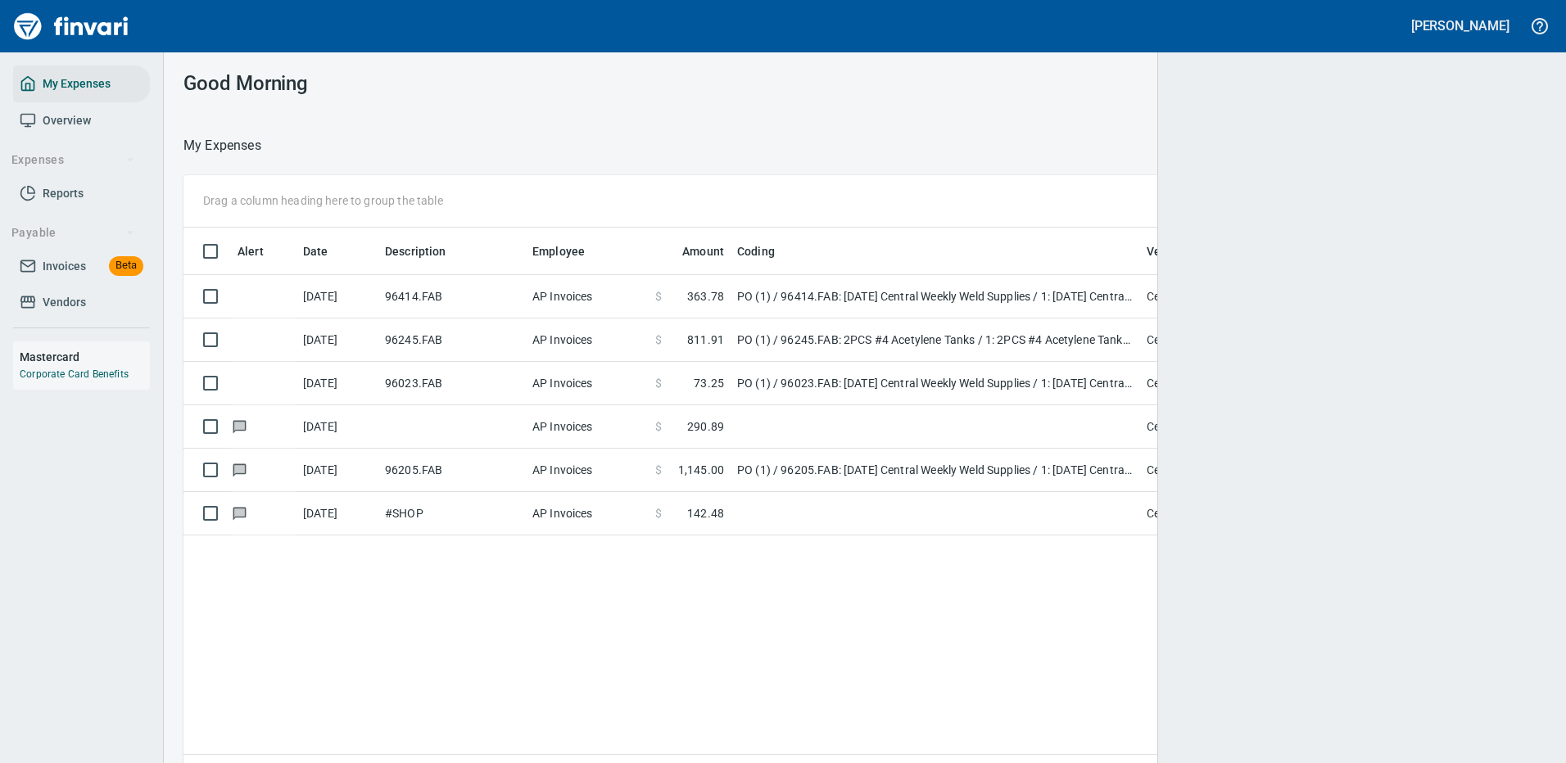
scroll to position [2, 2]
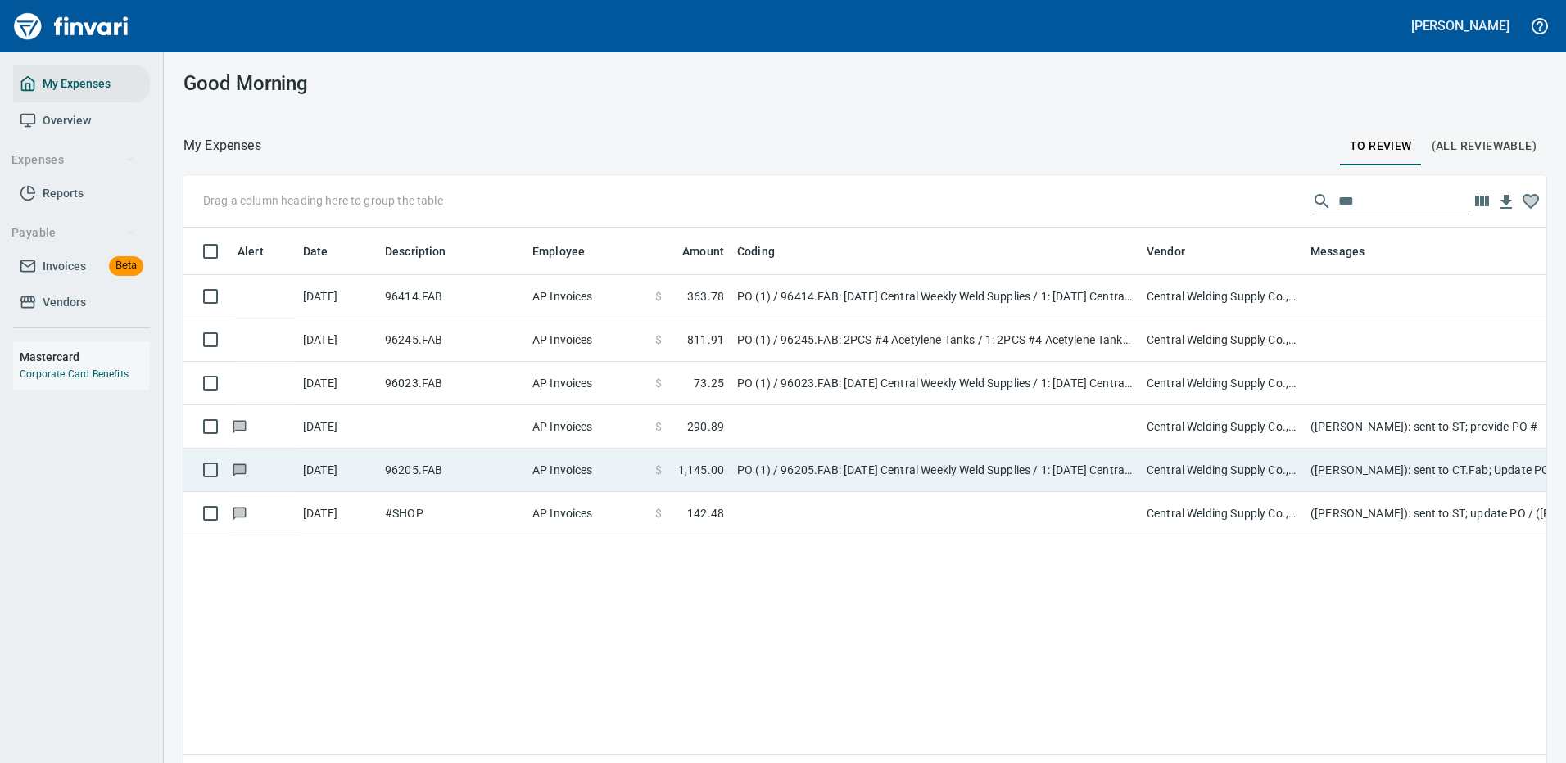
click at [866, 464] on td "PO (1) / 96205.FAB: 08/25/25 Central Weekly Weld Supplies / 1: 08/25/25 Central…" at bounding box center [935, 470] width 409 height 43
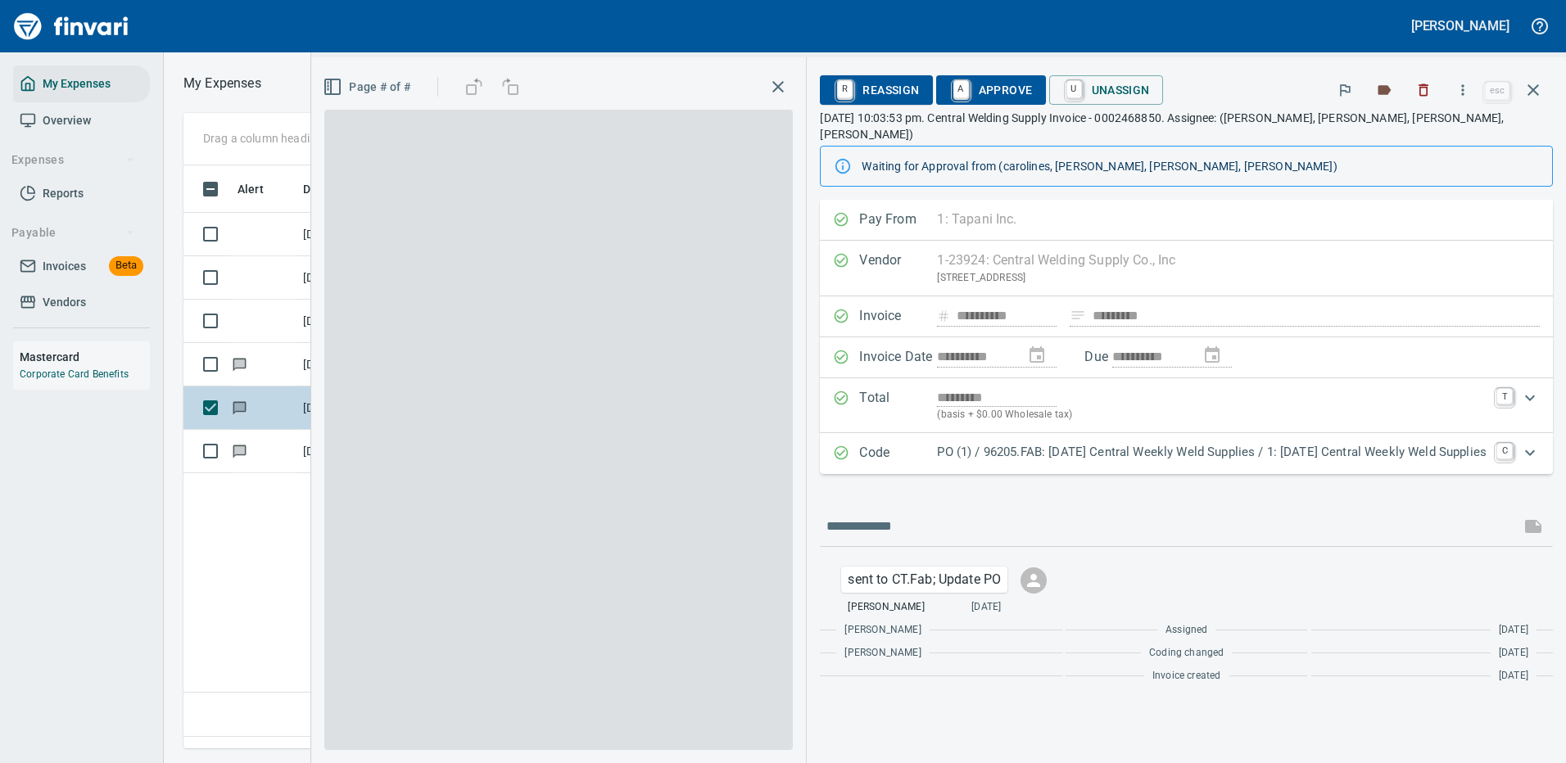
scroll to position [559, 941]
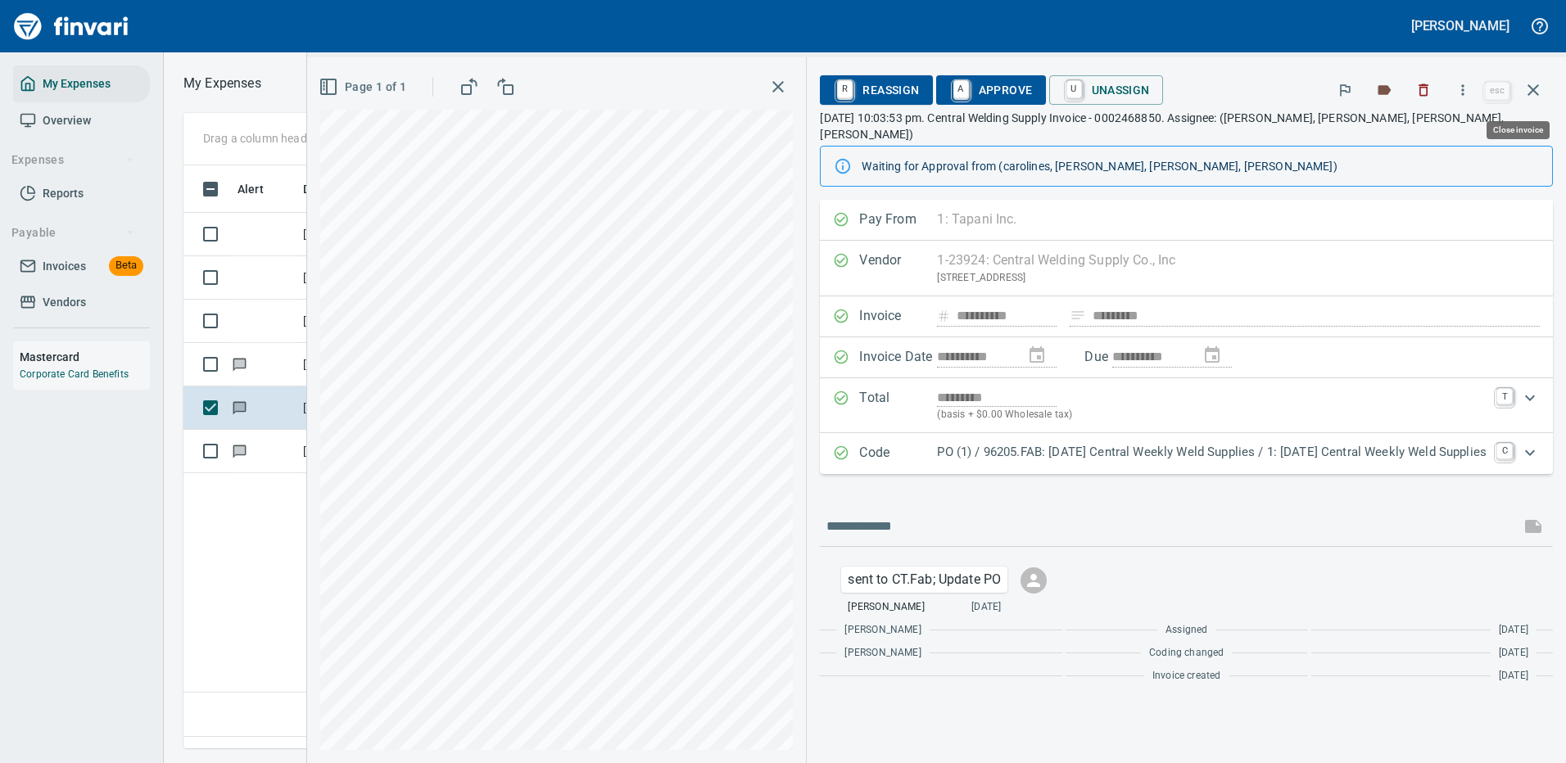
click at [1531, 88] on icon "button" at bounding box center [1532, 89] width 11 height 11
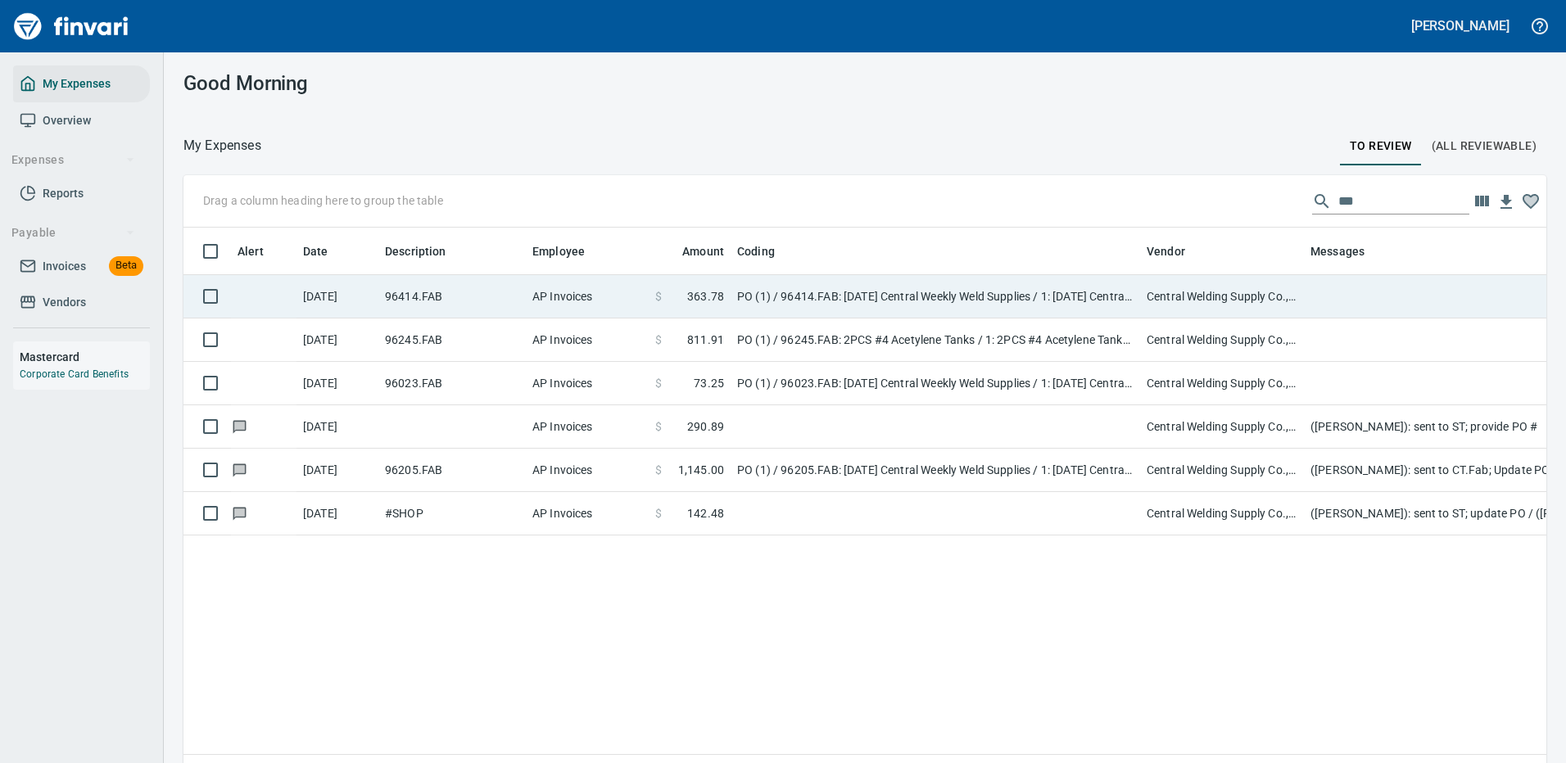
scroll to position [559, 1338]
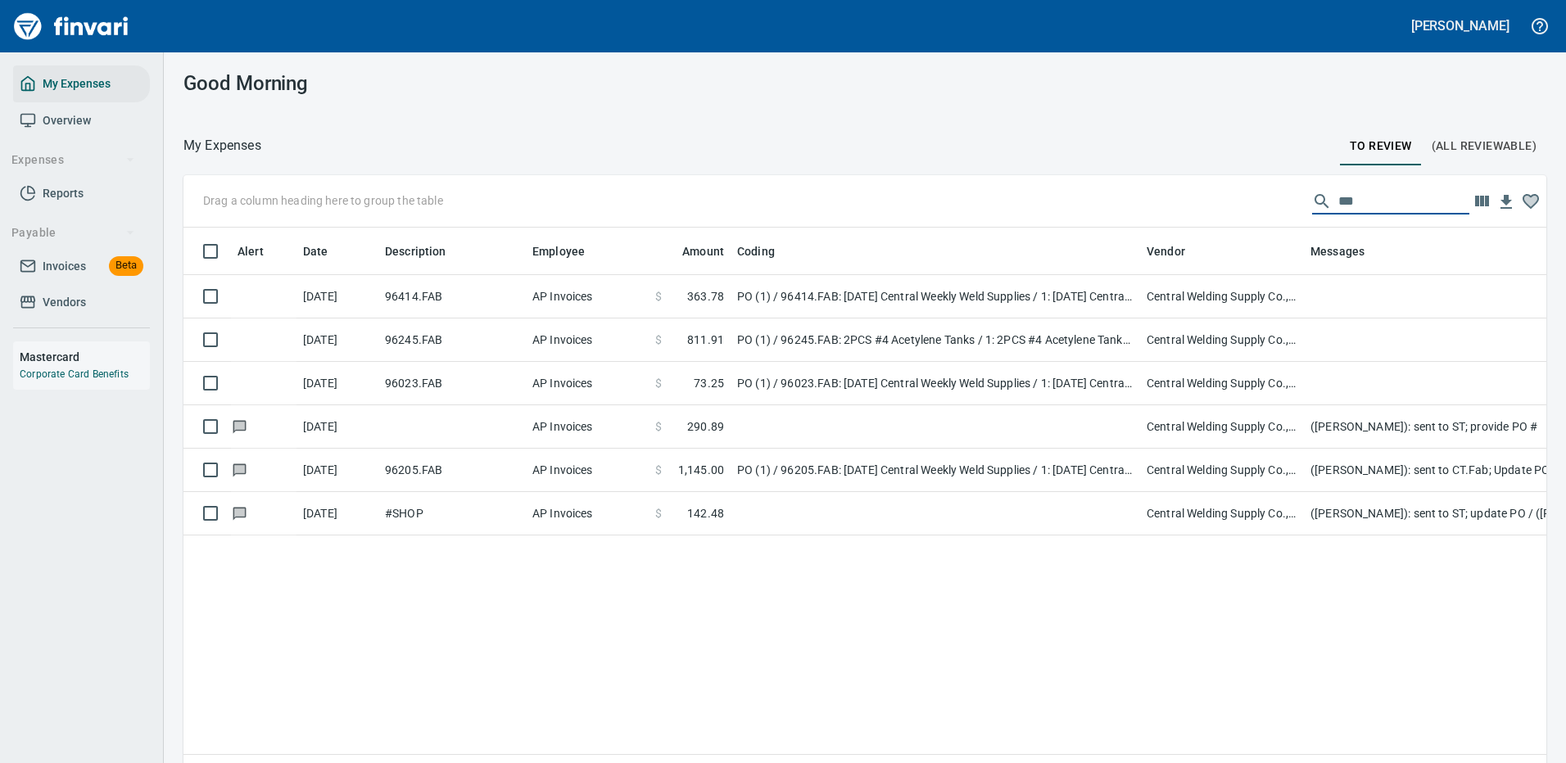
drag, startPoint x: 1366, startPoint y: 202, endPoint x: 1150, endPoint y: 201, distance: 216.2
click at [1206, 200] on div "Drag a column heading here to group the table ***" at bounding box center [864, 201] width 1363 height 52
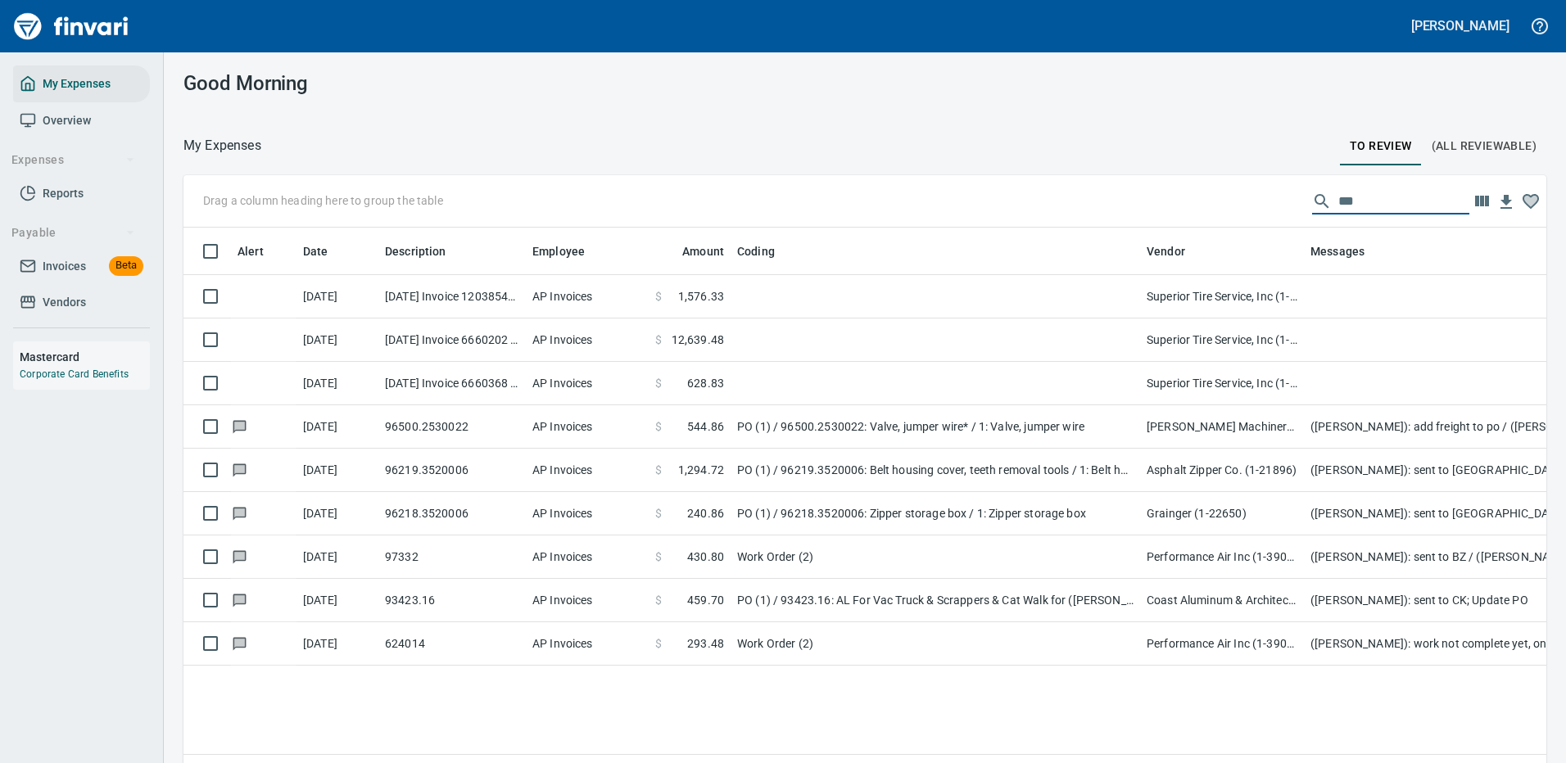
scroll to position [559, 1326]
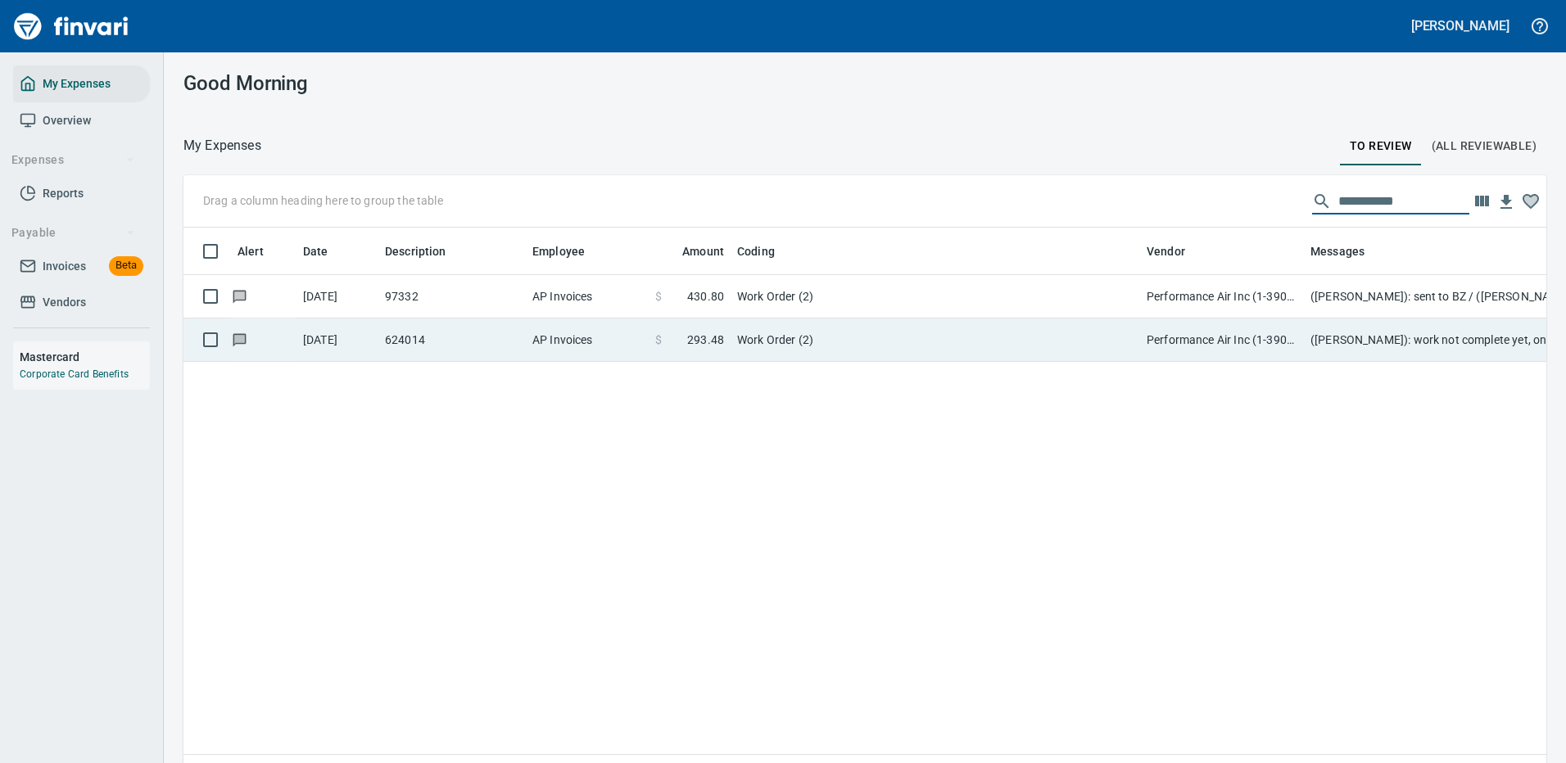
type input "**********"
click at [854, 341] on td "Work Order (2)" at bounding box center [935, 340] width 409 height 43
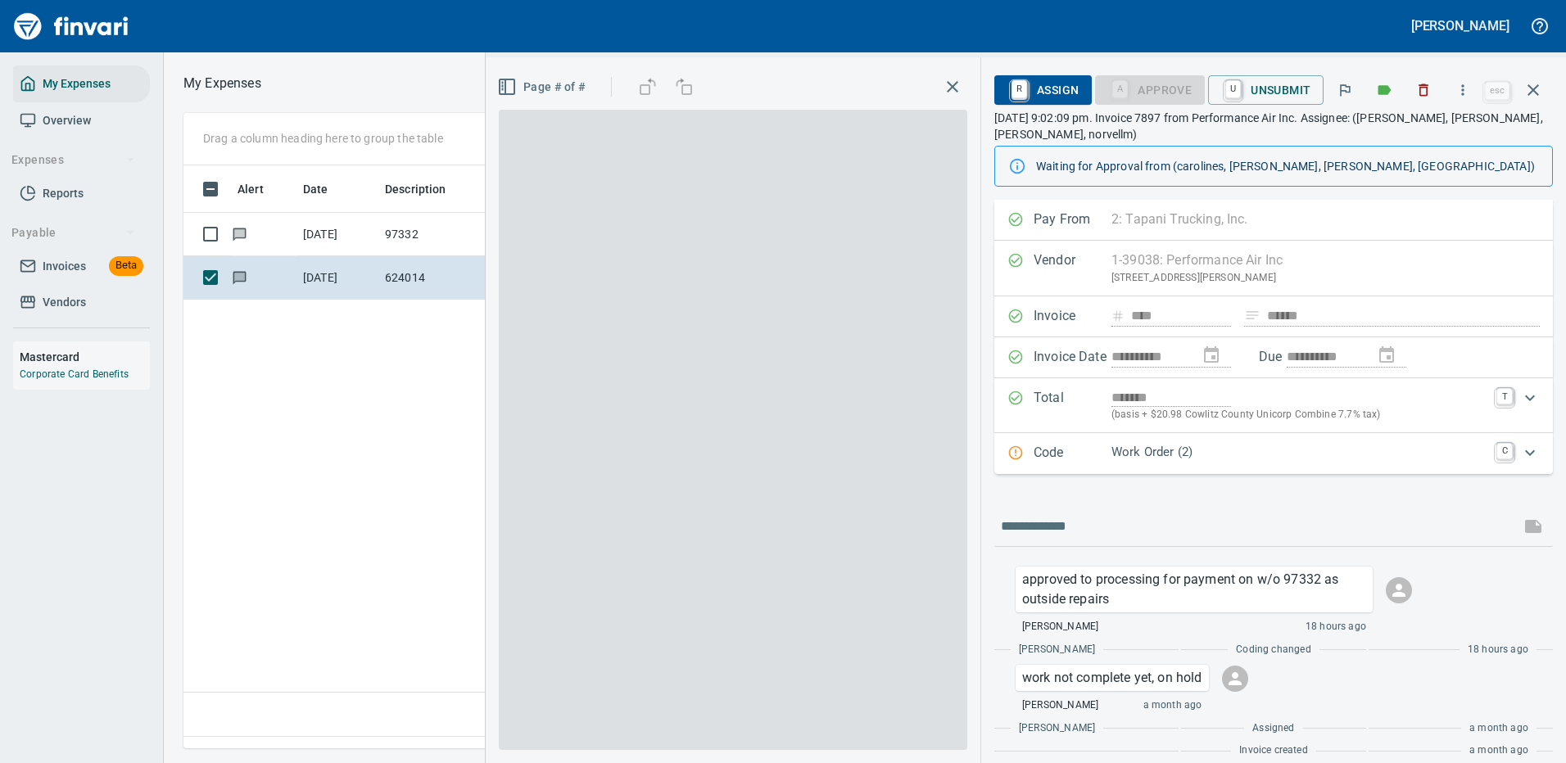
scroll to position [559, 941]
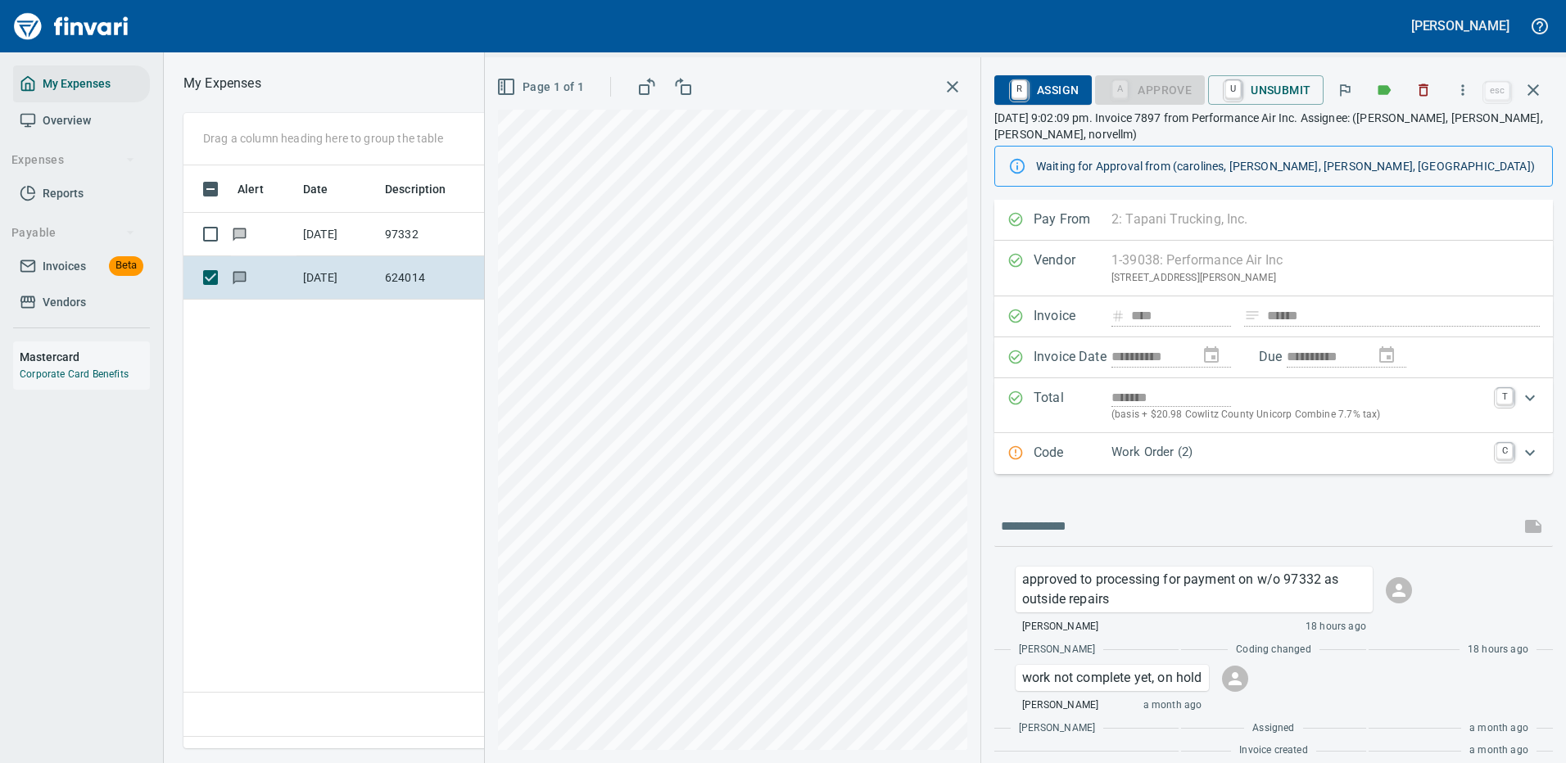
click at [1268, 448] on p "Work Order (2)" at bounding box center [1298, 452] width 375 height 19
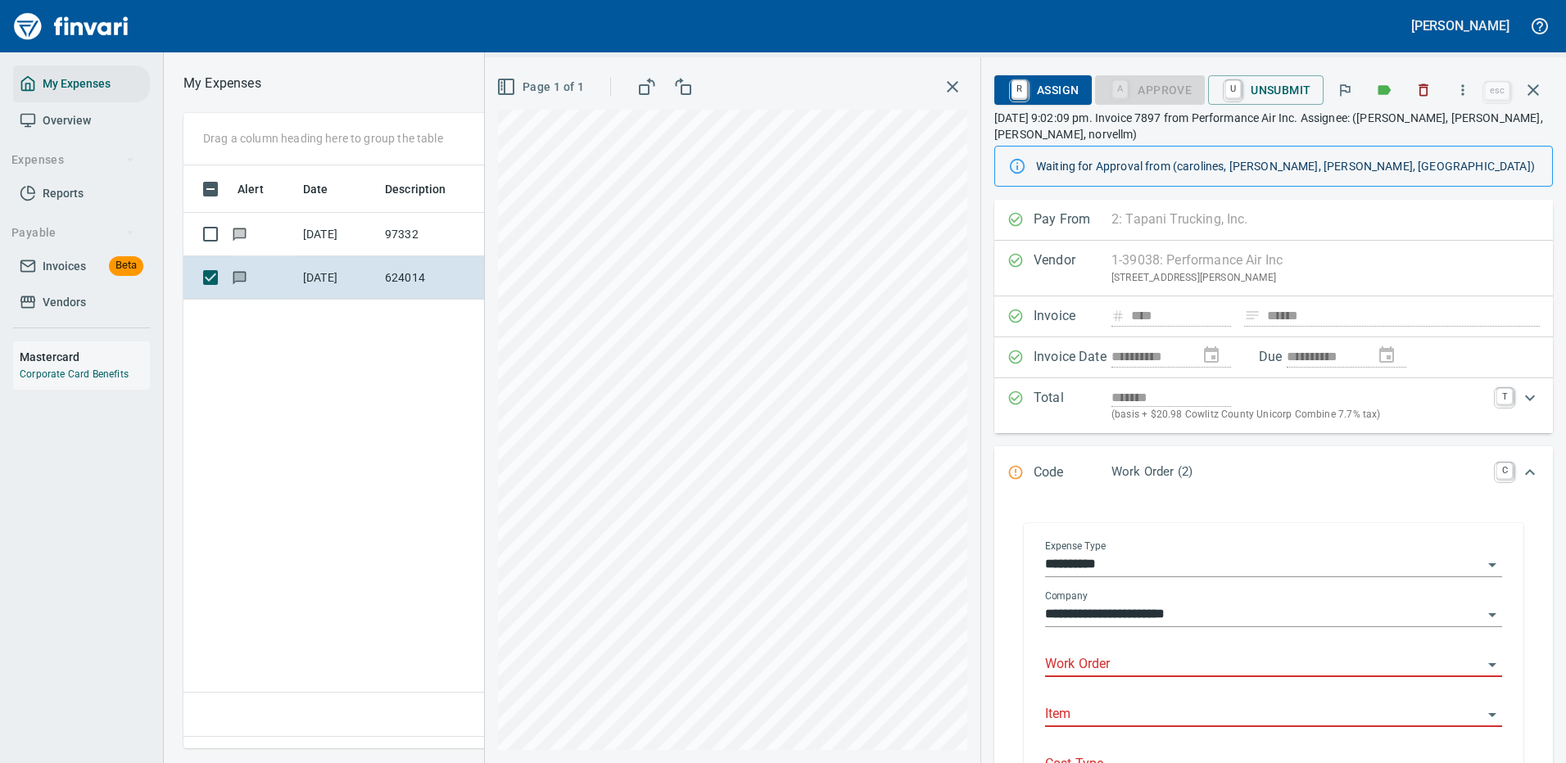
click at [1099, 659] on input "Work Order" at bounding box center [1263, 665] width 437 height 23
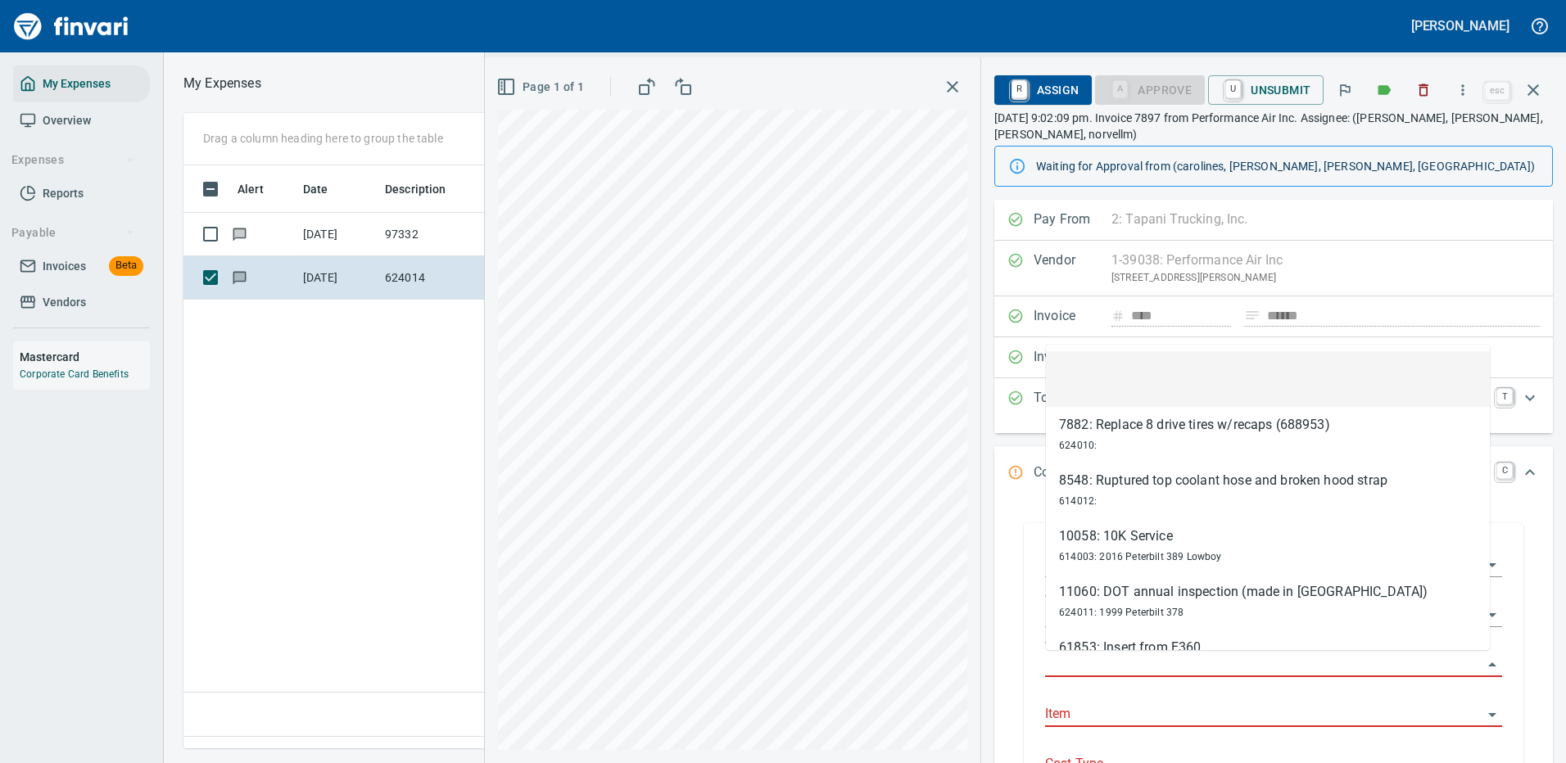
click at [1098, 667] on input "Work Order" at bounding box center [1263, 665] width 437 height 23
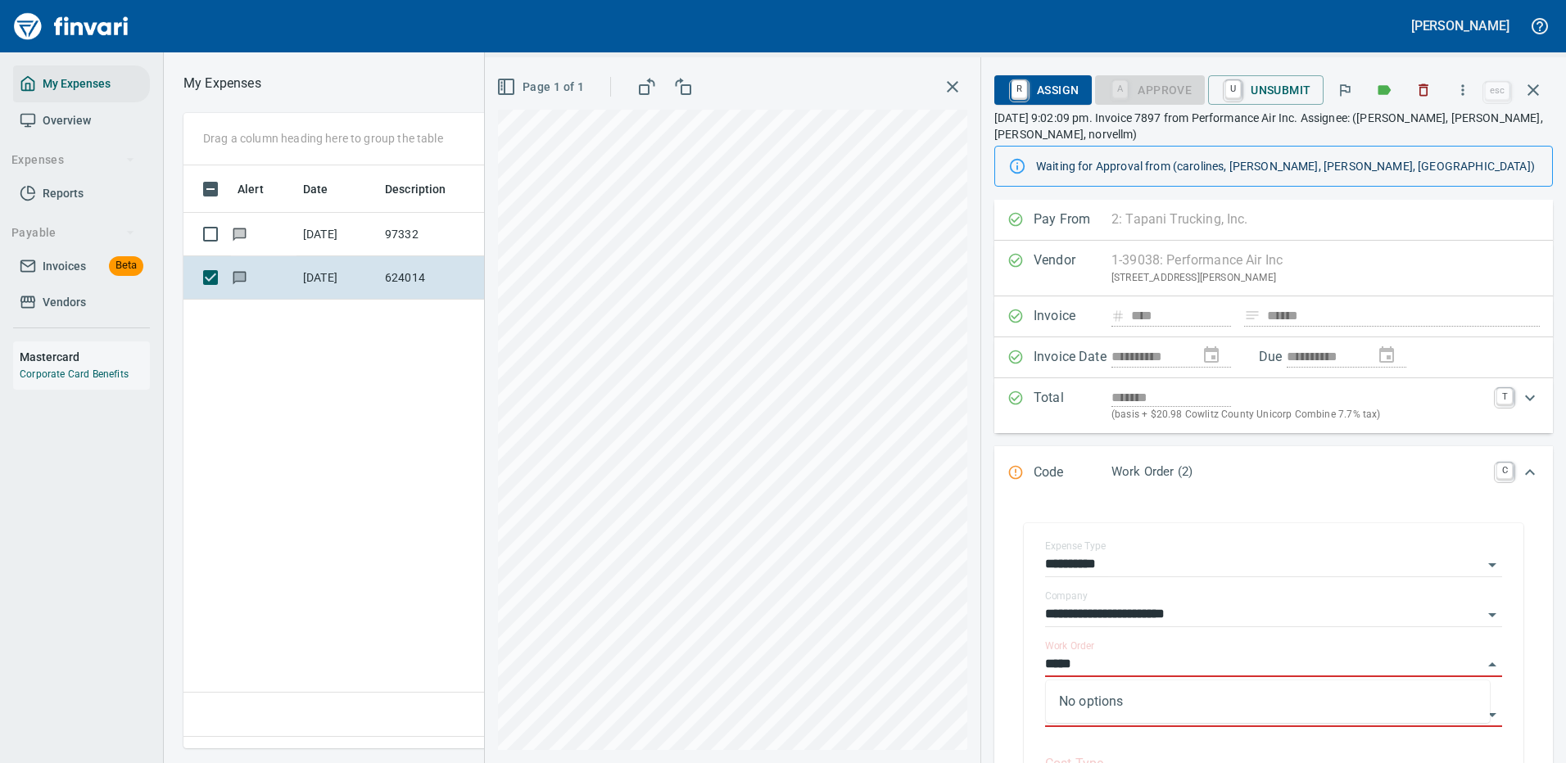
type input "*****"
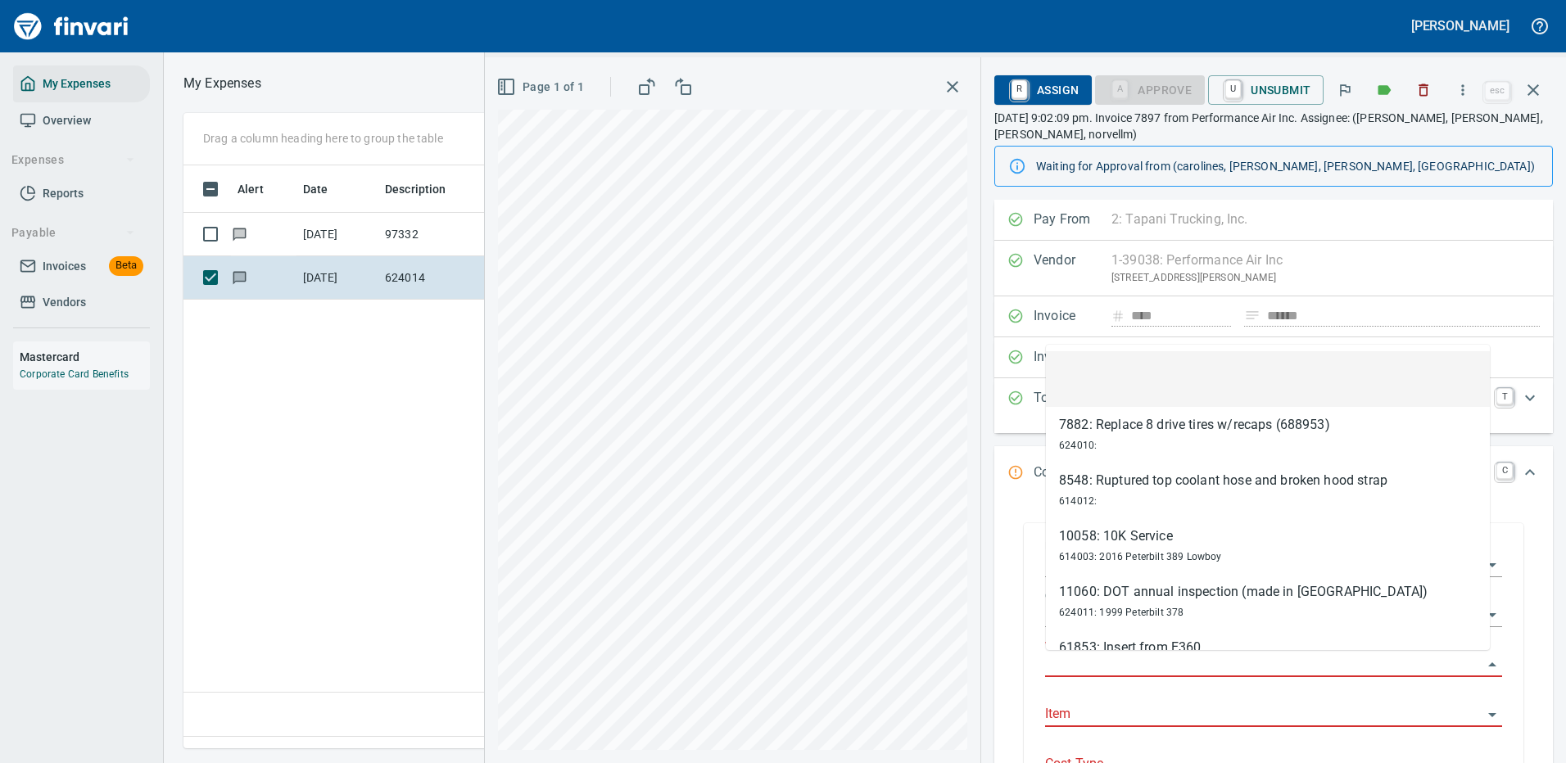
click at [1112, 667] on input "Work Order" at bounding box center [1263, 665] width 437 height 23
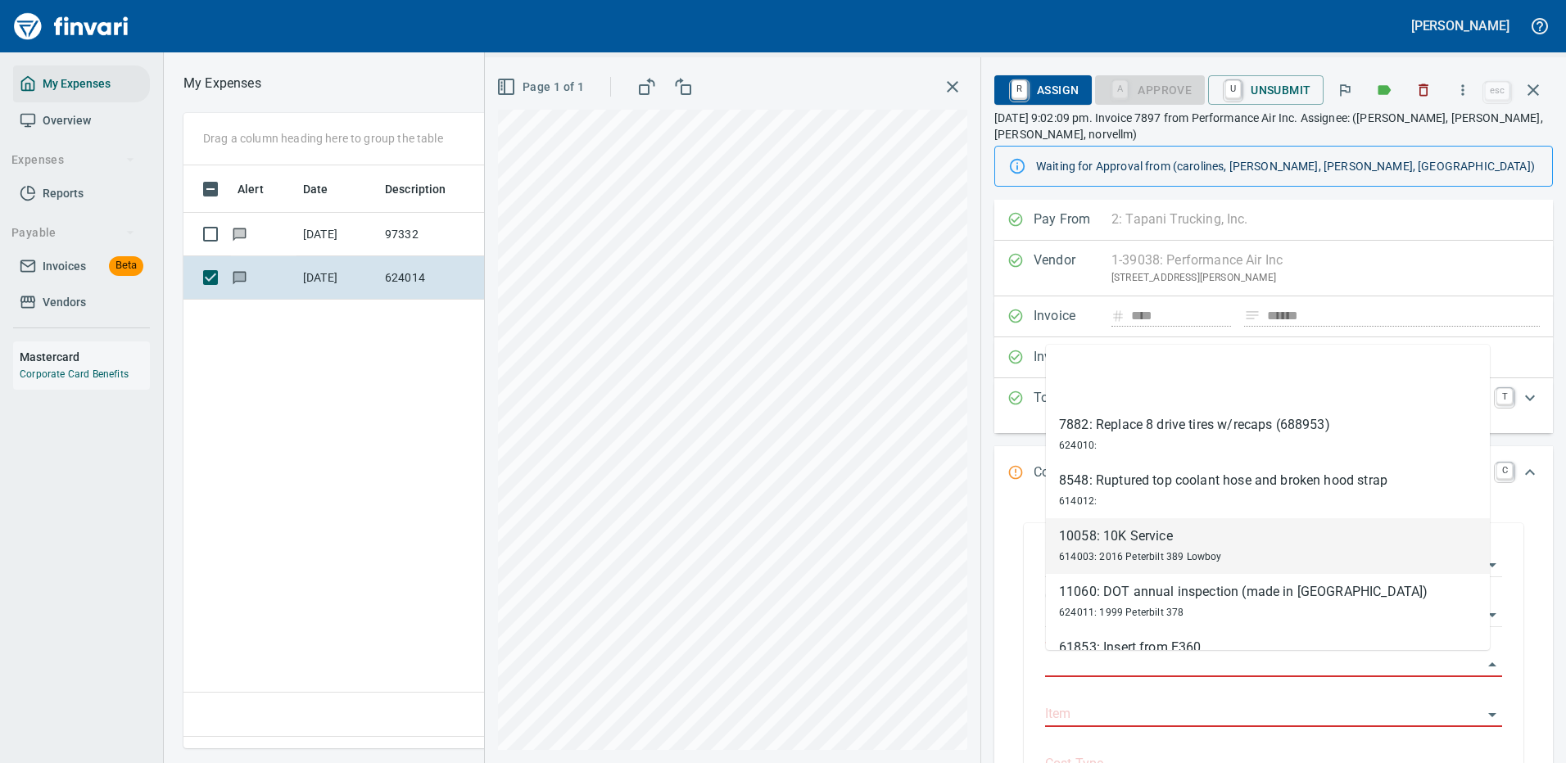
click at [1017, 527] on div "**********" at bounding box center [1273, 666] width 532 height 319
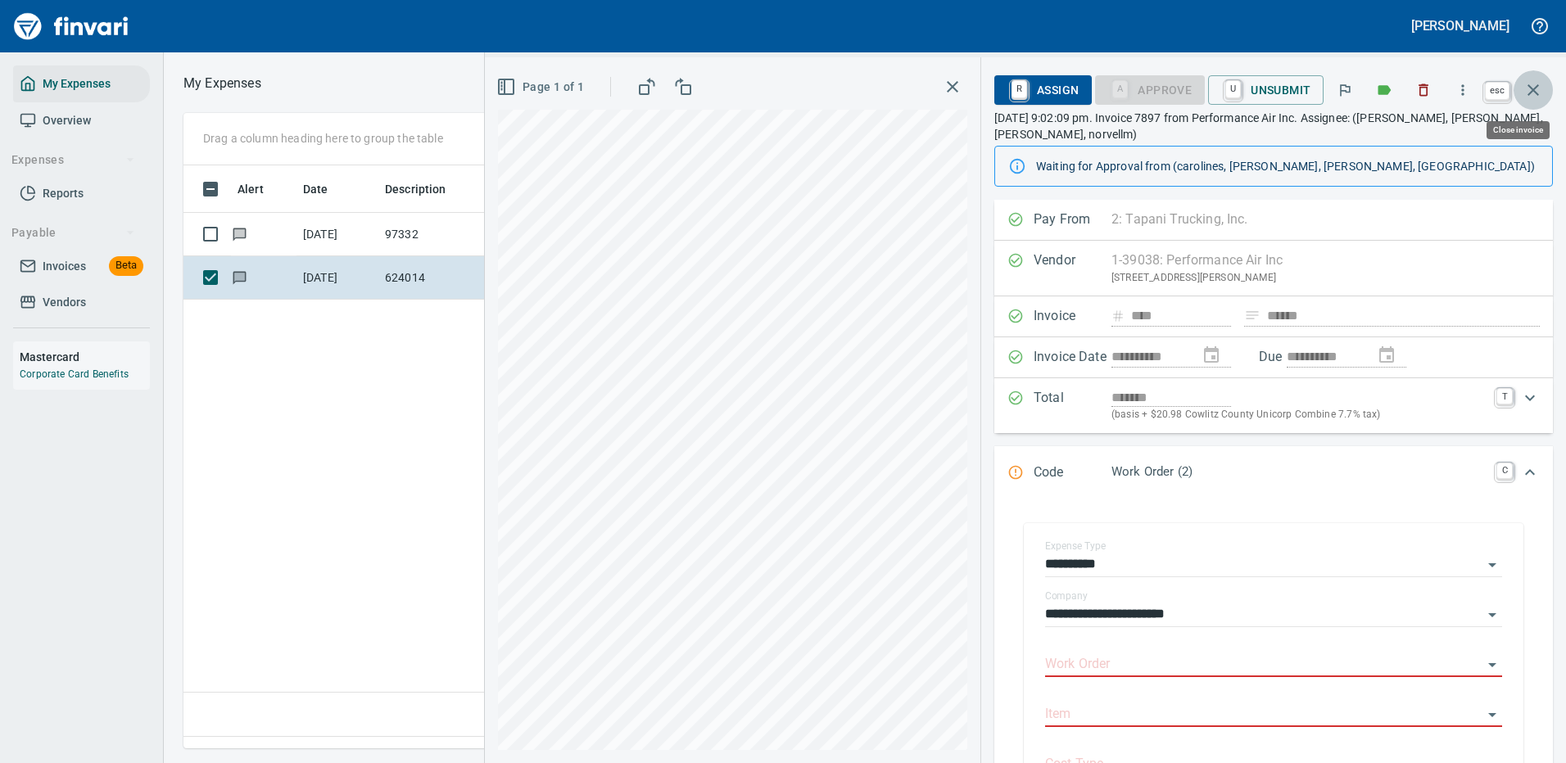
click at [1532, 84] on icon "button" at bounding box center [1533, 90] width 20 height 20
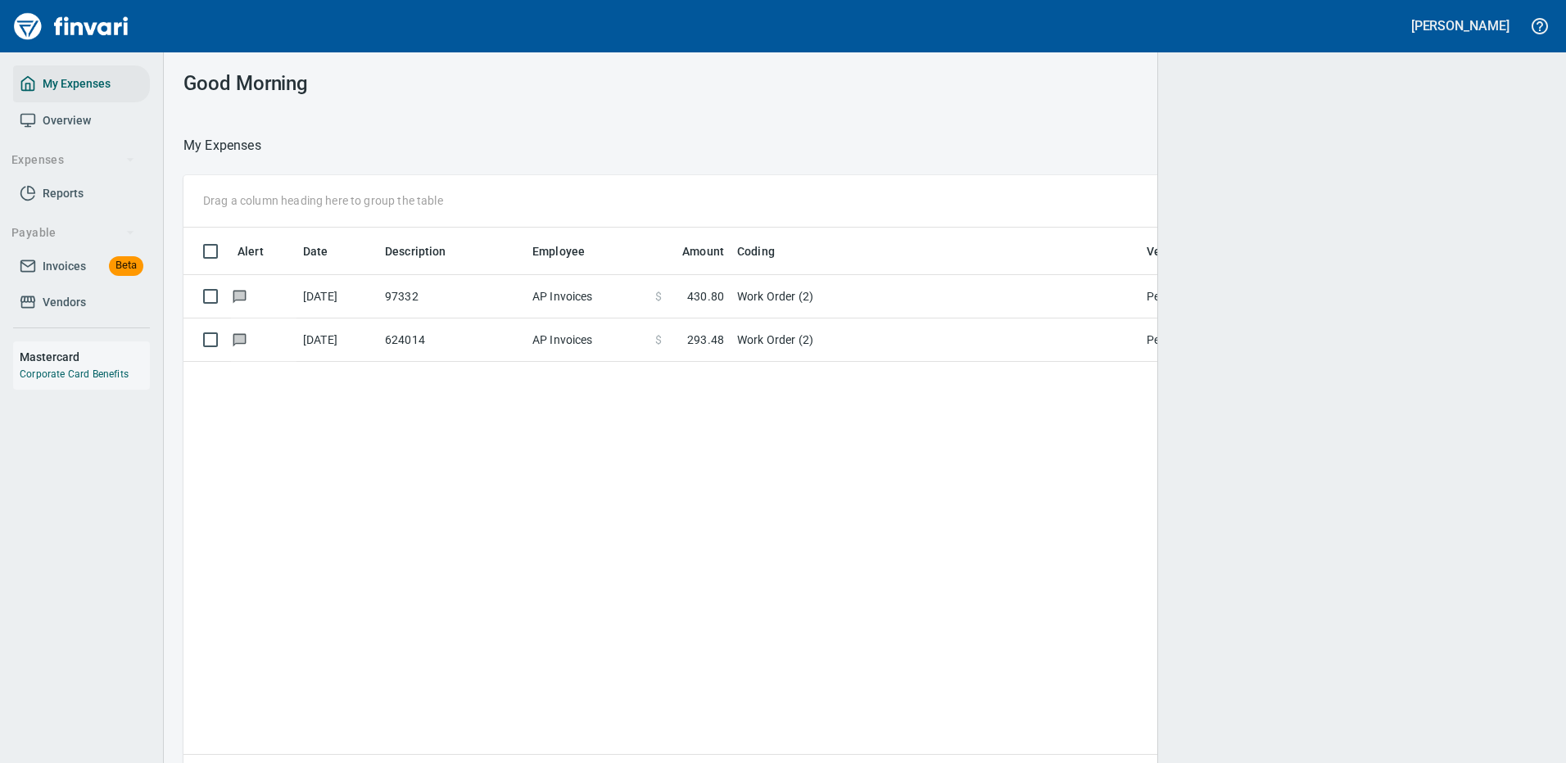
scroll to position [2, 2]
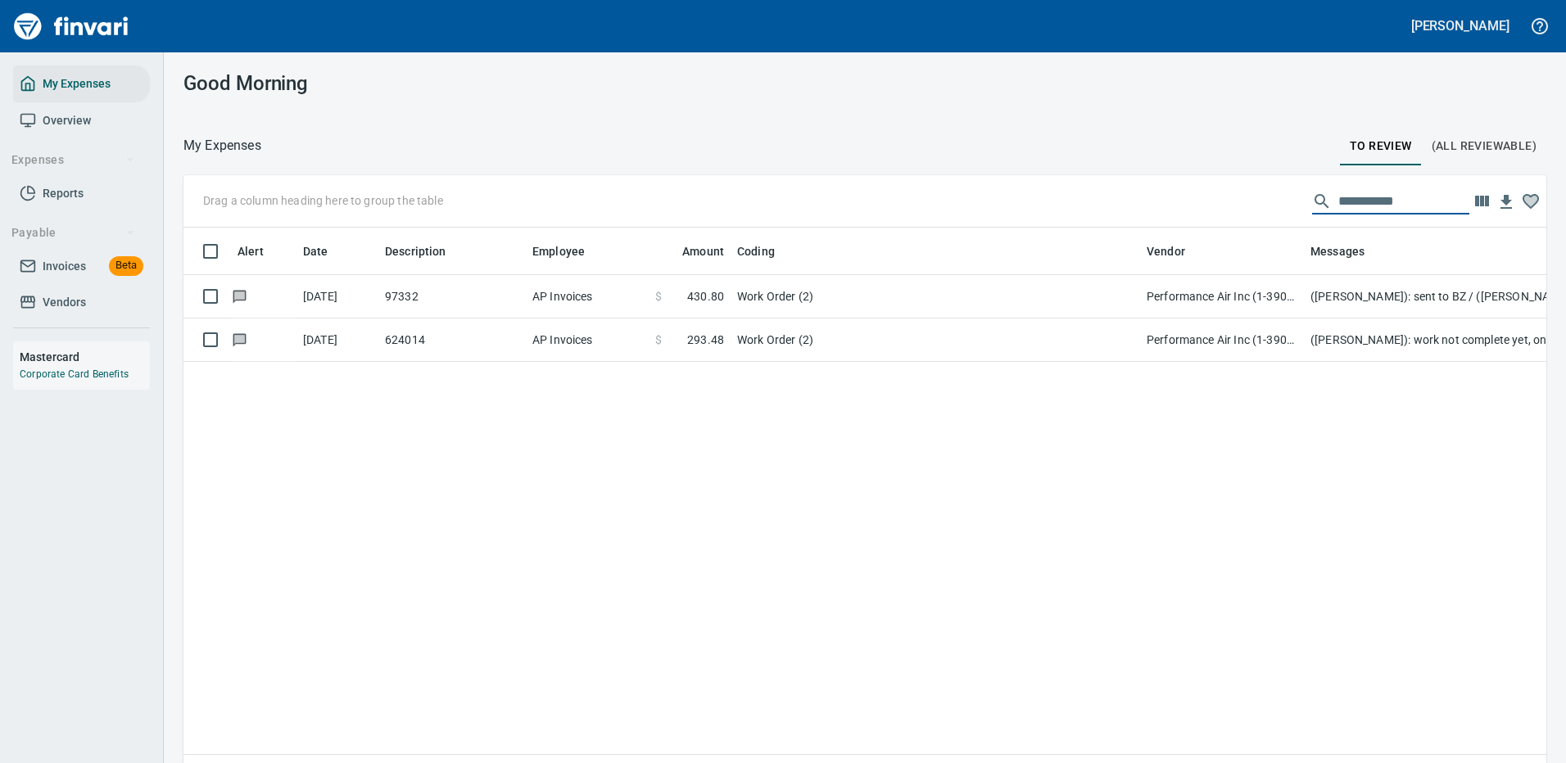
drag, startPoint x: 1400, startPoint y: 197, endPoint x: 1248, endPoint y: 188, distance: 152.6
click at [1259, 194] on div "**********" at bounding box center [864, 201] width 1363 height 52
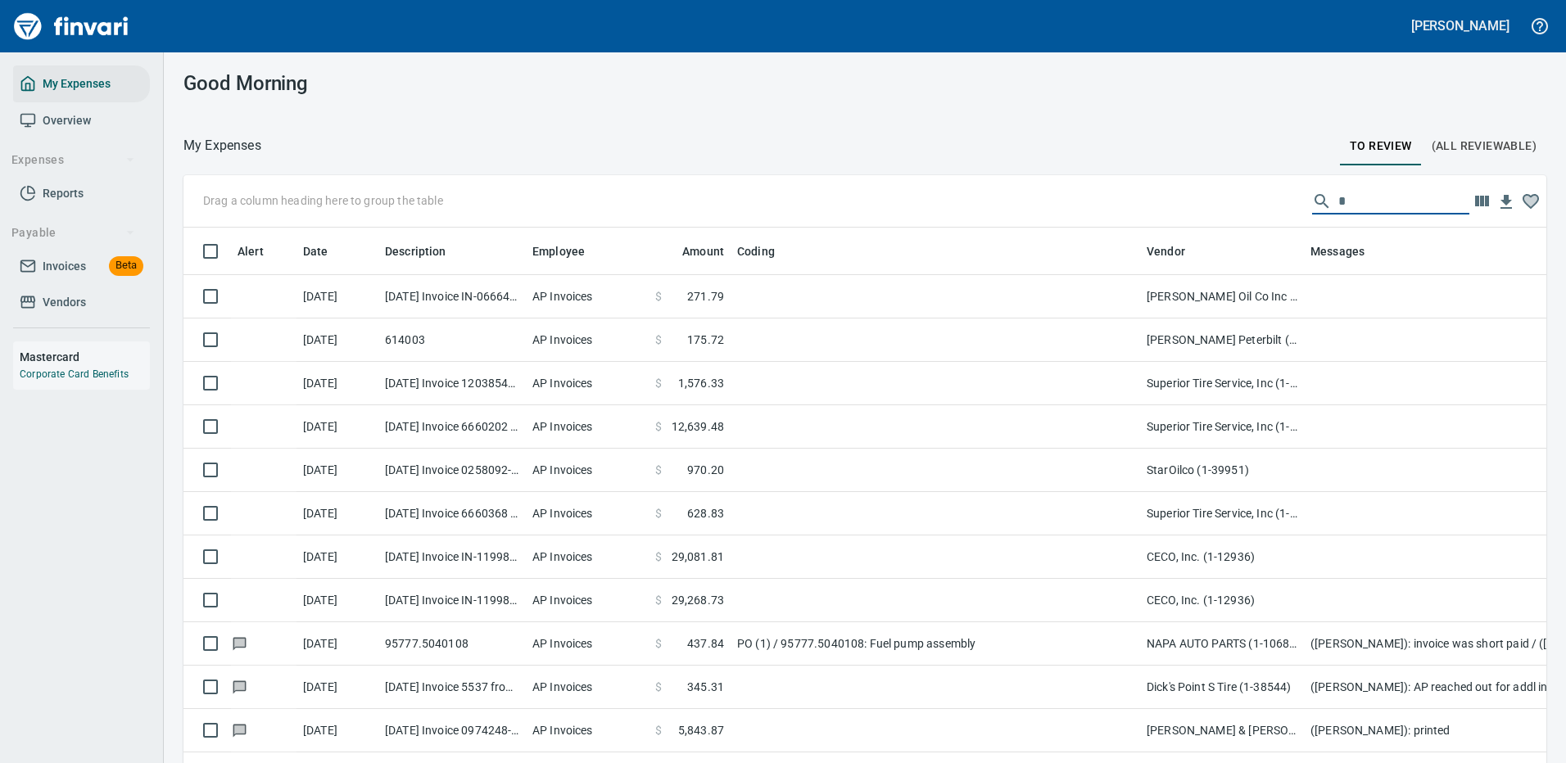
scroll to position [559, 1326]
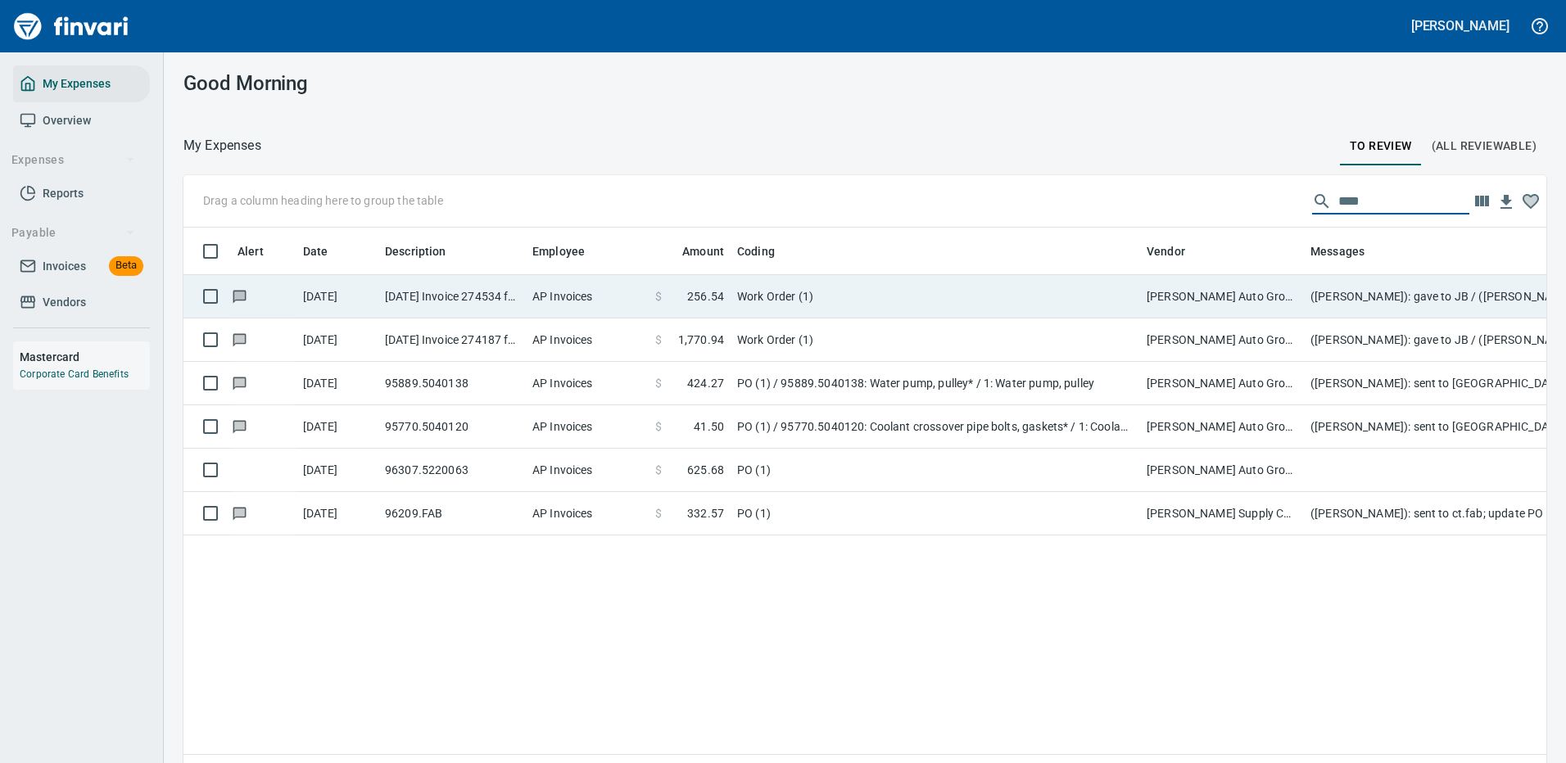
type input "****"
click at [858, 296] on td "Work Order (1)" at bounding box center [935, 296] width 409 height 43
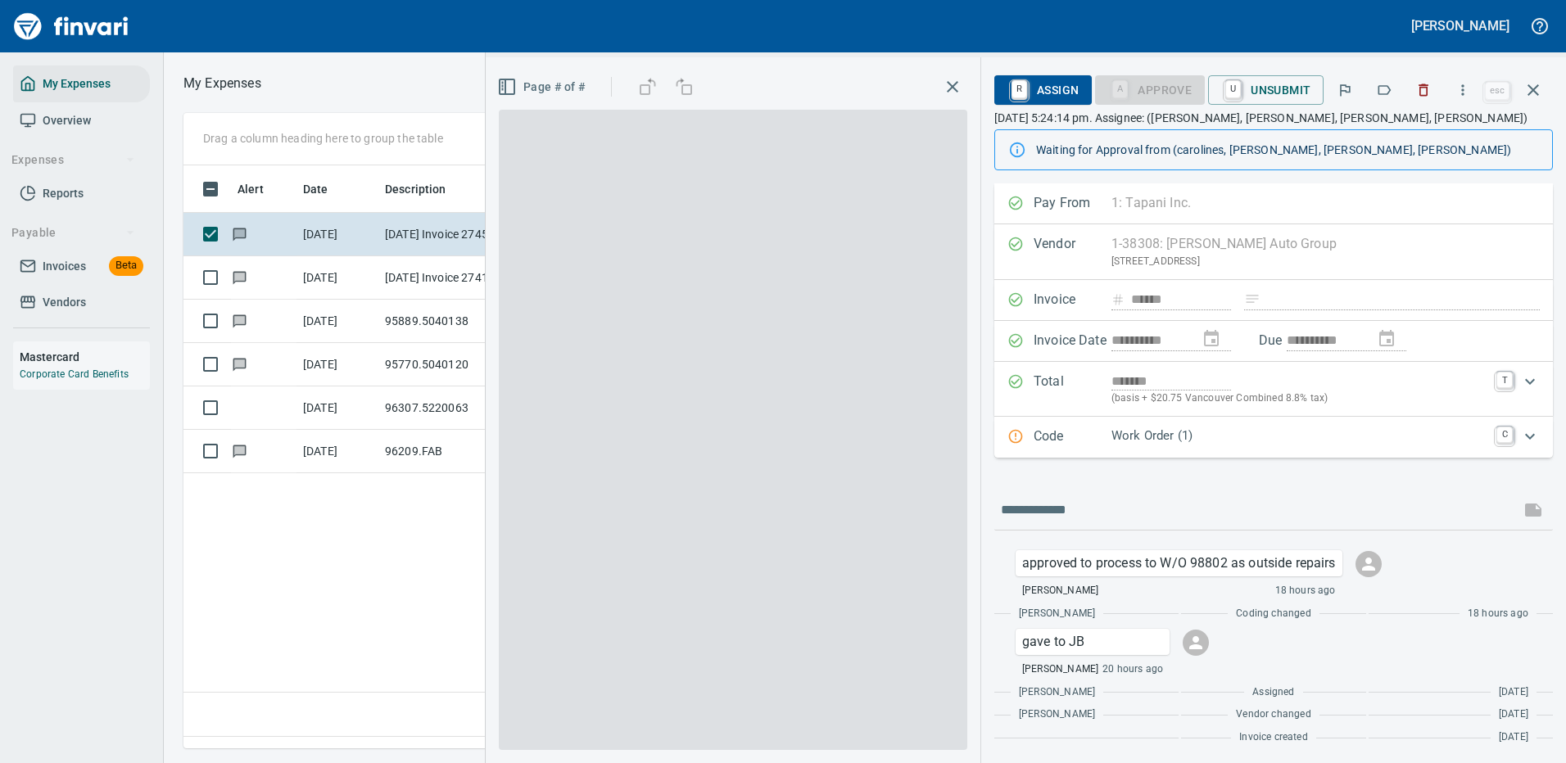
scroll to position [559, 941]
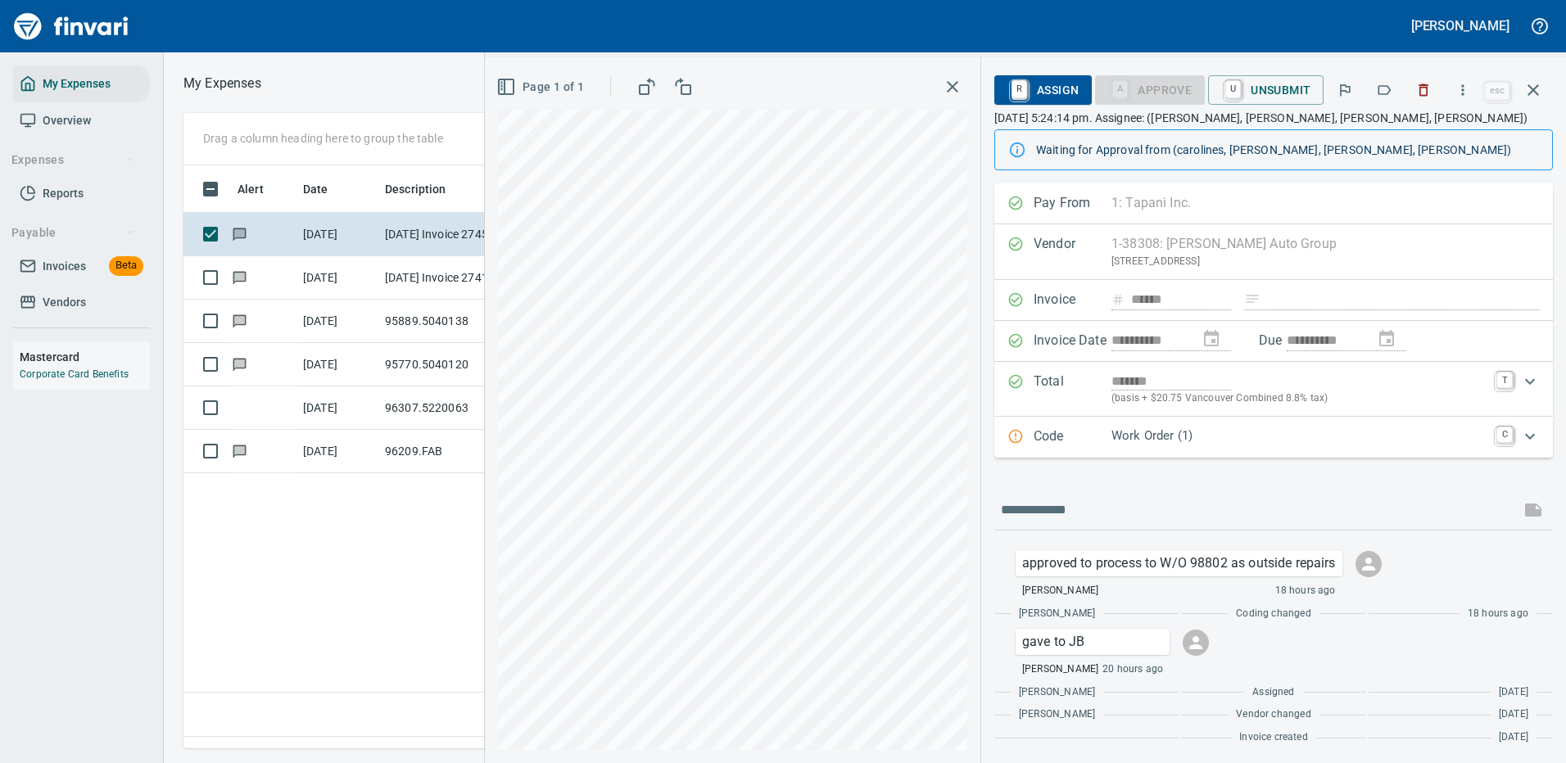
click at [1290, 432] on p "Work Order (1)" at bounding box center [1298, 436] width 375 height 19
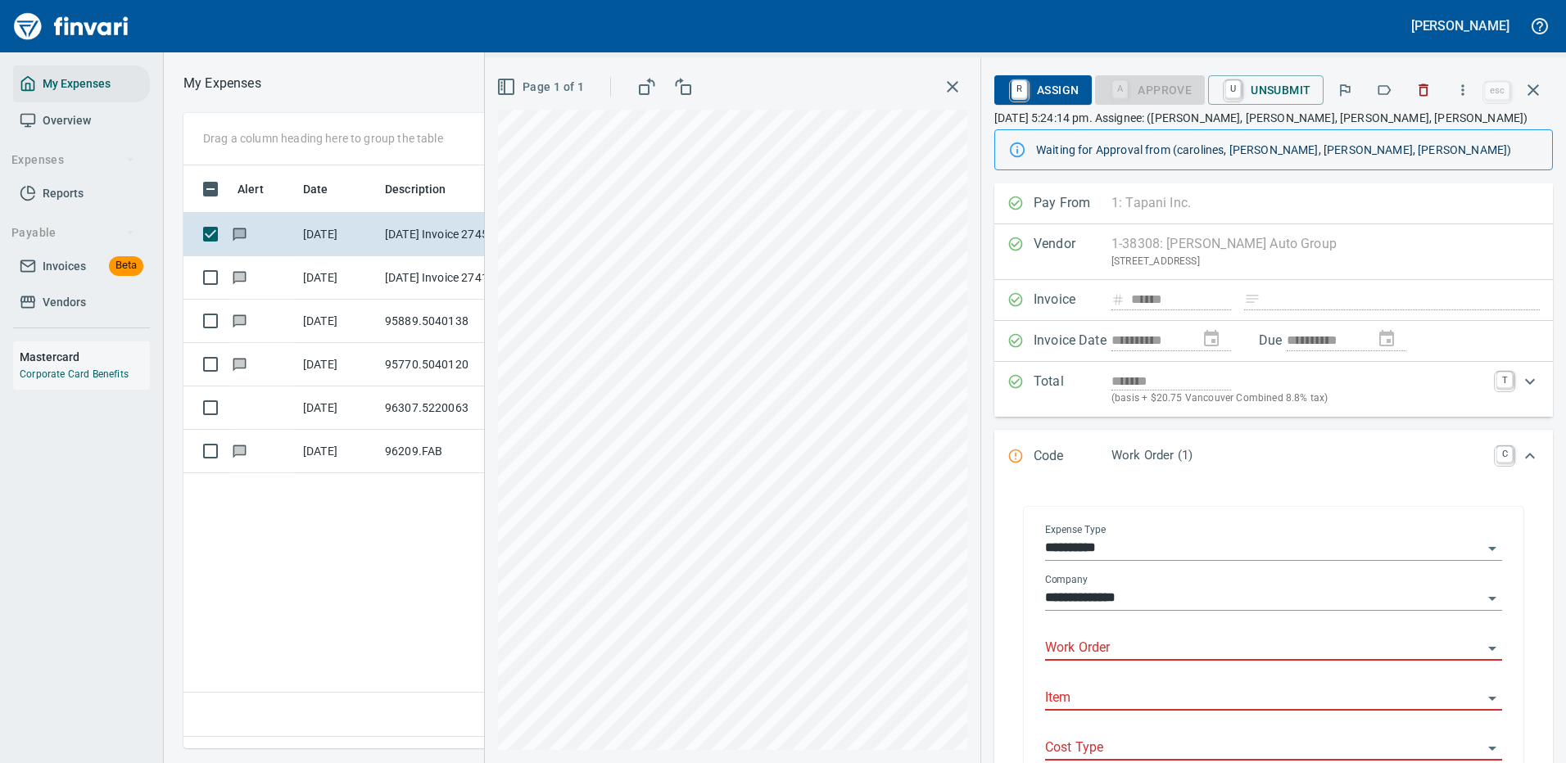
click at [1082, 643] on input "Work Order" at bounding box center [1263, 648] width 437 height 23
type input "*****"
click at [1531, 86] on icon "button" at bounding box center [1533, 90] width 20 height 20
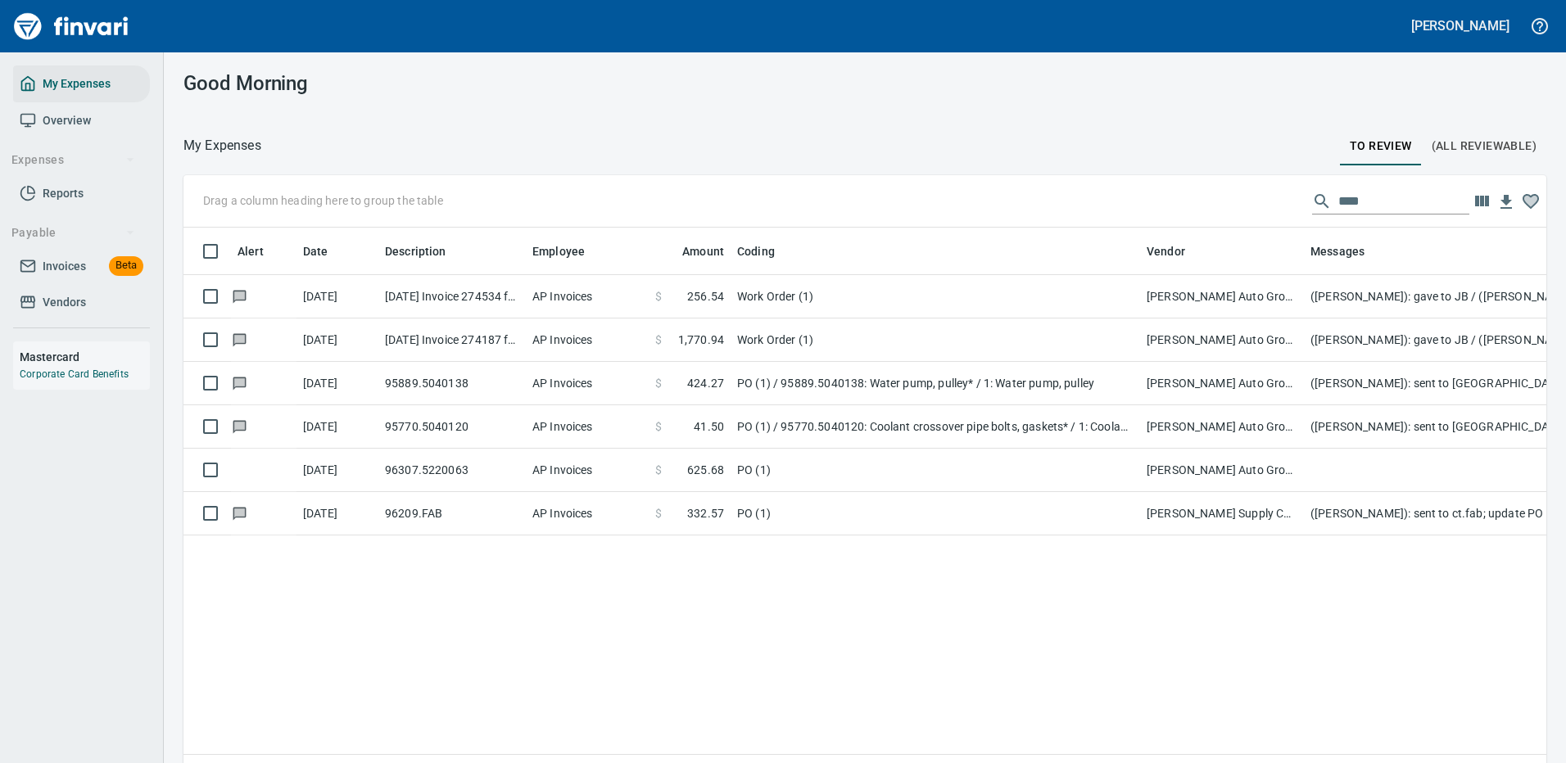
scroll to position [559, 1338]
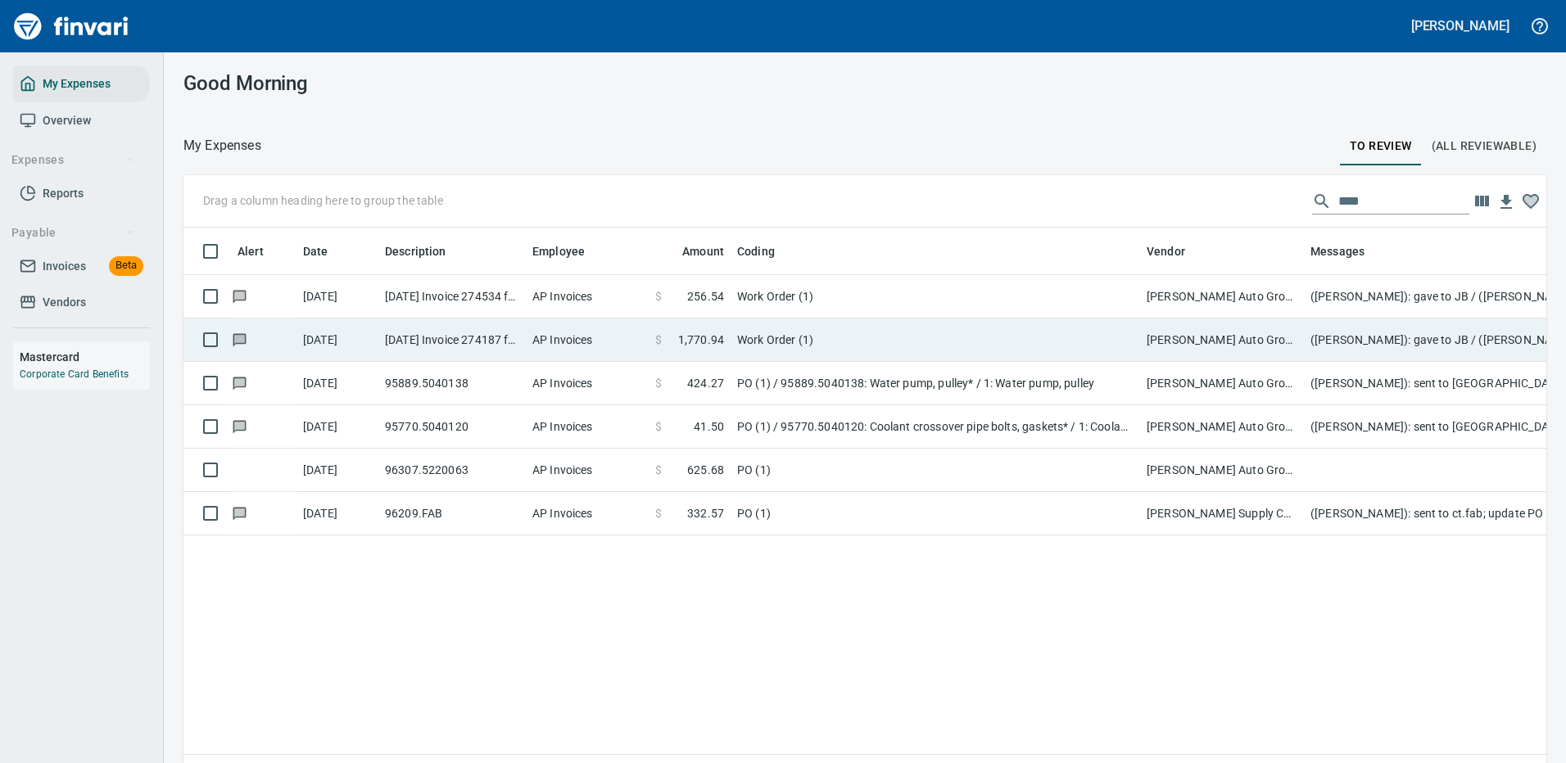
click at [874, 333] on td "Work Order (1)" at bounding box center [935, 340] width 409 height 43
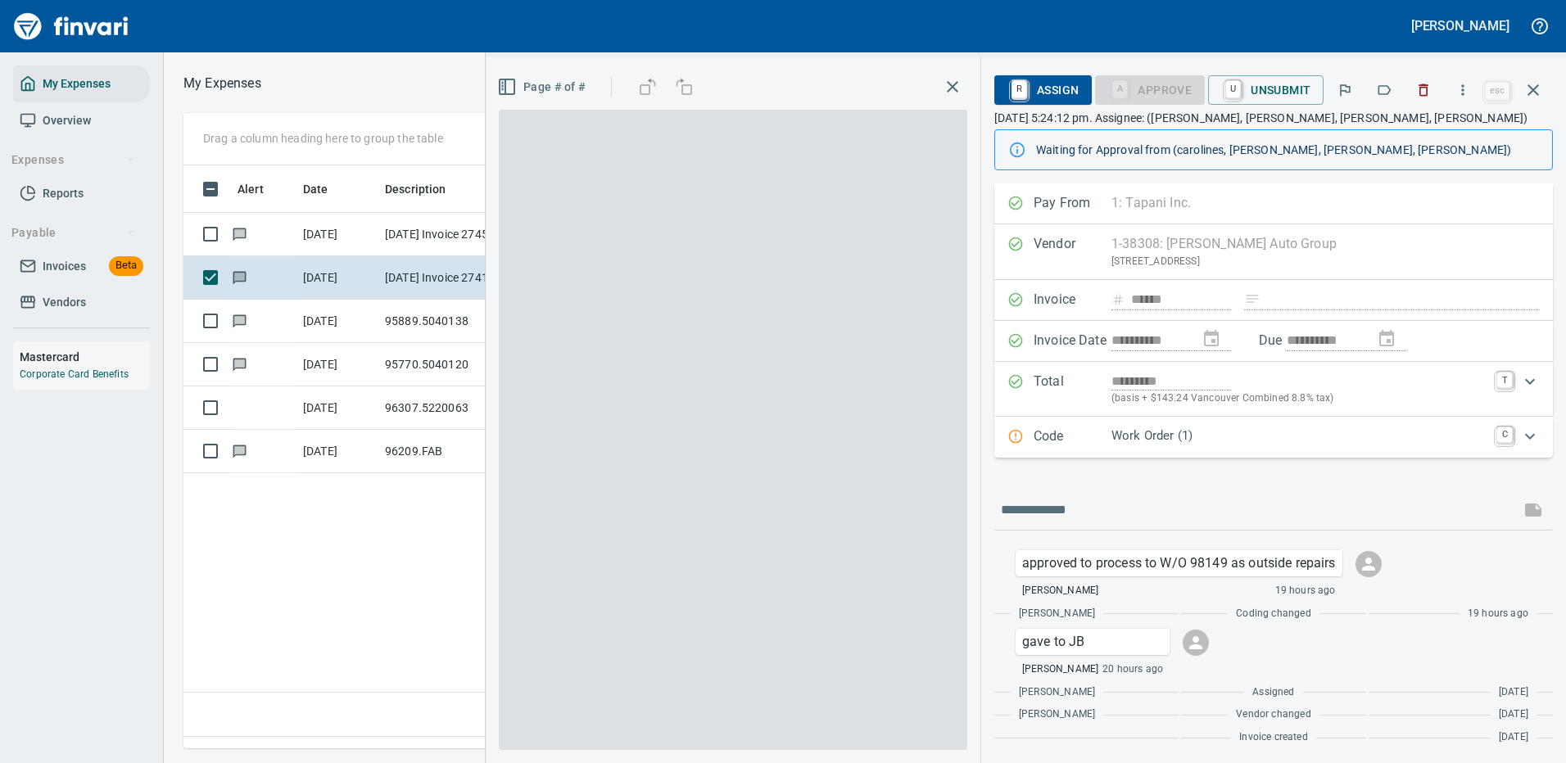
scroll to position [559, 941]
click at [1251, 432] on p "Work Order (1)" at bounding box center [1298, 436] width 375 height 19
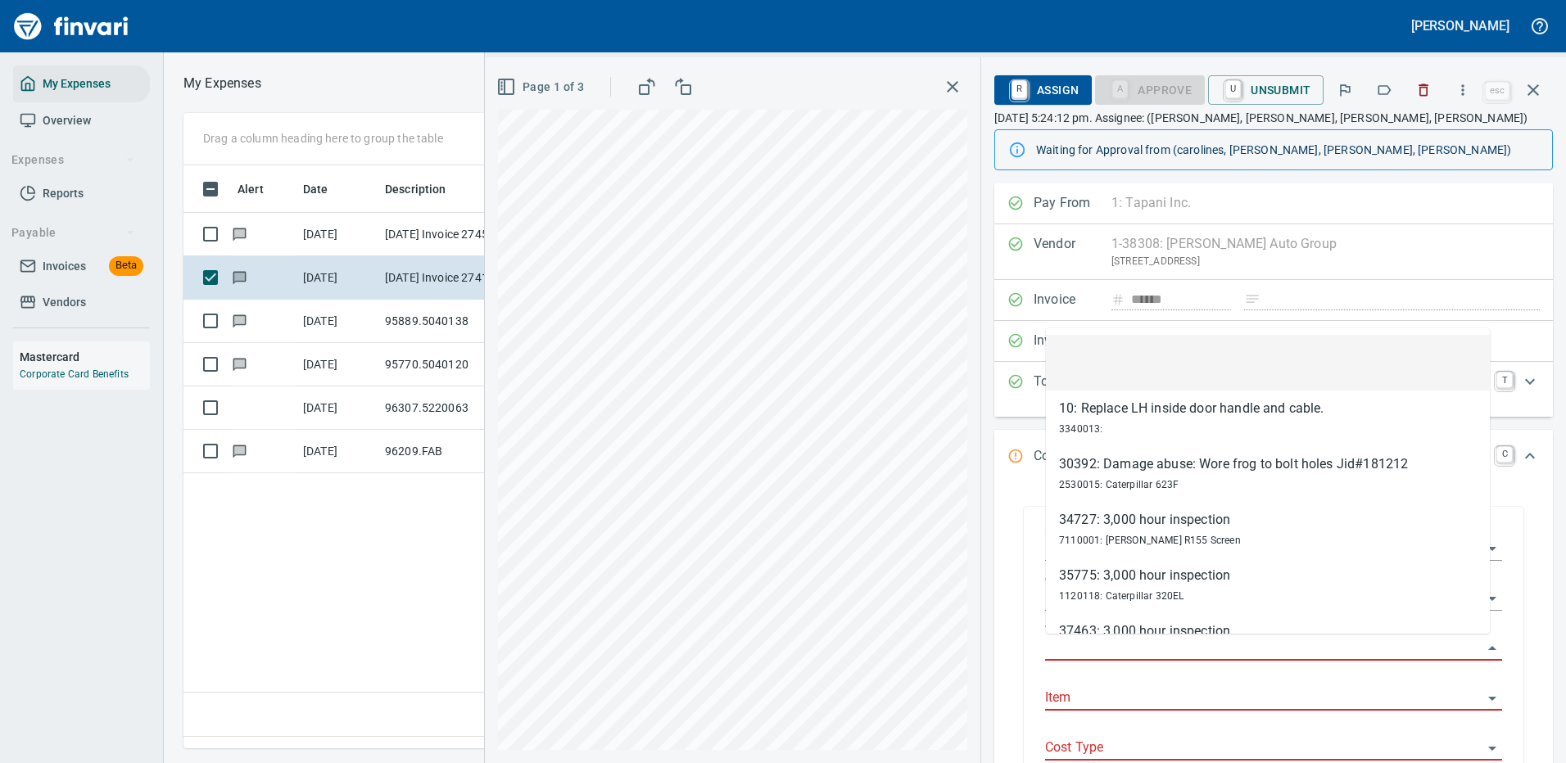
click at [1097, 645] on input "Work Order" at bounding box center [1263, 648] width 437 height 23
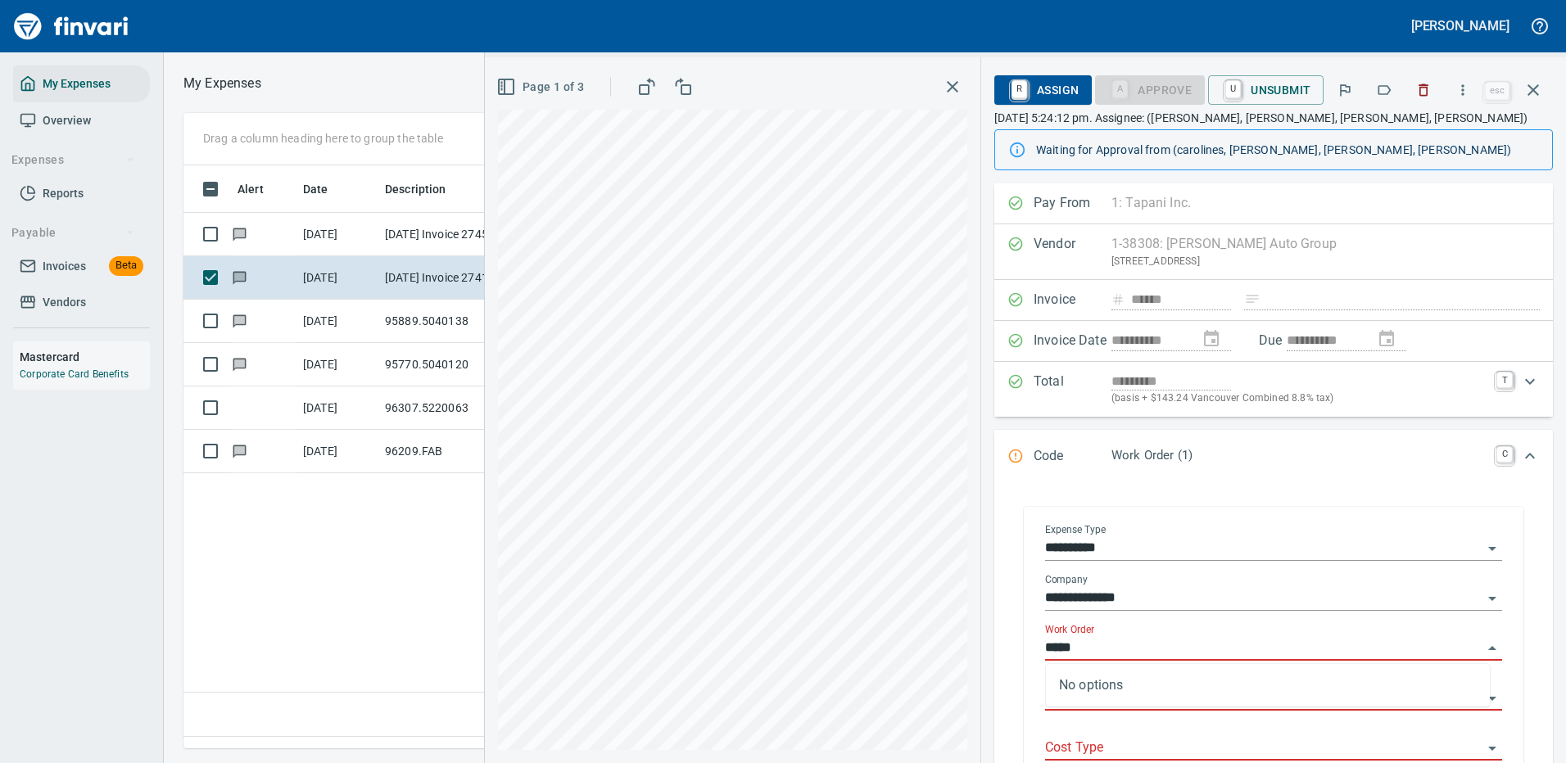
type input "*****"
click at [1501, 648] on div "**********" at bounding box center [1273, 652] width 483 height 283
